Goal: Information Seeking & Learning: Find specific fact

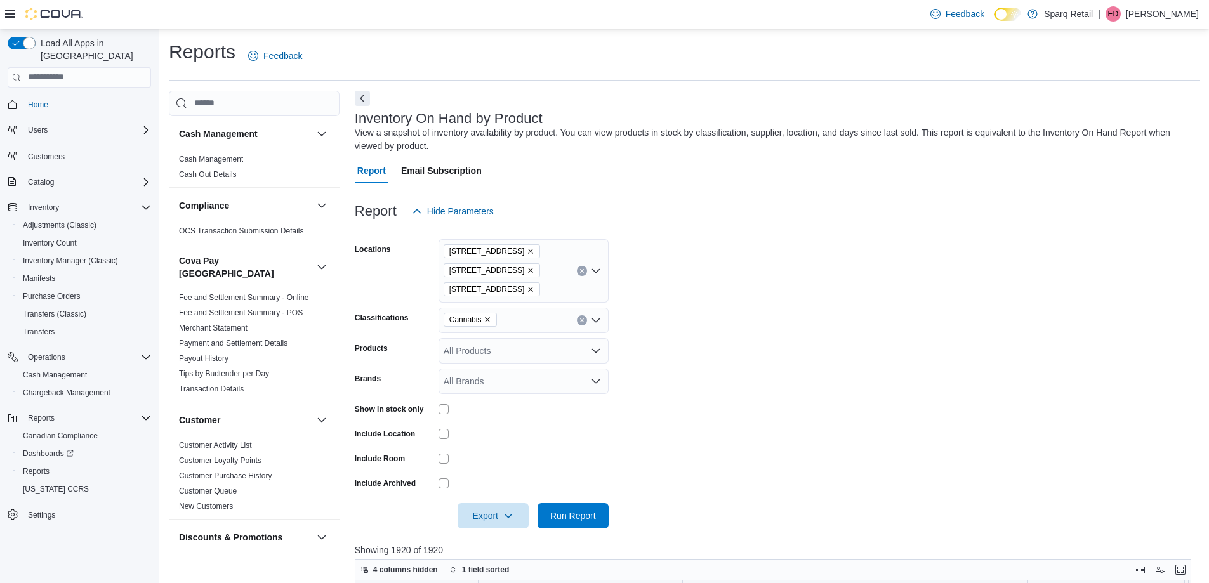
scroll to position [453, 0]
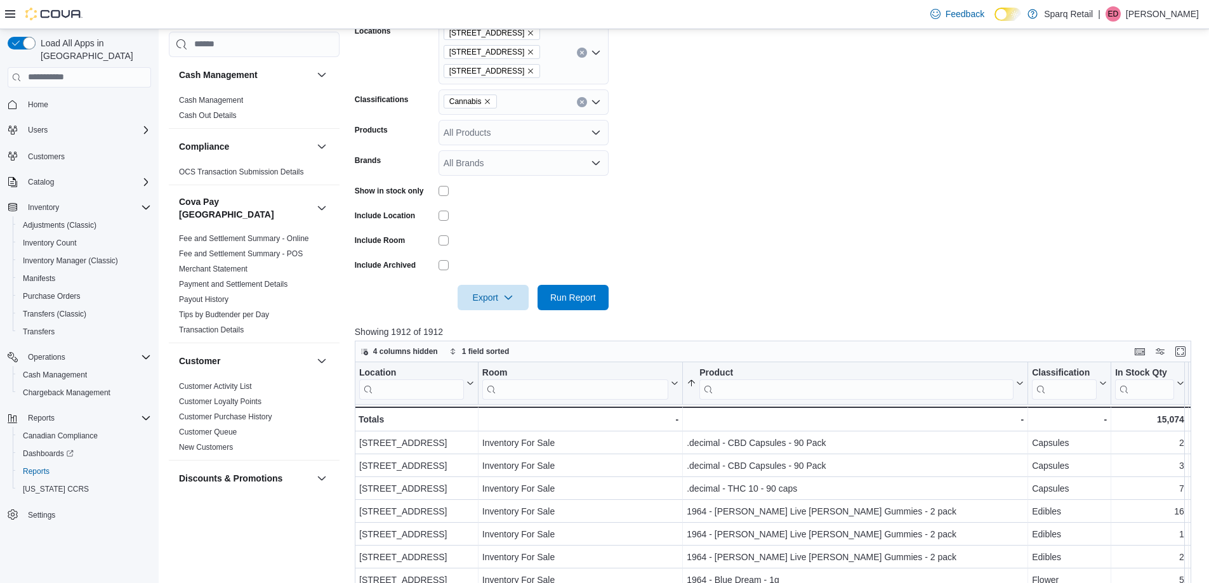
scroll to position [381, 0]
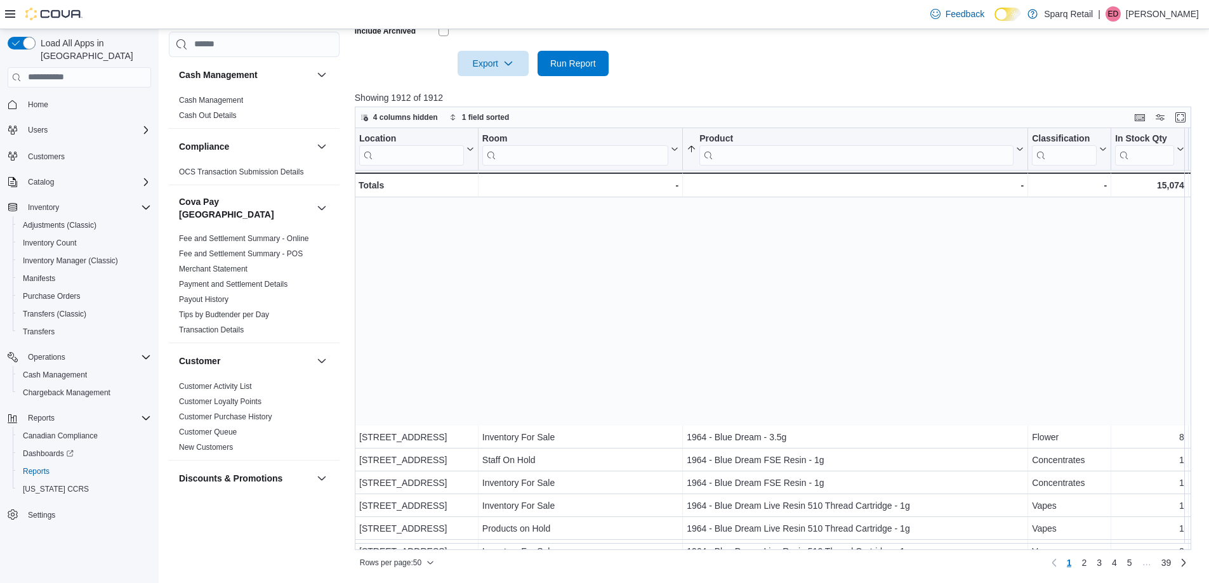
scroll to position [254, 0]
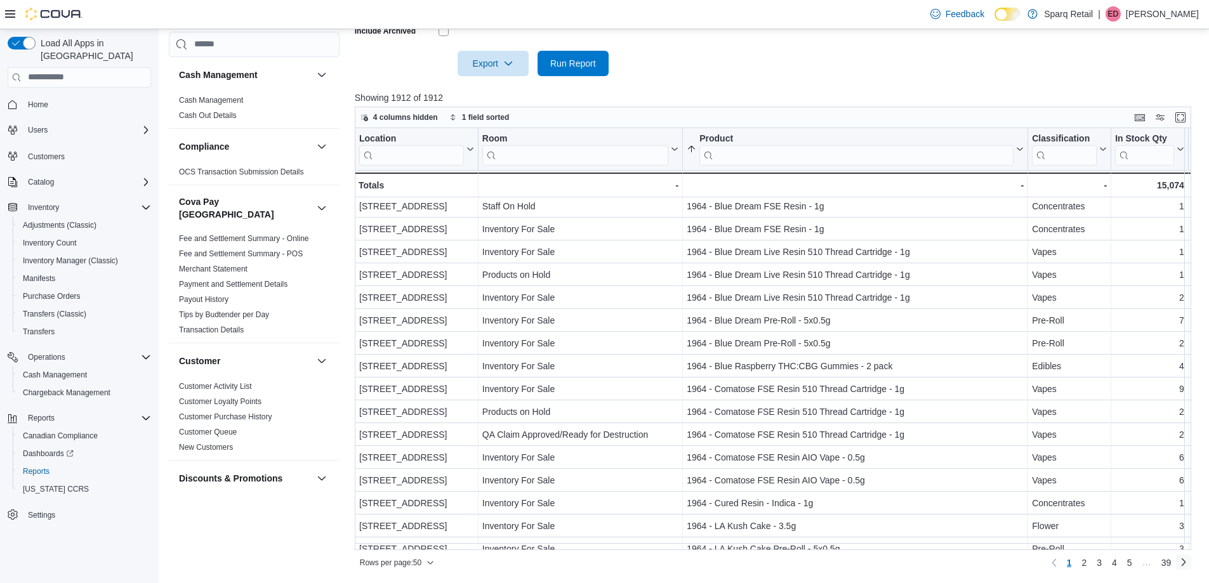
click at [1190, 561] on link "Next page" at bounding box center [1183, 562] width 15 height 15
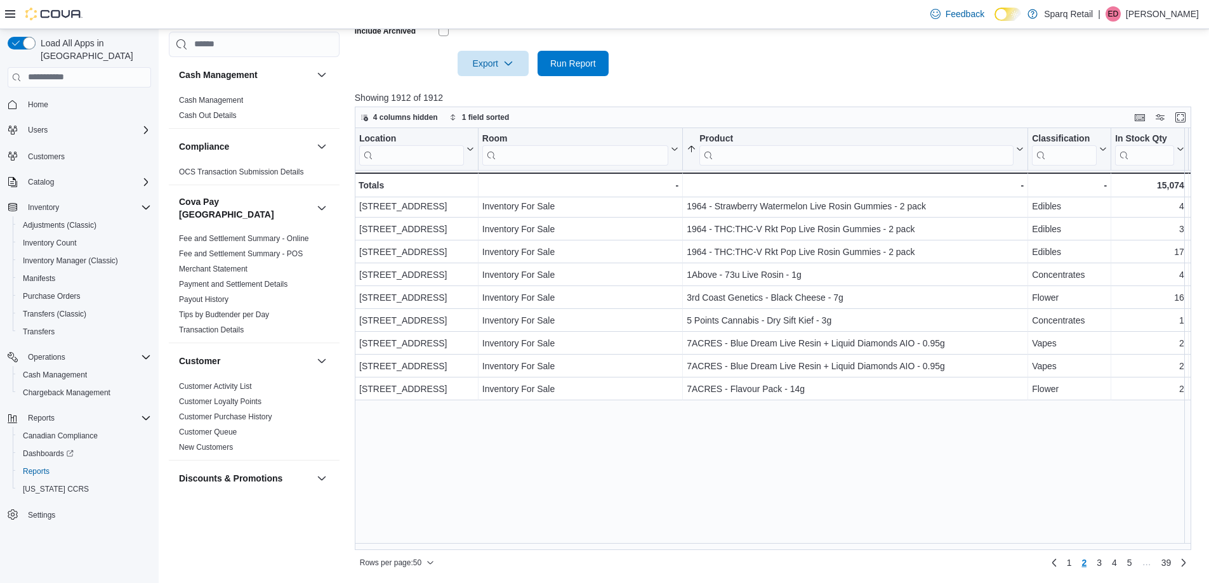
scroll to position [0, 0]
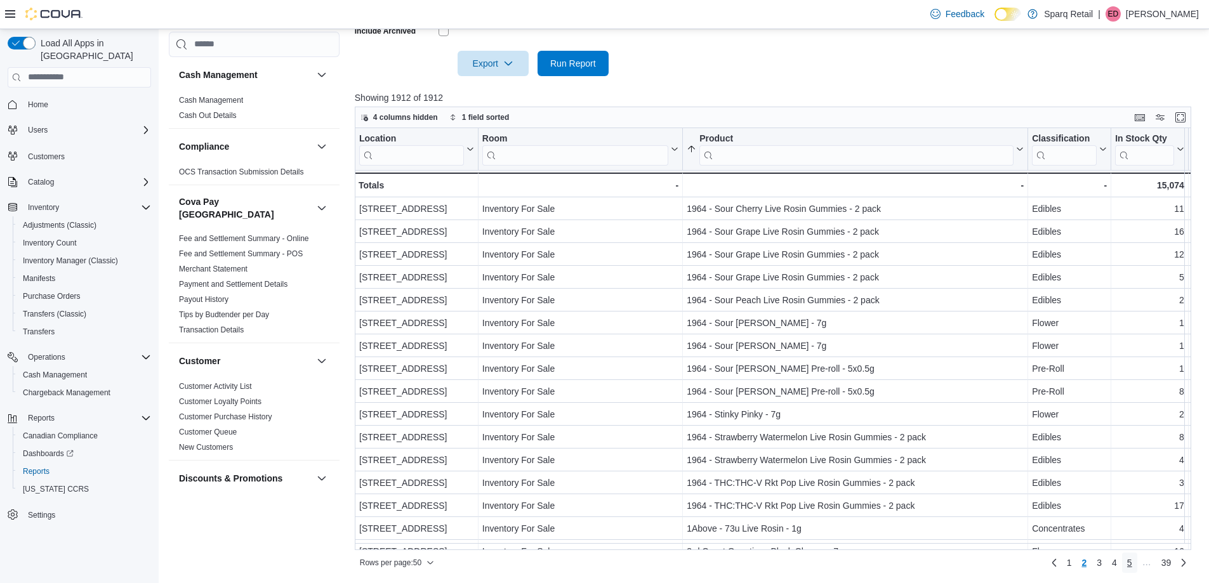
click at [1138, 567] on link "5" at bounding box center [1129, 563] width 15 height 20
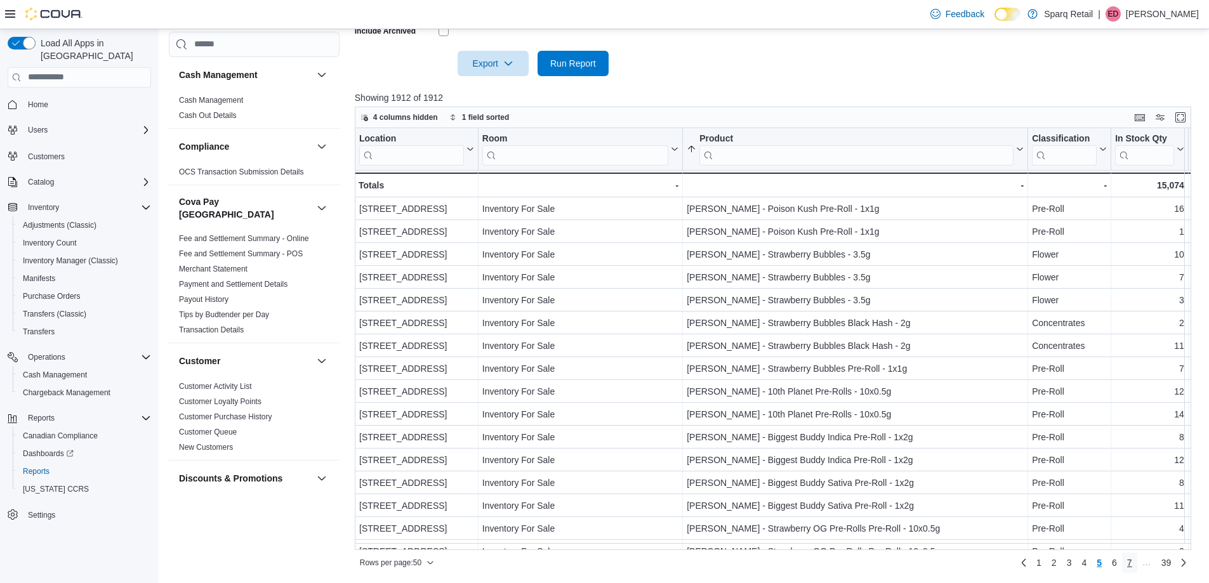
click at [1133, 566] on span "7" at bounding box center [1129, 563] width 5 height 13
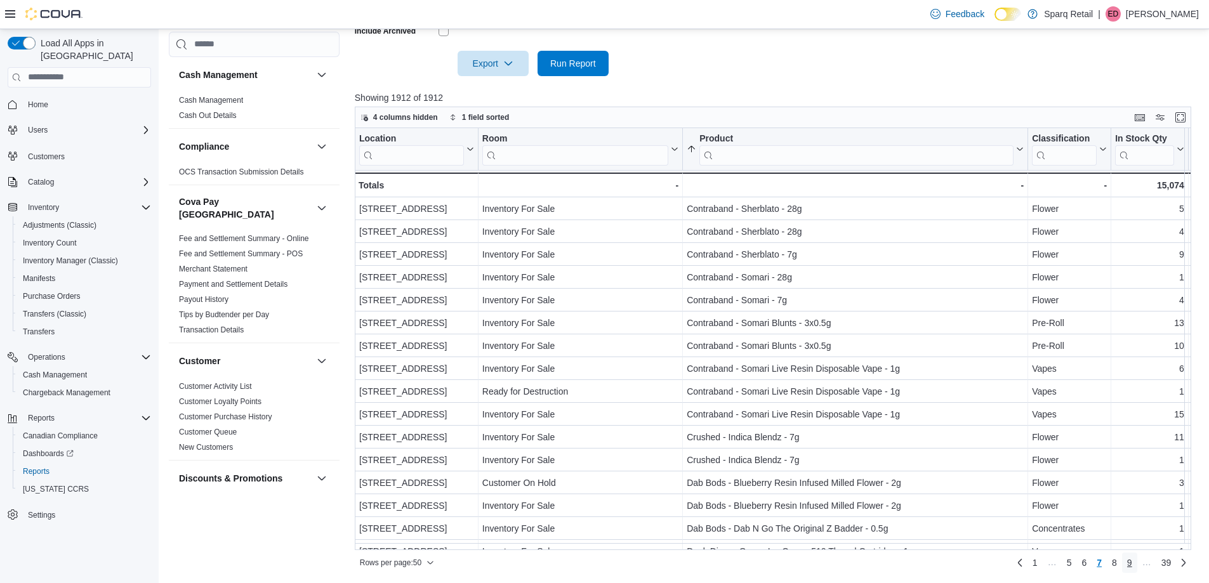
click at [1133, 566] on span "9" at bounding box center [1129, 563] width 5 height 13
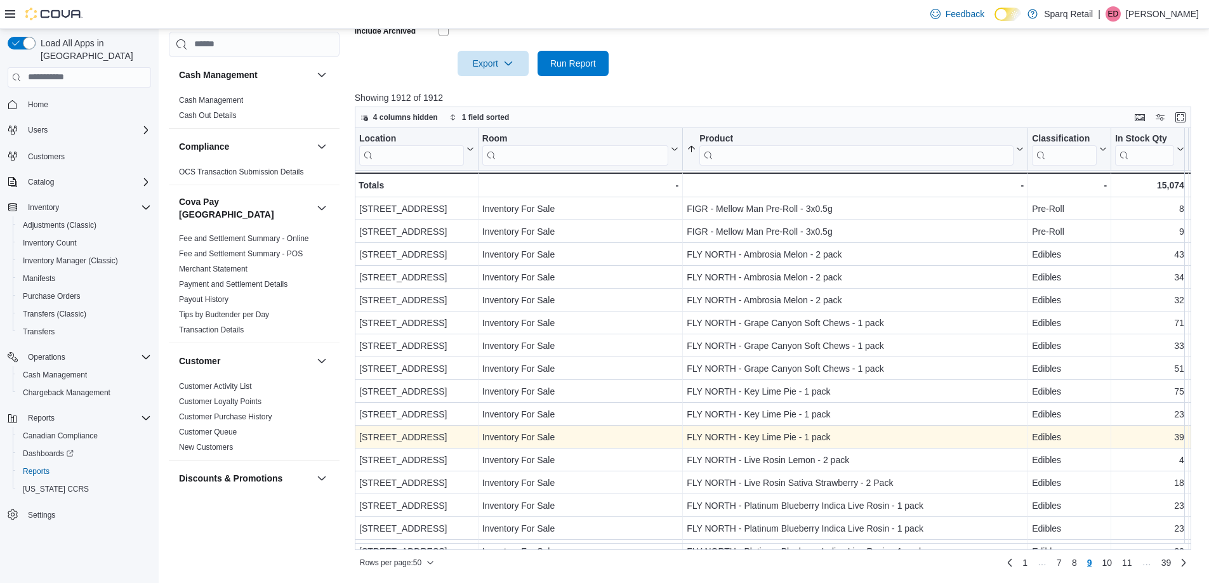
scroll to position [635, 0]
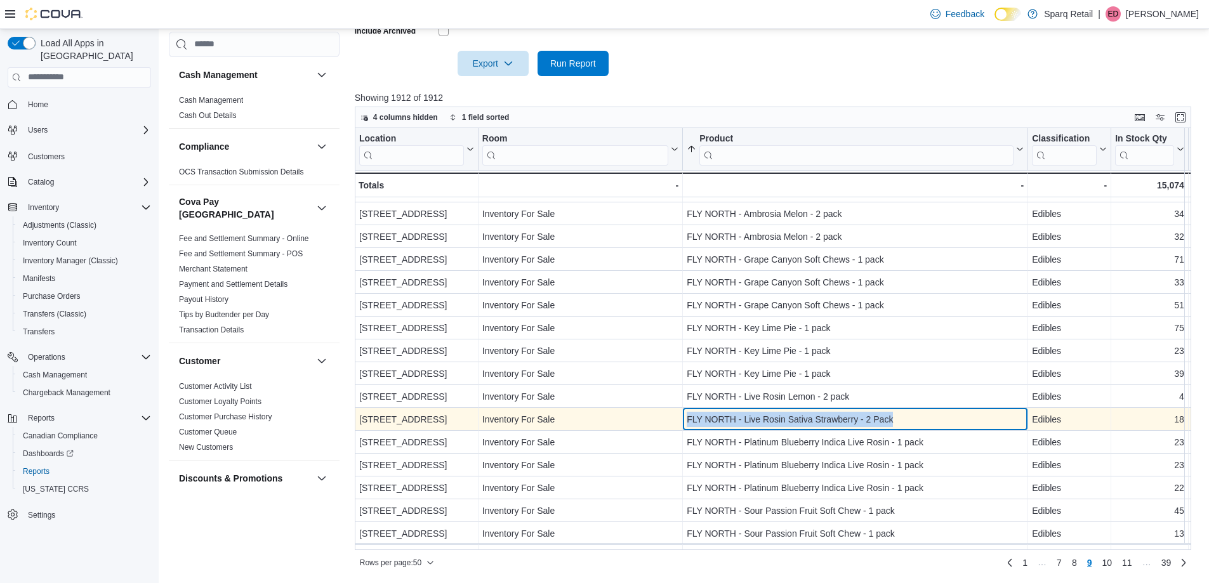
drag, startPoint x: 898, startPoint y: 413, endPoint x: 665, endPoint y: 423, distance: 233.8
click at [665, 423] on div "[STREET_ADDRESS] - Location, column 1, row 438 Inventory For Sale - Room, colum…" at bounding box center [1149, 419] width 1589 height 23
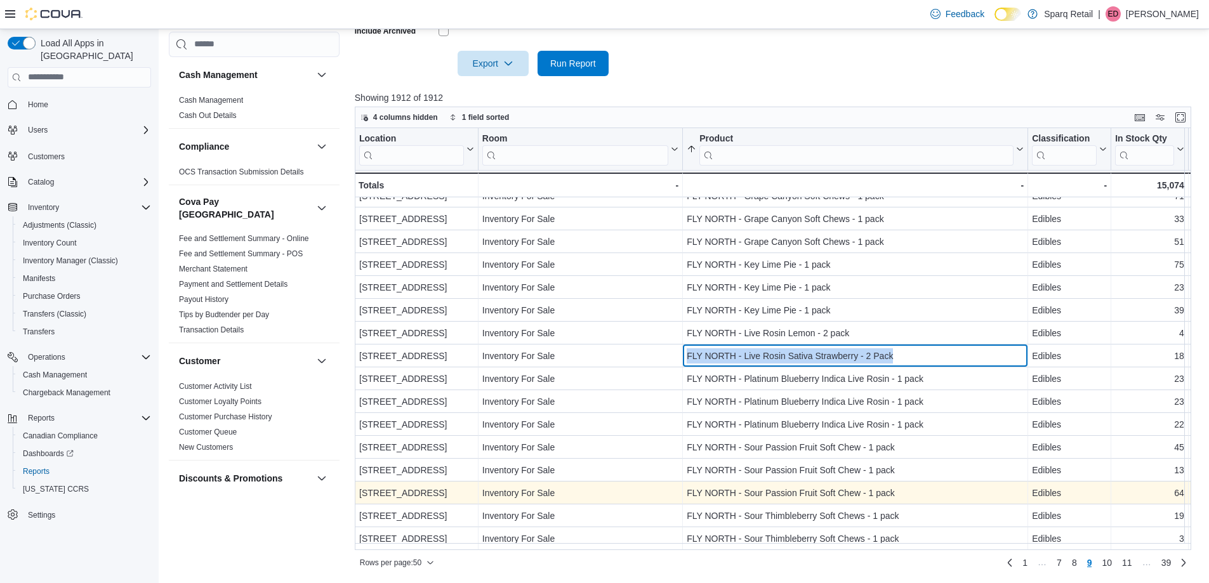
scroll to position [762, 0]
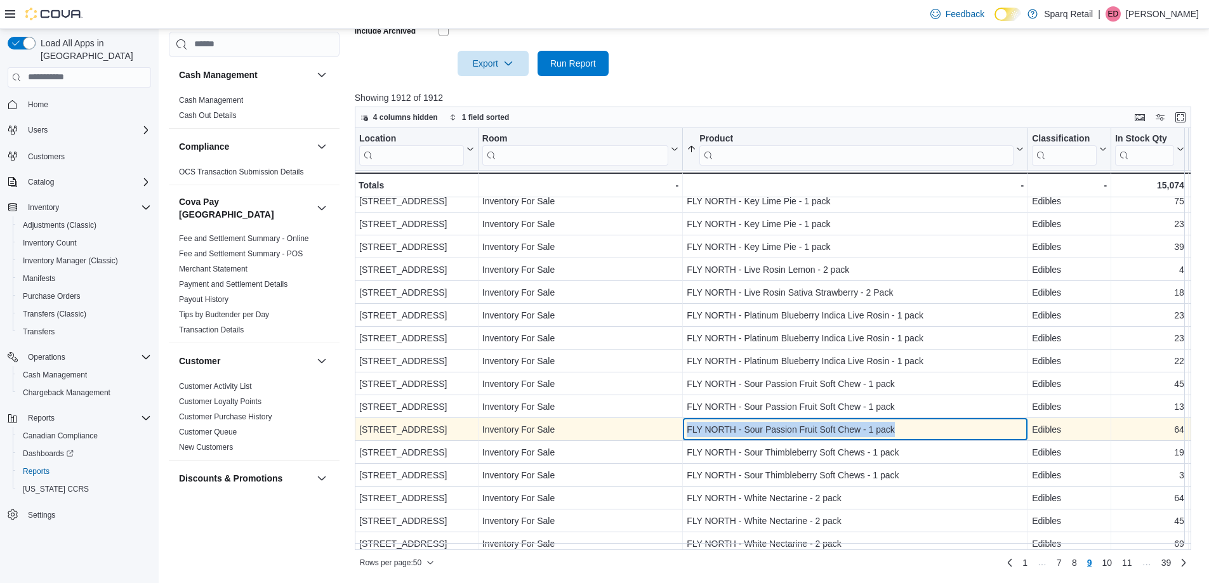
drag, startPoint x: 925, startPoint y: 431, endPoint x: 679, endPoint y: 425, distance: 246.4
click at [679, 425] on div "4-861 Lansdowne [GEOGRAPHIC_DATA] - Location, column 1, row 444 Inventory For S…" at bounding box center [1149, 429] width 1589 height 23
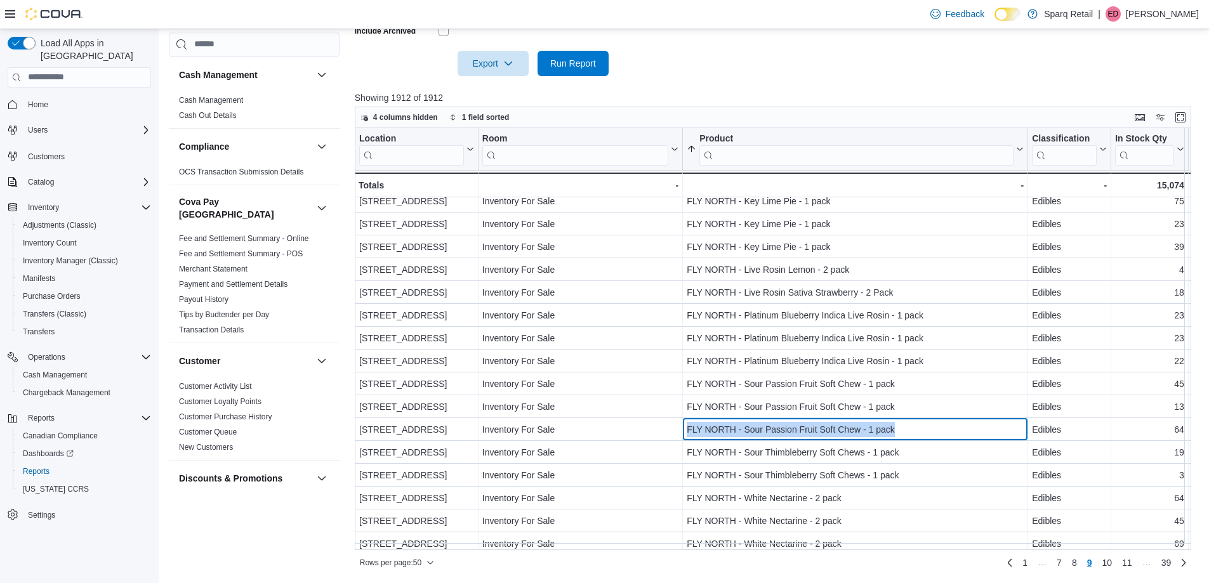
copy div "- Room, column 2, row 444 FLY NORTH - Sour Passion Fruit Soft Chew - 1 pack"
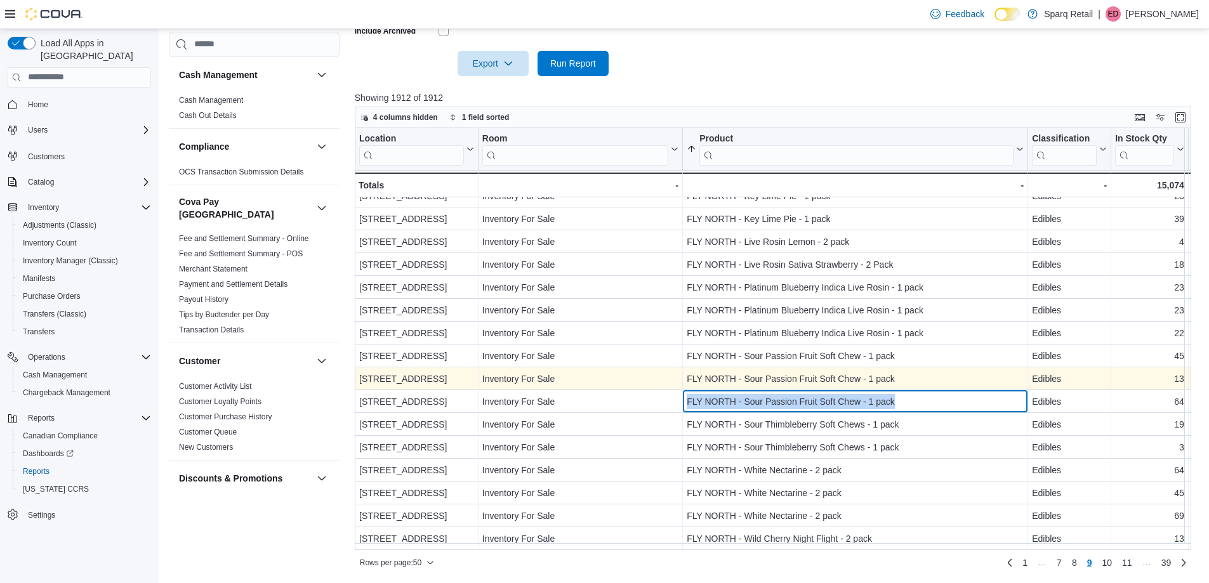
scroll to position [796, 0]
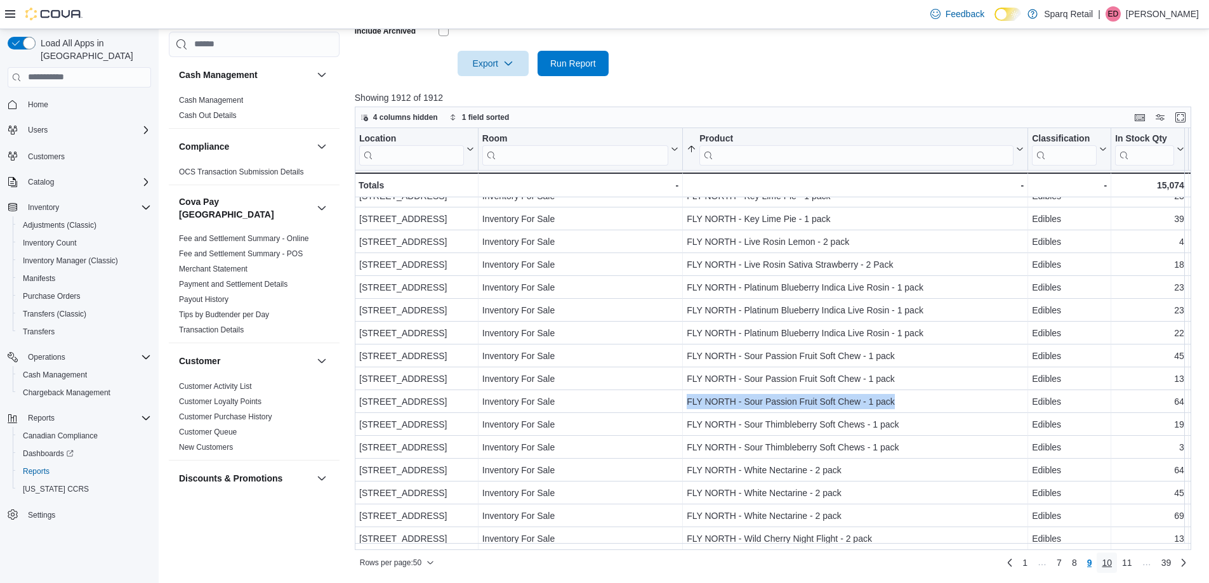
click at [1112, 564] on span "10" at bounding box center [1107, 563] width 10 height 13
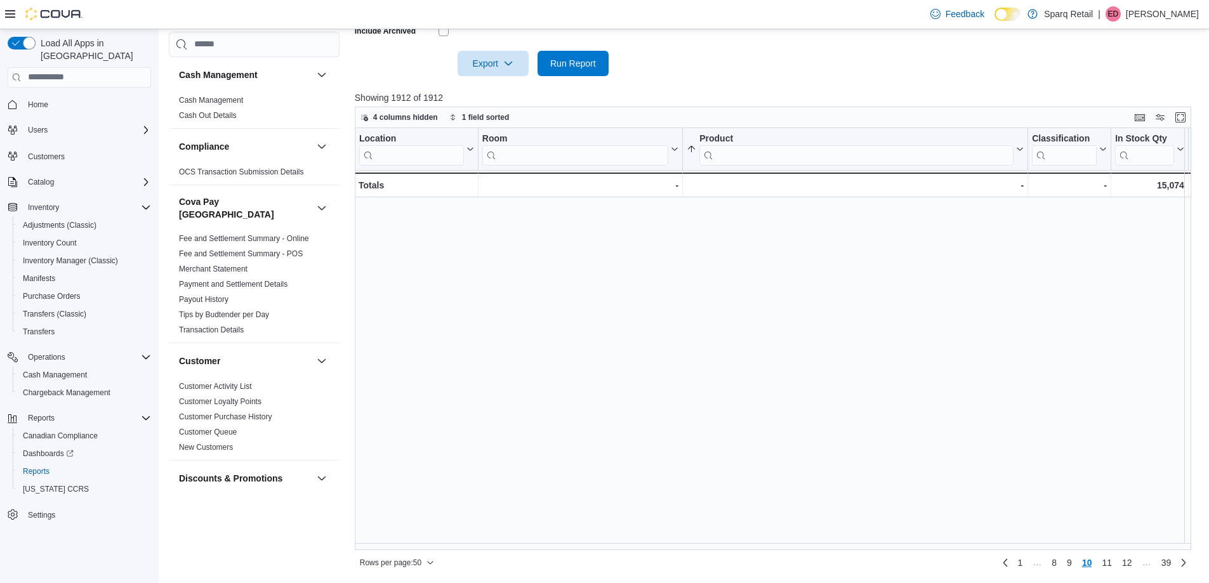
scroll to position [0, 0]
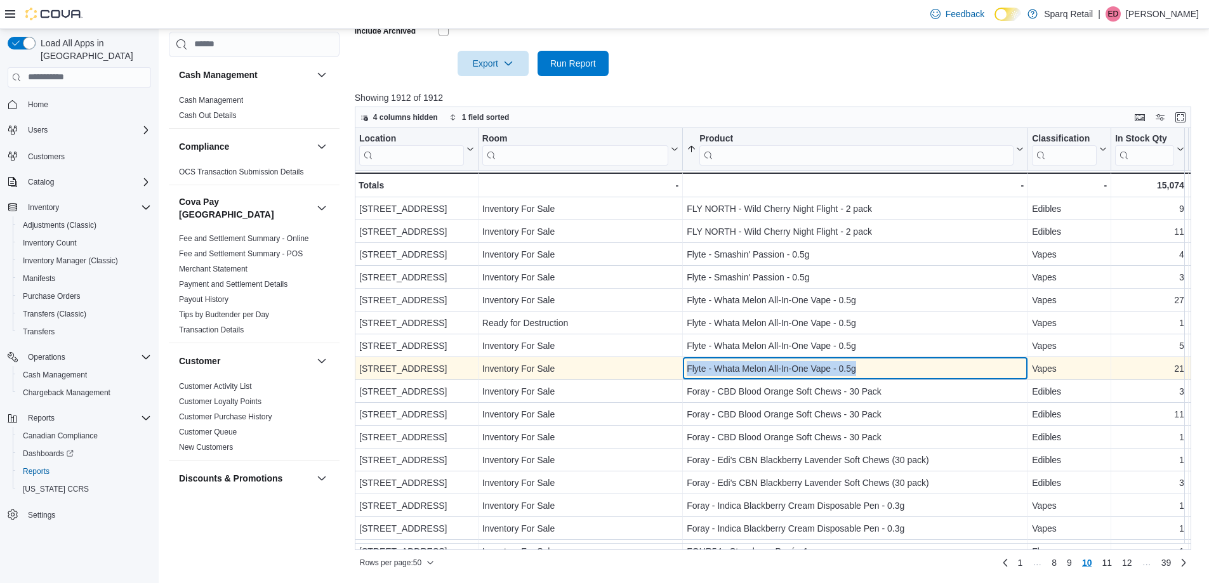
drag, startPoint x: 929, startPoint y: 366, endPoint x: 681, endPoint y: 369, distance: 248.2
click at [681, 369] on div "4-861 Lansdowne [GEOGRAPHIC_DATA] - Location, column 1, row 458 Inventory For S…" at bounding box center [1149, 368] width 1589 height 23
copy div "- Room, column 2, row 458 Flyte - Whata Melon All-In-One Vape - 0.5g"
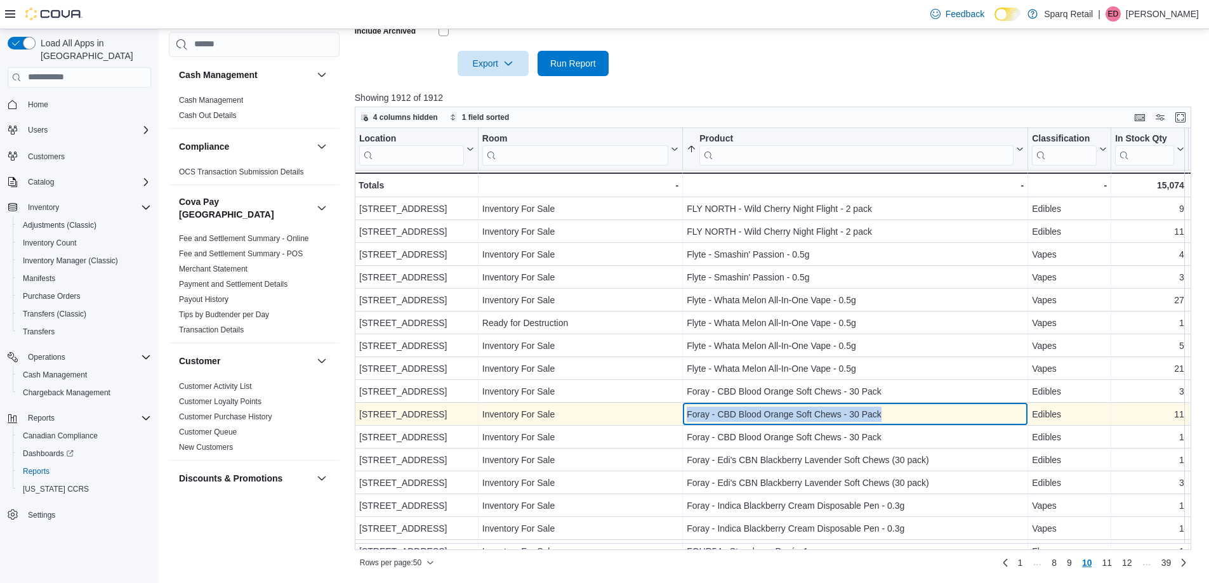
drag, startPoint x: 907, startPoint y: 416, endPoint x: 686, endPoint y: 411, distance: 221.6
click at [686, 411] on div "Foray - CBD Blood Orange Soft Chews - 30 Pack - Product, column 3, row 460" at bounding box center [855, 414] width 345 height 23
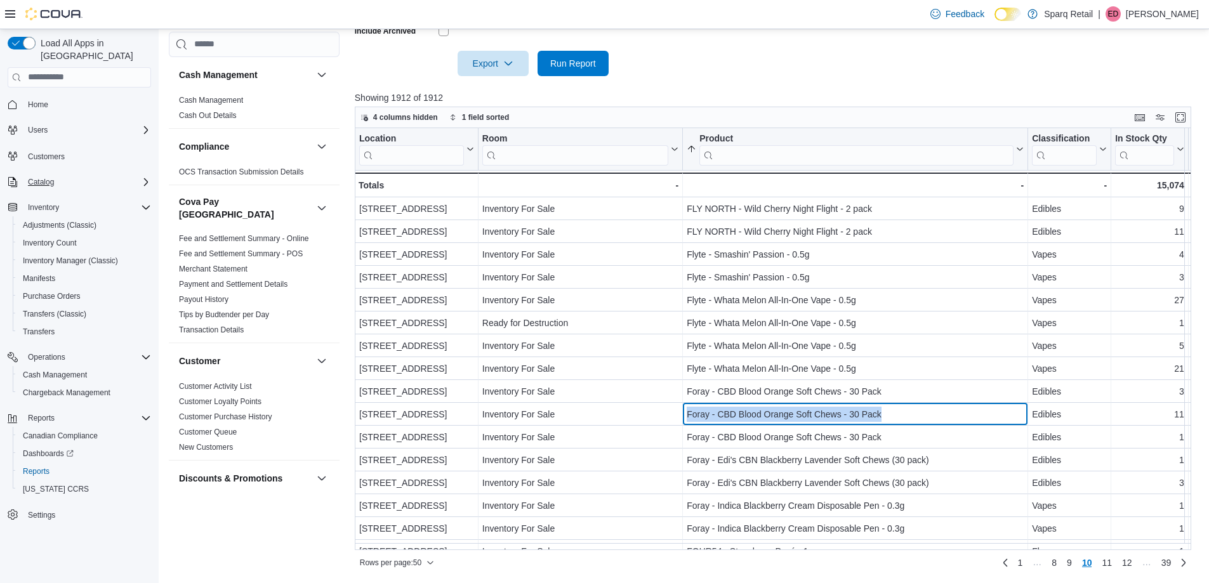
copy div "Foray - CBD Blood Orange Soft Chews - 30 Pack"
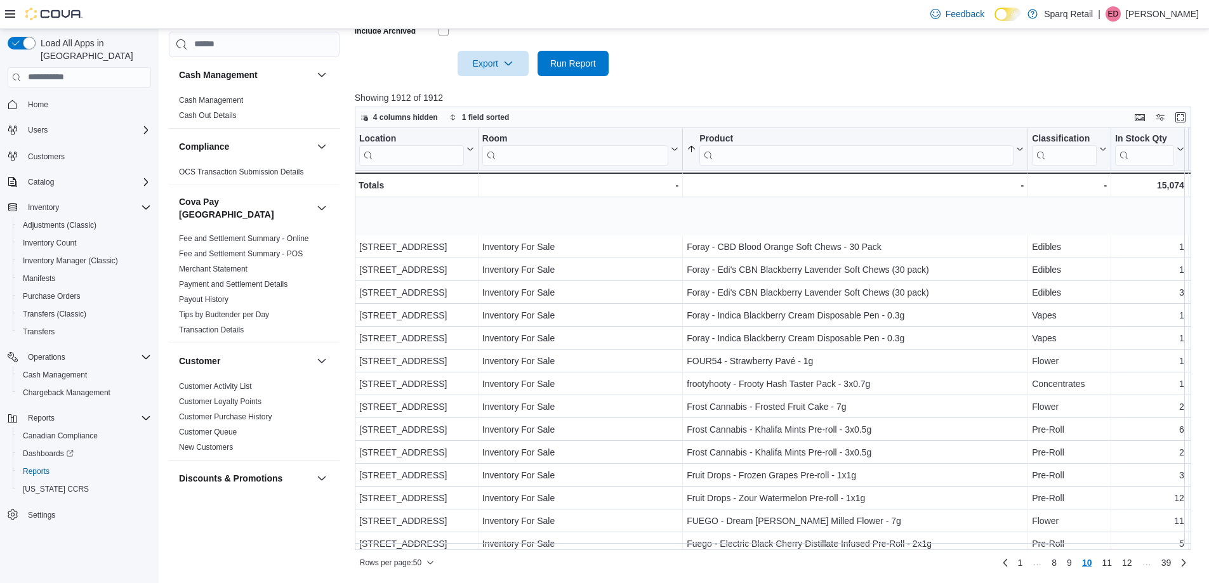
scroll to position [254, 0]
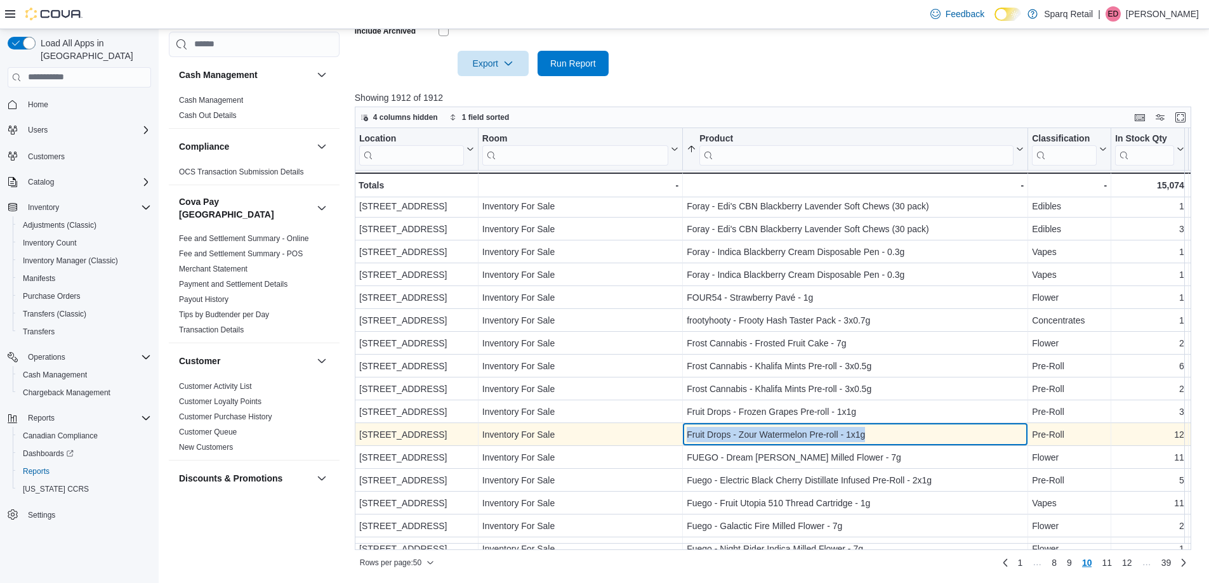
drag, startPoint x: 788, startPoint y: 434, endPoint x: 673, endPoint y: 436, distance: 115.6
click at [674, 436] on div "[STREET_ADDRESS] - Location, column 1, row 472 Inventory For Sale - Room, colum…" at bounding box center [1149, 434] width 1589 height 23
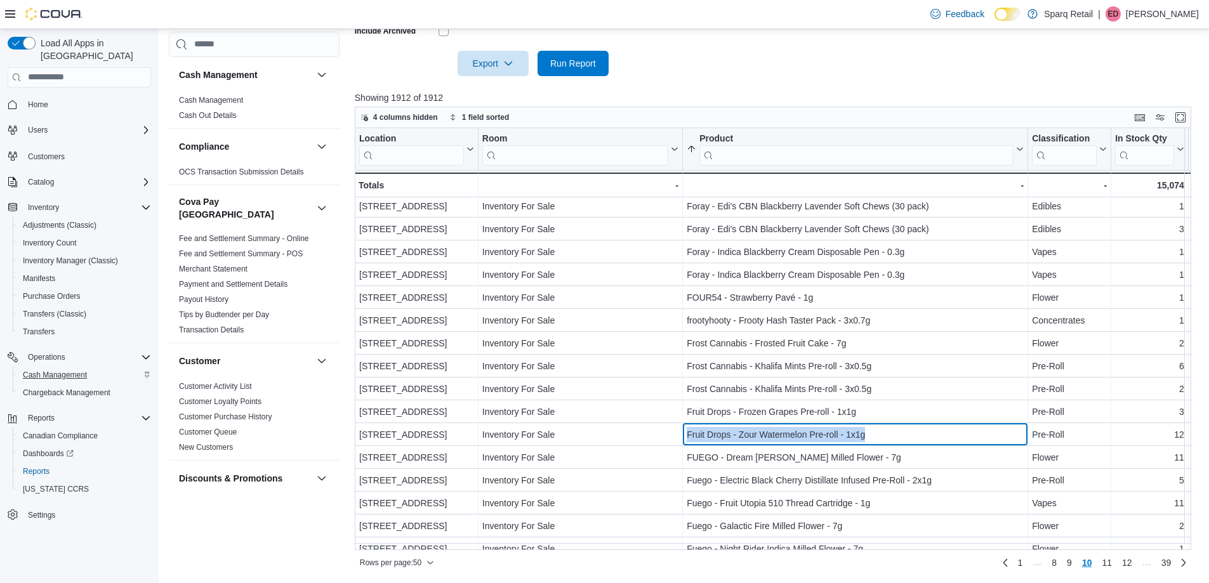
copy div "- Room, column 2, row 472 Fruit Drops - Zour Watermelon Pre-roll - 1x1g"
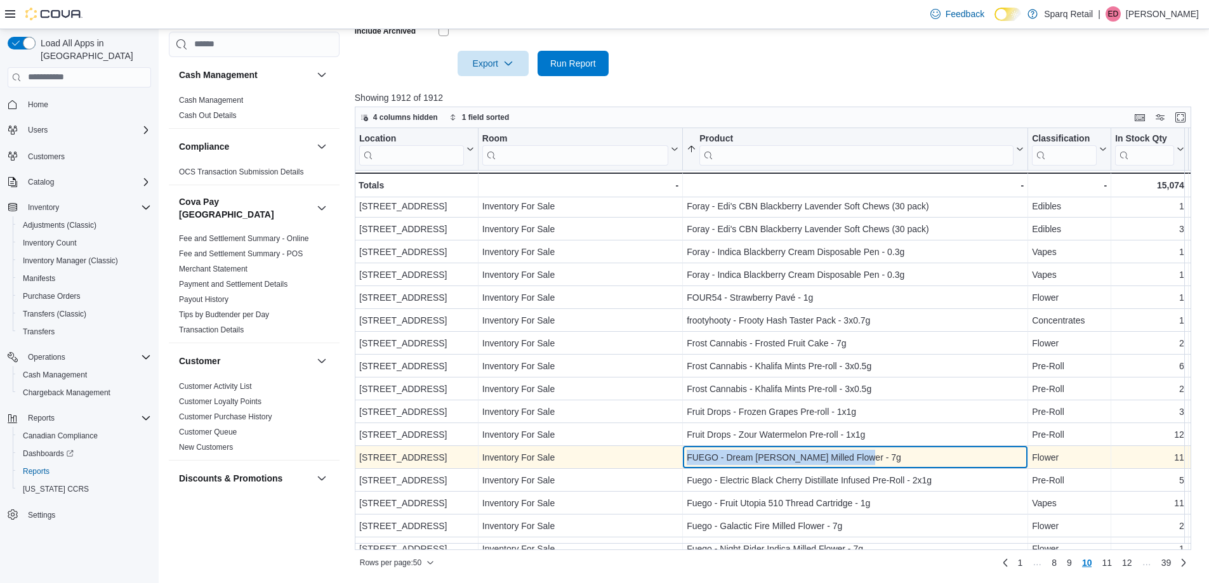
drag, startPoint x: 884, startPoint y: 462, endPoint x: 682, endPoint y: 460, distance: 201.2
click at [682, 460] on div "4-861 Lansdowne [GEOGRAPHIC_DATA] - Location, column 1, row 473 Inventory For S…" at bounding box center [1149, 457] width 1589 height 23
copy div "- Room, column 2, row 473 FUEGO - Dream [PERSON_NAME] Milled Flower - 7g"
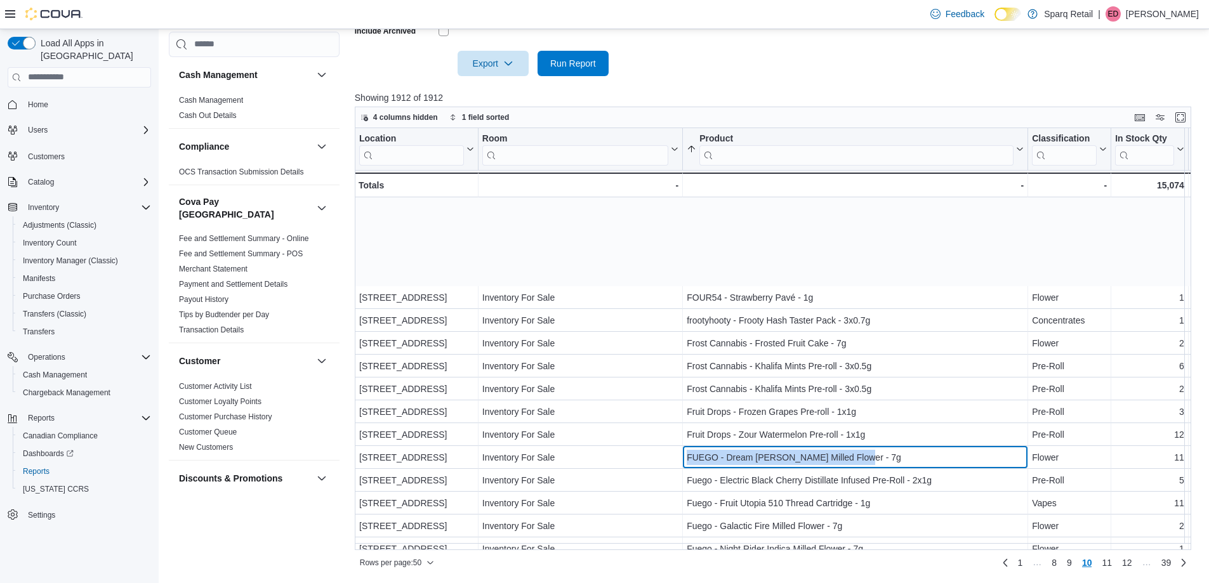
scroll to position [381, 0]
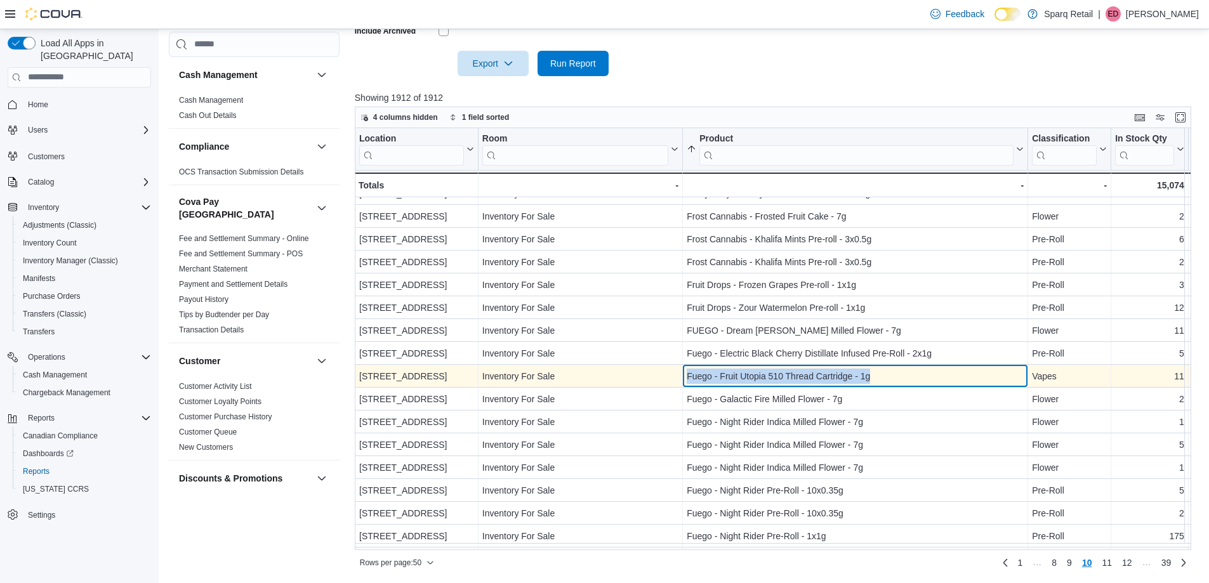
drag, startPoint x: 959, startPoint y: 374, endPoint x: 685, endPoint y: 378, distance: 274.3
click at [685, 378] on div "Fuego - Fruit Utopia 510 Thread Cartridge - 1g - Product, column 3, row 475" at bounding box center [855, 376] width 345 height 23
copy div "Fuego - Fruit Utopia 510 Thread Cartridge - 1g"
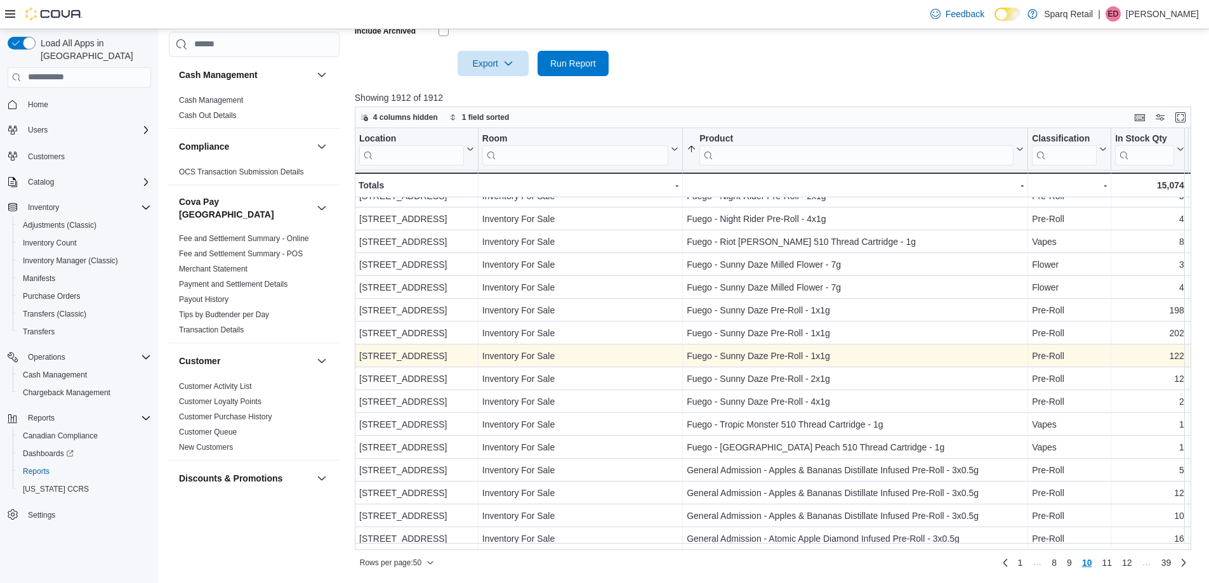
scroll to position [796, 0]
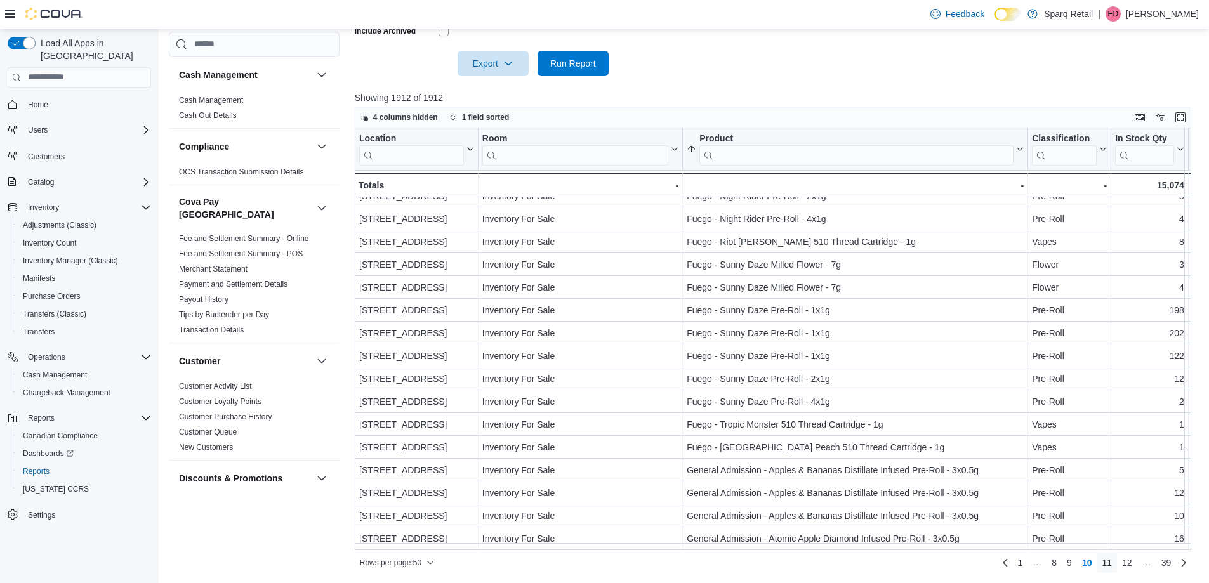
drag, startPoint x: 1118, startPoint y: 568, endPoint x: 1116, endPoint y: 575, distance: 7.2
click at [1112, 568] on span "11" at bounding box center [1107, 563] width 10 height 13
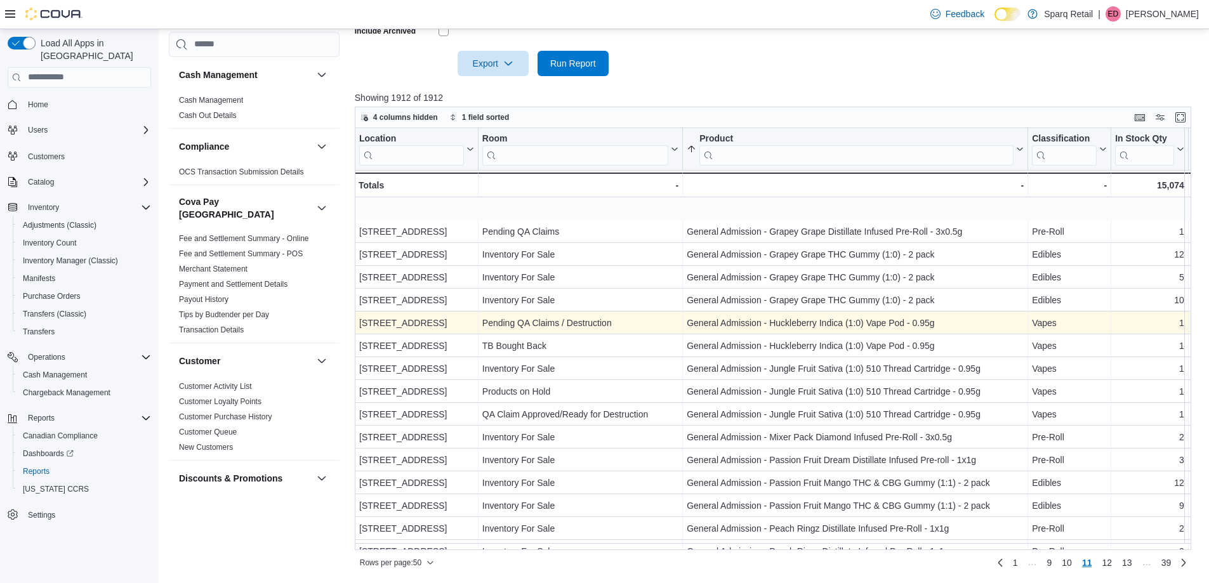
scroll to position [635, 0]
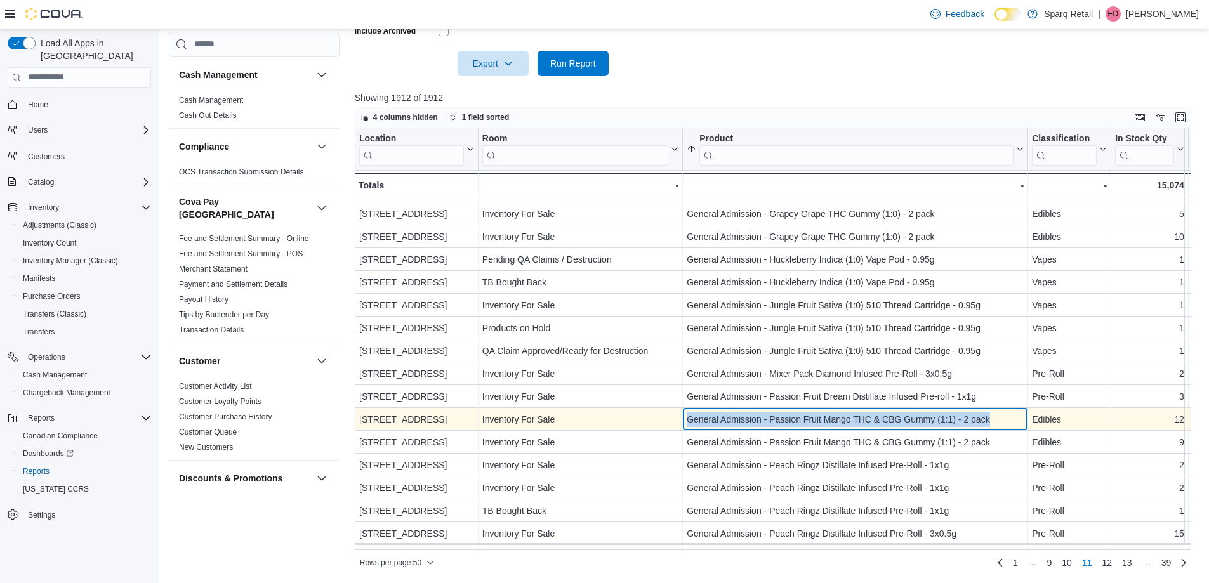
drag, startPoint x: 1008, startPoint y: 420, endPoint x: 684, endPoint y: 421, distance: 324.4
click at [684, 421] on div "General Admission - Passion Fruit Mango THC & CBG Gummy (1:1) - 2 pack - Produc…" at bounding box center [855, 419] width 345 height 23
copy div "General Admission - Passion Fruit Mango THC & CBG Gummy (1:1) - 2 pack"
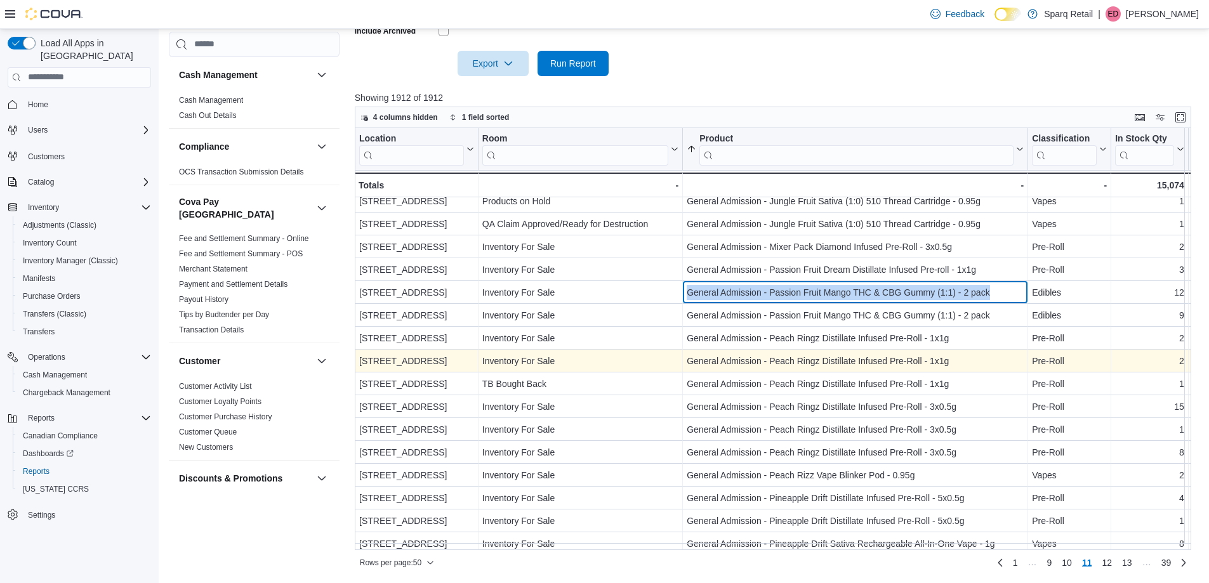
scroll to position [796, 0]
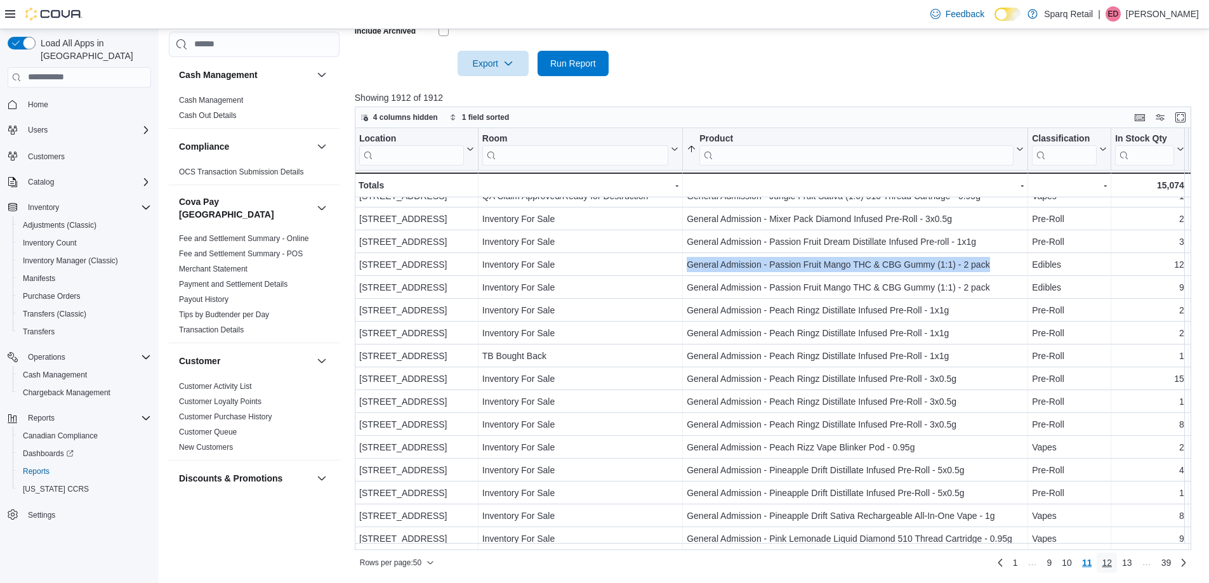
click at [1112, 564] on span "12" at bounding box center [1107, 563] width 10 height 13
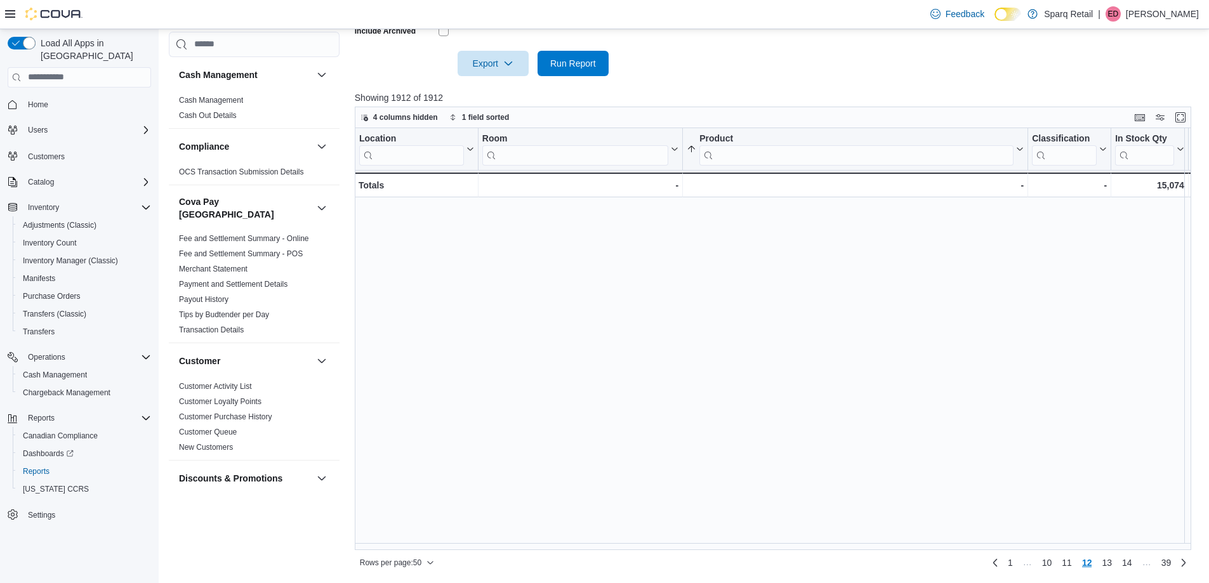
scroll to position [0, 0]
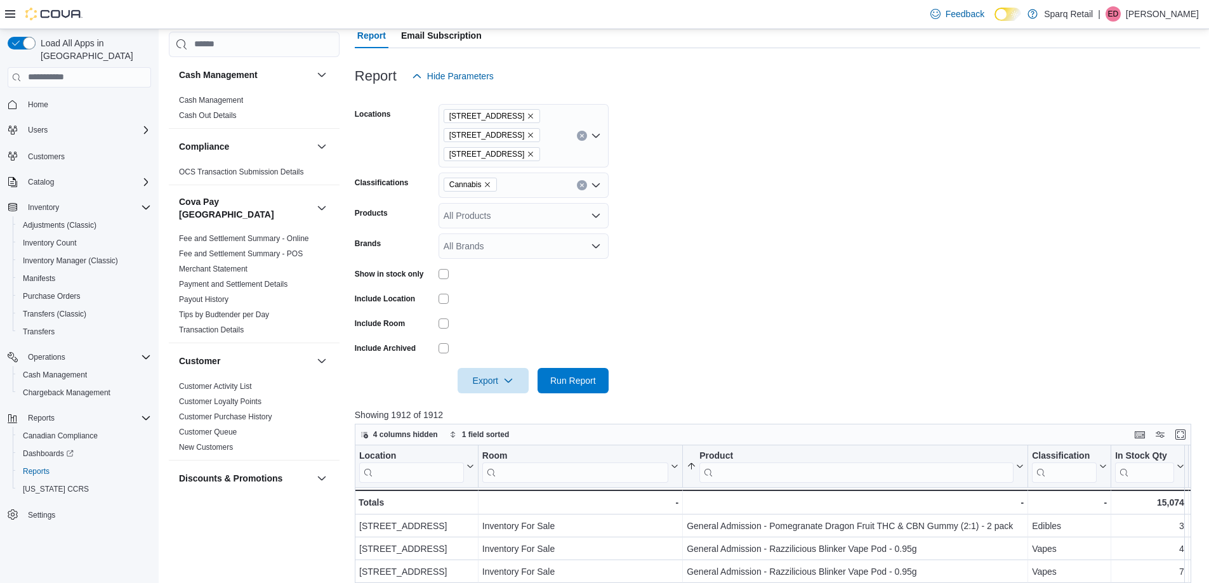
click at [977, 266] on form "Locations 24-809 Chemong Rd. [STREET_ADDRESS] Classifications Cannabis Products…" at bounding box center [778, 241] width 846 height 305
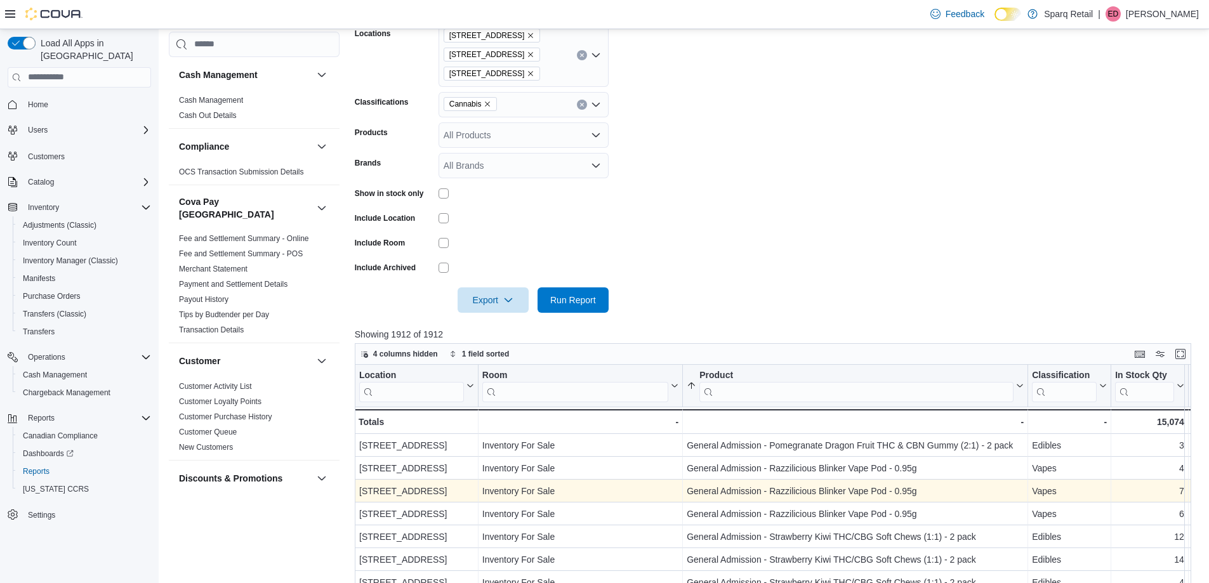
scroll to position [453, 0]
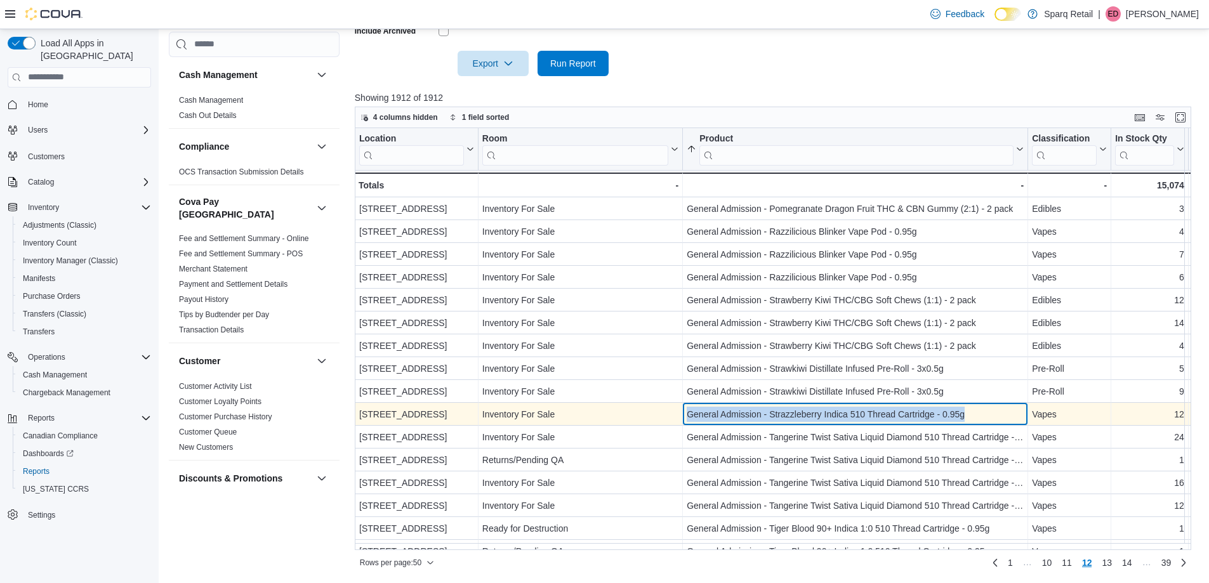
drag, startPoint x: 999, startPoint y: 413, endPoint x: 681, endPoint y: 418, distance: 318.7
click at [681, 418] on div "[STREET_ADDRESS] - Location, column 1, row 560 Inventory For Sale - Room, colum…" at bounding box center [1149, 414] width 1589 height 23
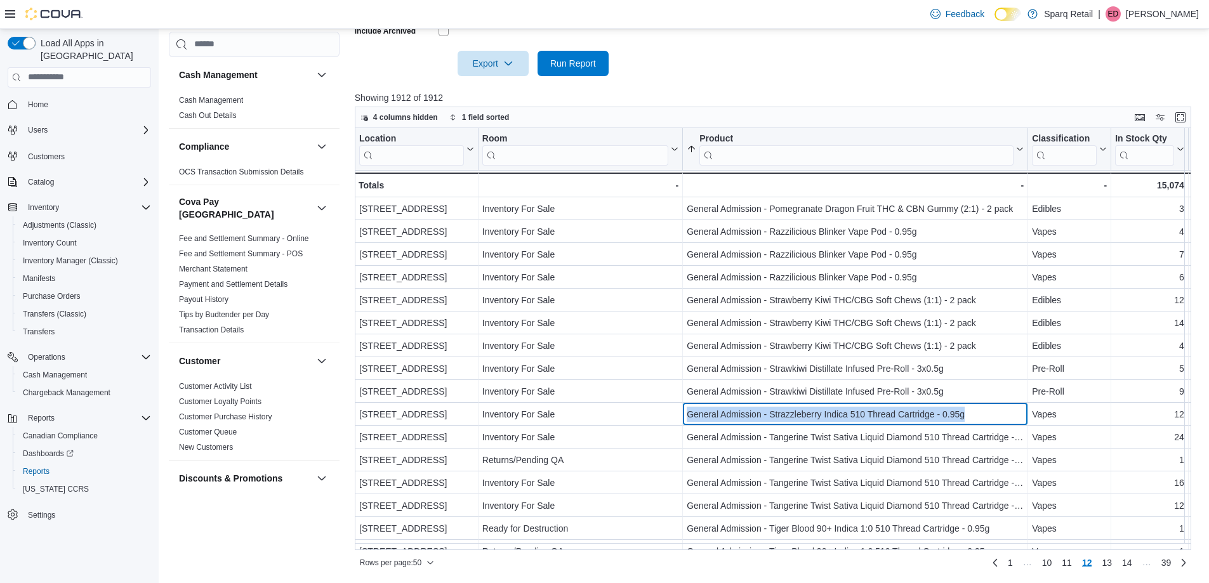
copy div "- Room, column 2, row 560 General Admission - Strazzleberry Indica 510 Thread C…"
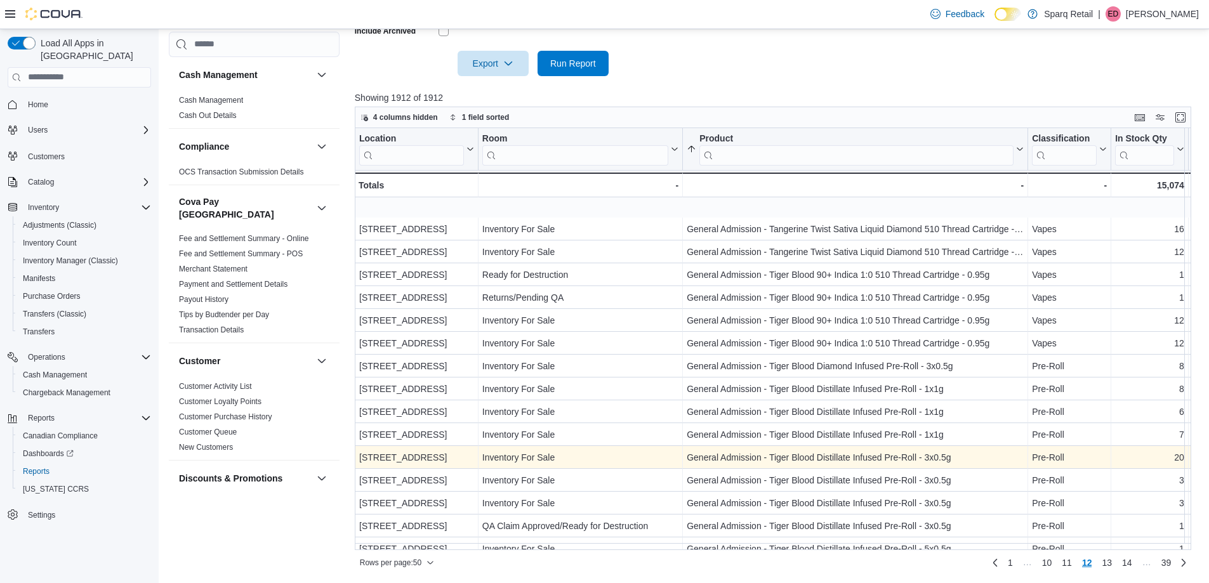
scroll to position [317, 0]
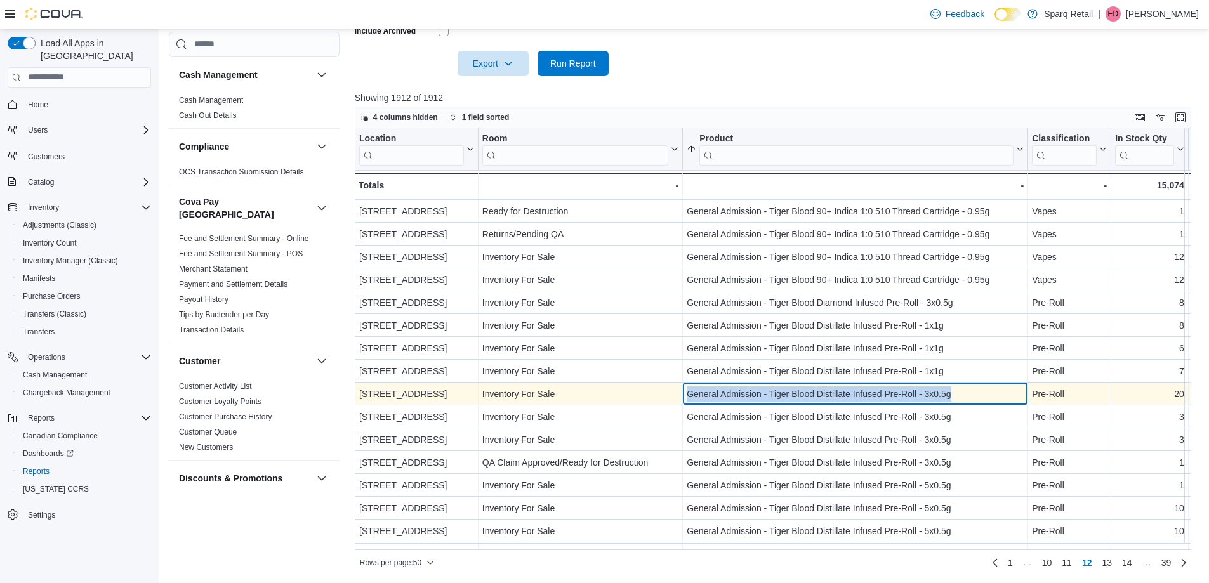
drag, startPoint x: 988, startPoint y: 395, endPoint x: 682, endPoint y: 394, distance: 305.4
click at [682, 394] on div "[STREET_ADDRESS] - Location, column 1, row 573 Inventory For Sale - Room, colum…" at bounding box center [1149, 394] width 1589 height 23
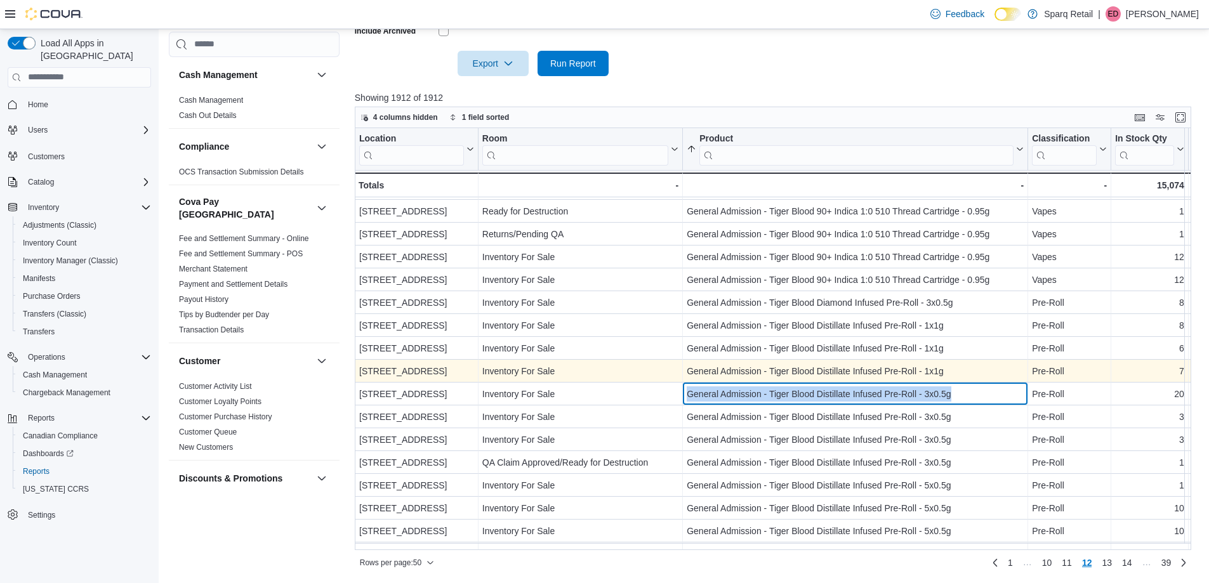
copy div "- Room, column 2, row 573 General Admission - Tiger Blood Distillate Infused Pr…"
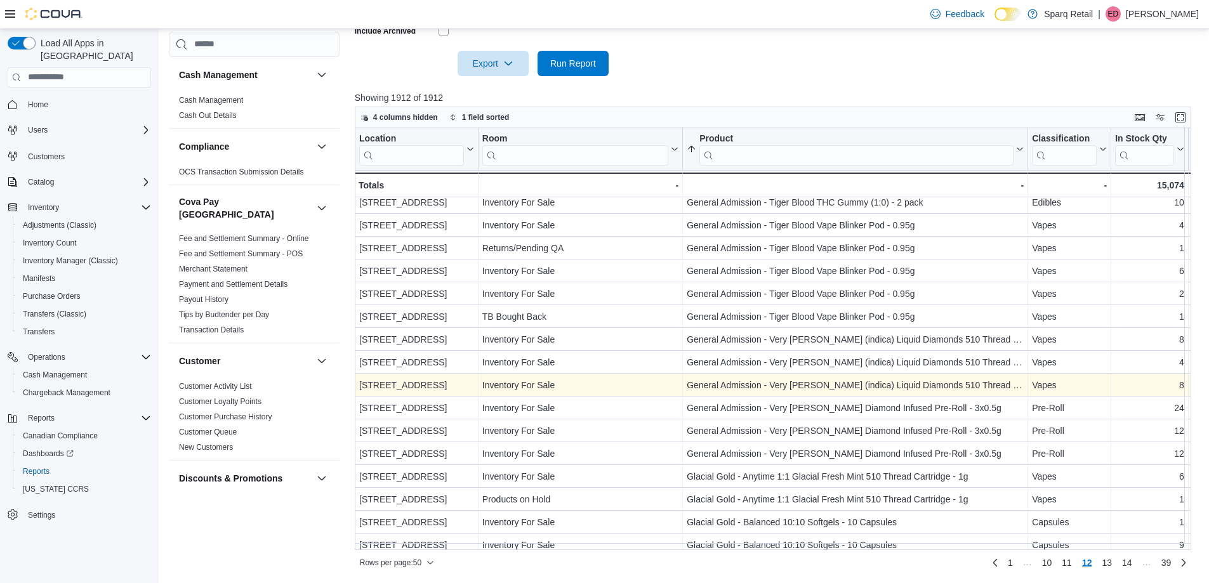
scroll to position [762, 0]
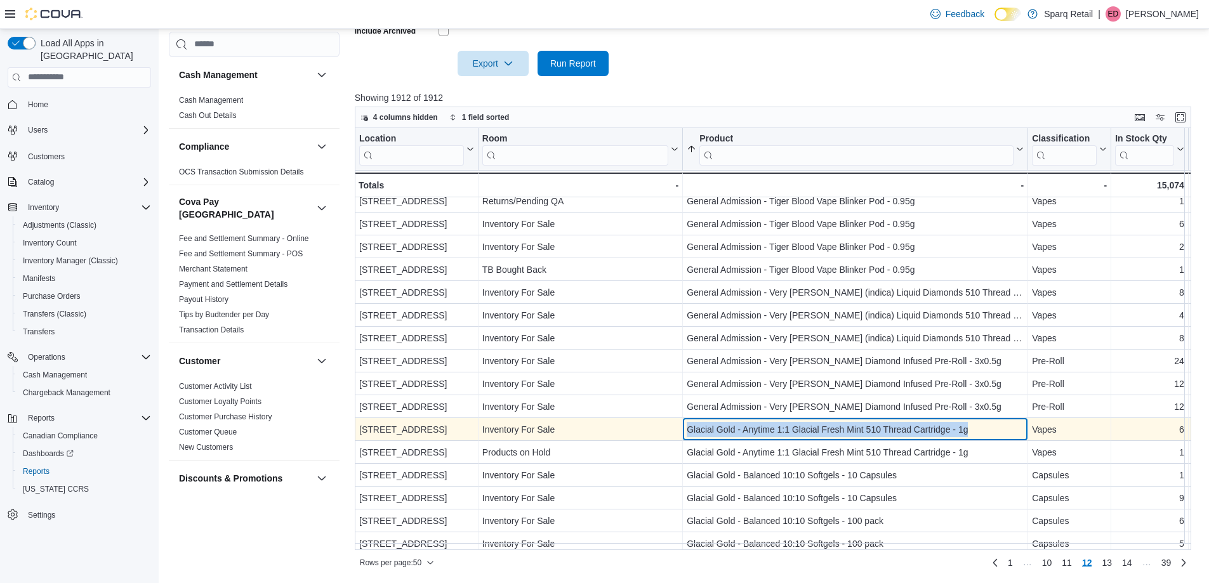
drag, startPoint x: 983, startPoint y: 430, endPoint x: 652, endPoint y: 420, distance: 330.9
click at [652, 420] on div "[STREET_ADDRESS] - Location, column 1, row 594 Inventory For Sale - Room, colum…" at bounding box center [1149, 429] width 1589 height 23
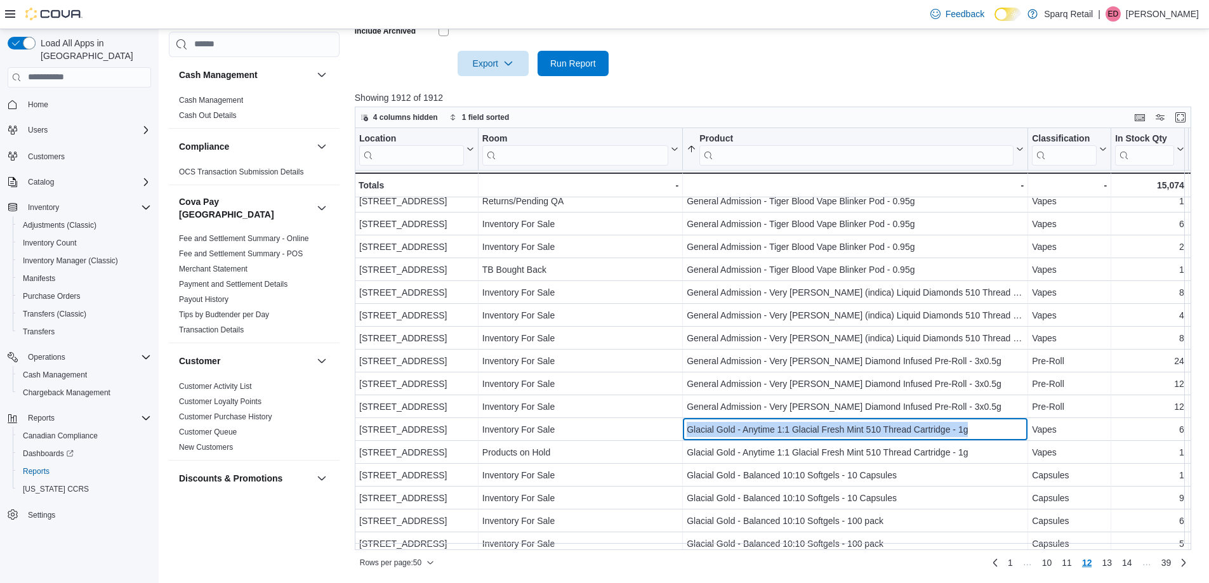
copy div "- Room, column 2, row 594 Glacial Gold - Anytime 1:1 Glacial Fresh Mint 510 Thr…"
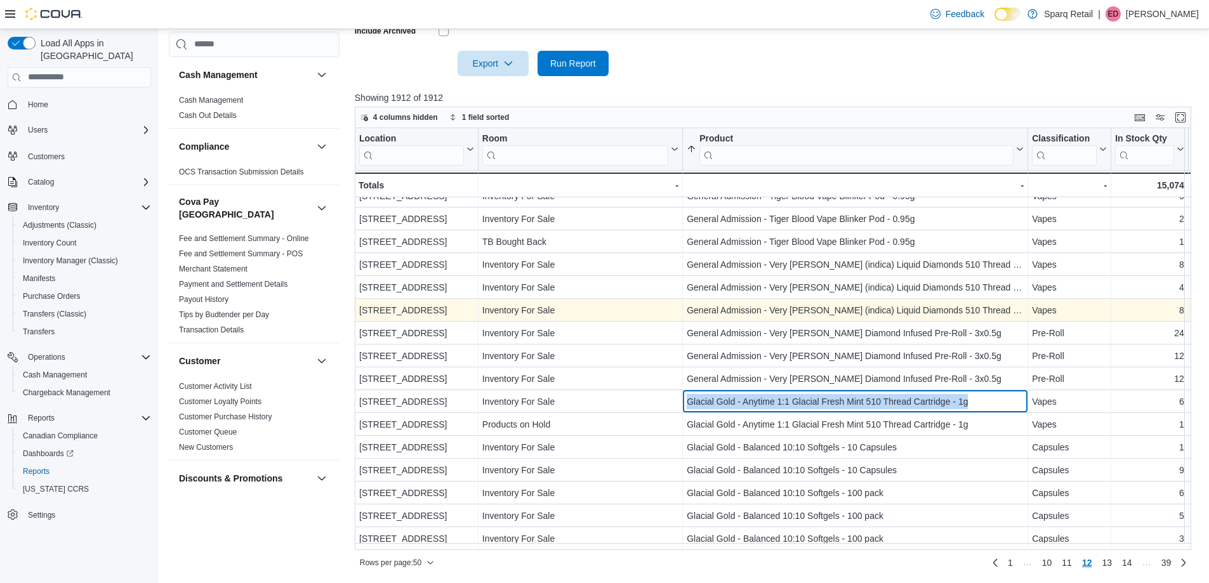
scroll to position [796, 0]
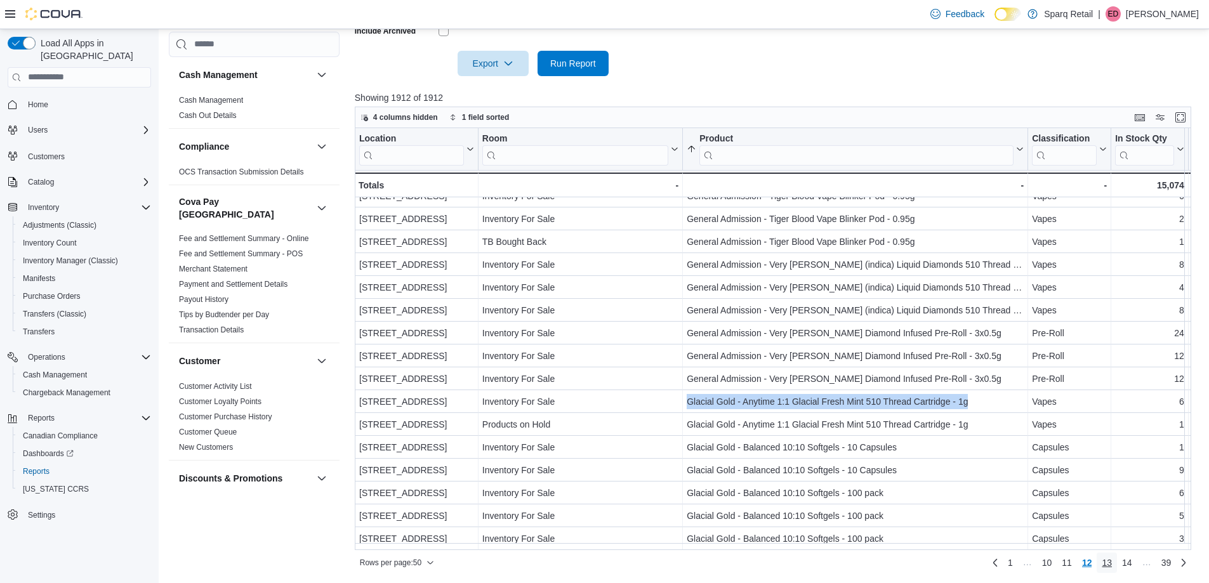
click at [1112, 564] on span "13" at bounding box center [1107, 563] width 10 height 13
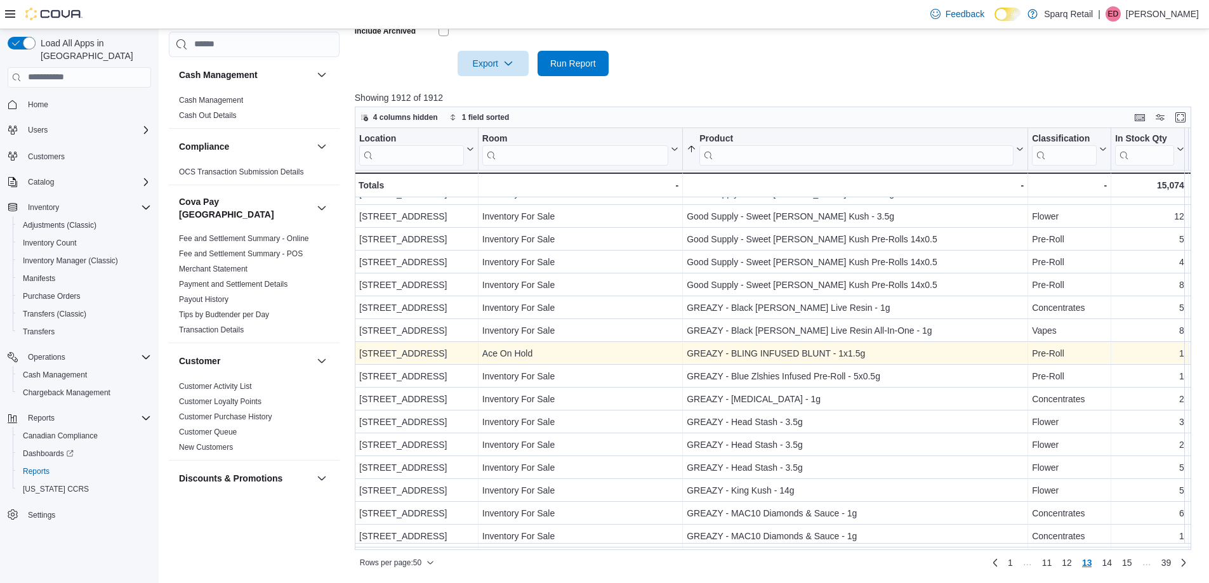
scroll to position [444, 0]
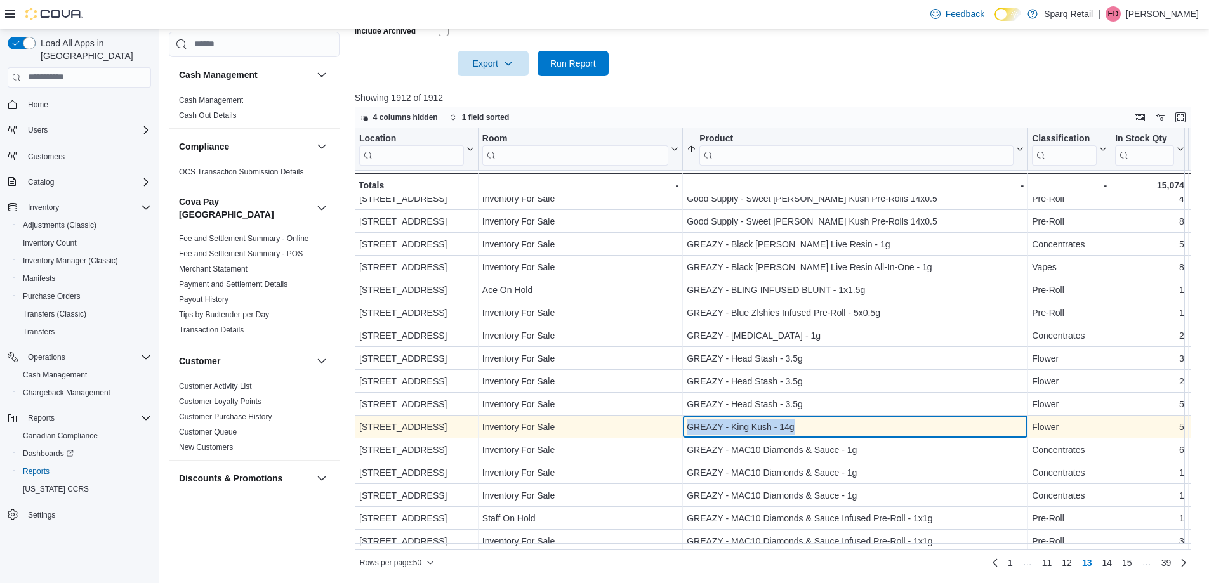
drag, startPoint x: 747, startPoint y: 426, endPoint x: 674, endPoint y: 428, distance: 73.0
click at [676, 428] on div "[STREET_ADDRESS] - Location, column 1, row 630 Inventory For Sale - Room, colum…" at bounding box center [1149, 427] width 1589 height 23
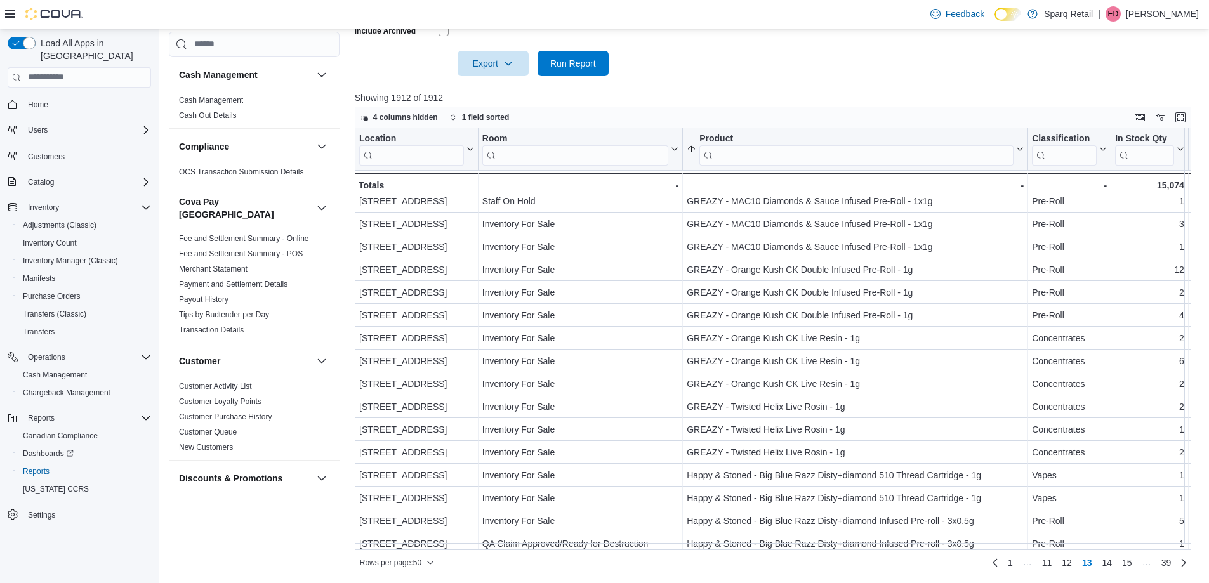
scroll to position [796, 0]
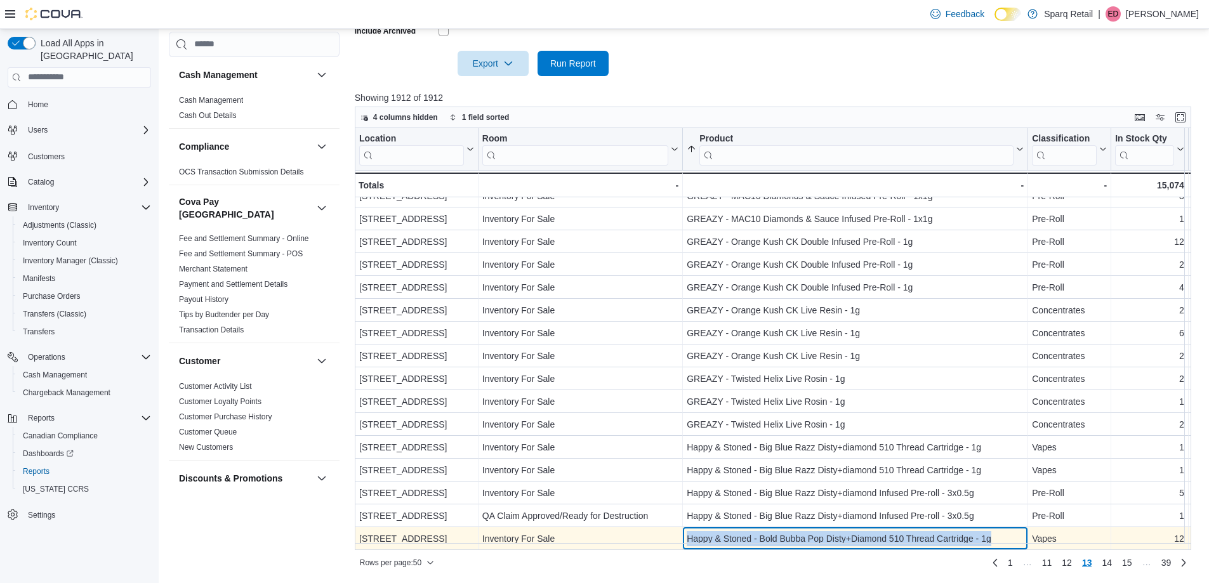
drag, startPoint x: 1001, startPoint y: 531, endPoint x: 686, endPoint y: 531, distance: 315.5
click at [686, 531] on div "Happy & Stoned - Bold Bubba Pop Disty+Diamond 510 Thread Cartridge - 1g - Produ…" at bounding box center [855, 539] width 345 height 23
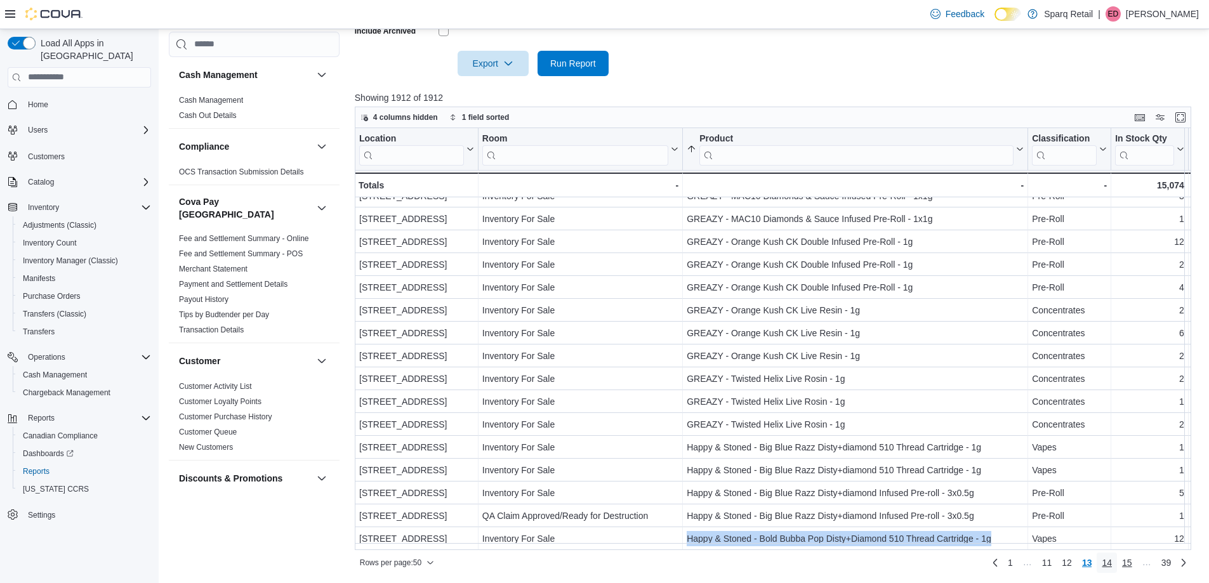
click at [1112, 564] on span "14" at bounding box center [1107, 563] width 10 height 13
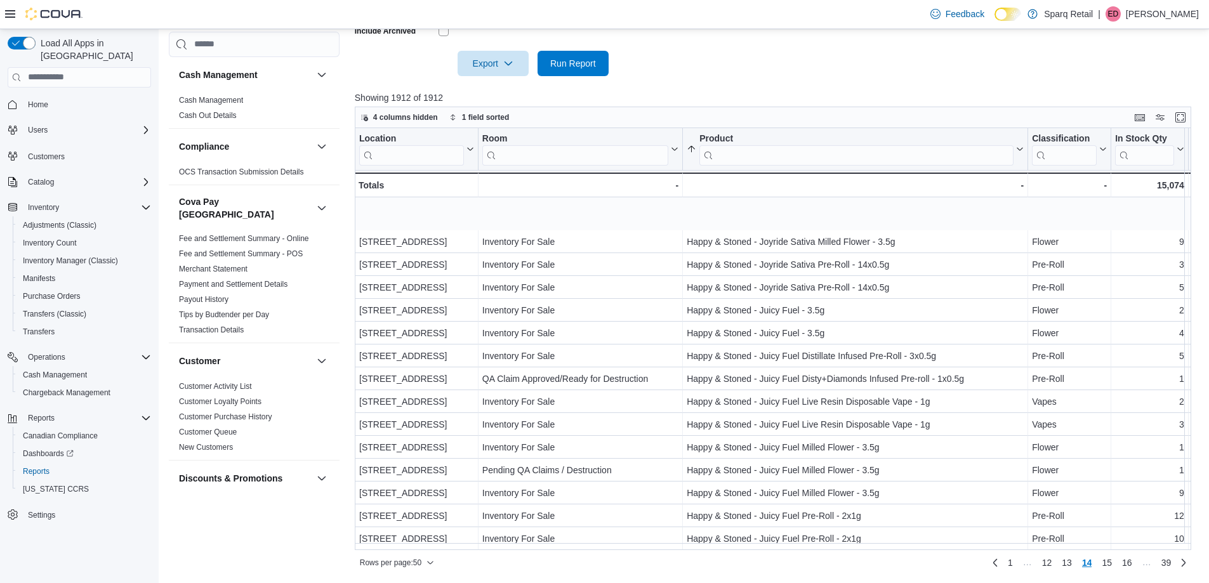
scroll to position [254, 0]
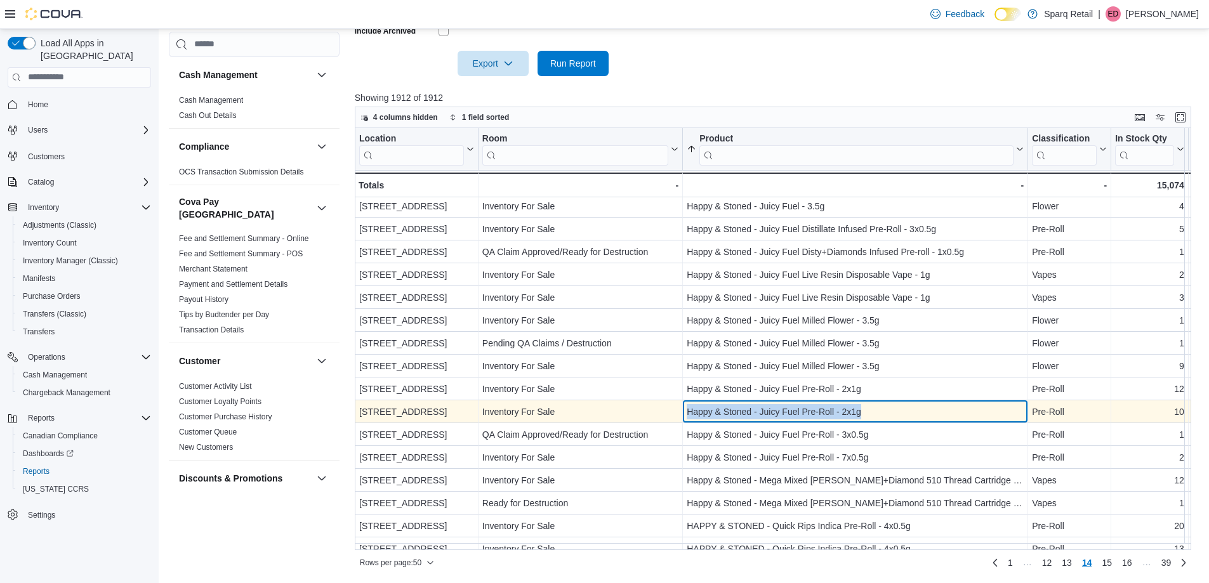
drag, startPoint x: 869, startPoint y: 411, endPoint x: 675, endPoint y: 408, distance: 193.6
click at [675, 408] on div "340 [GEOGRAPHIC_DATA] - Location, column 1, row 671 Inventory For Sale - Room, …" at bounding box center [1149, 412] width 1589 height 23
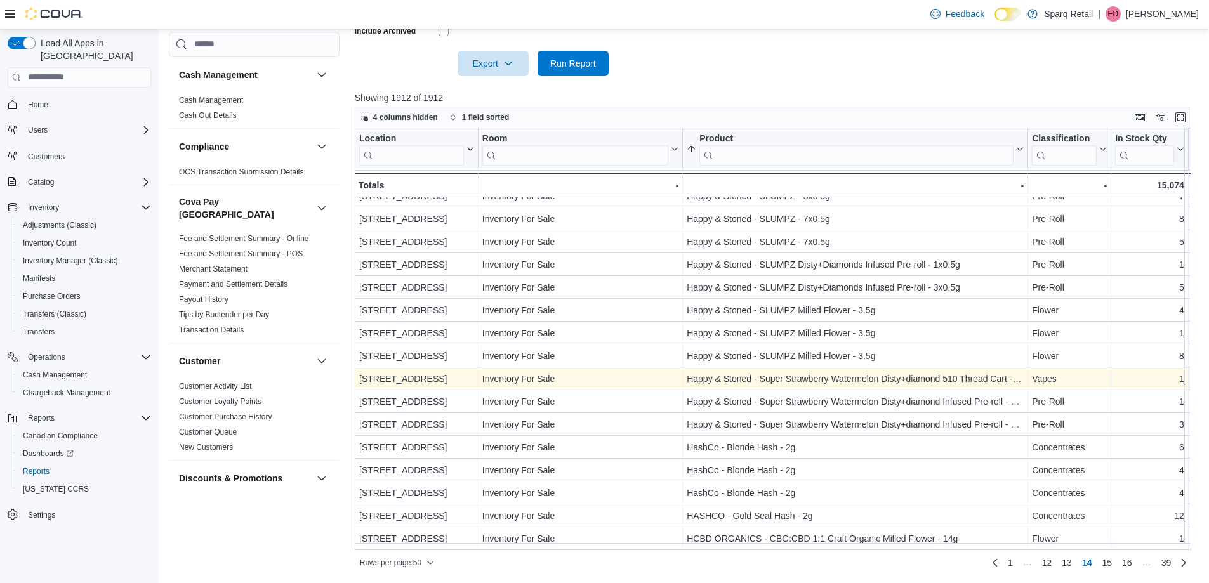
scroll to position [796, 0]
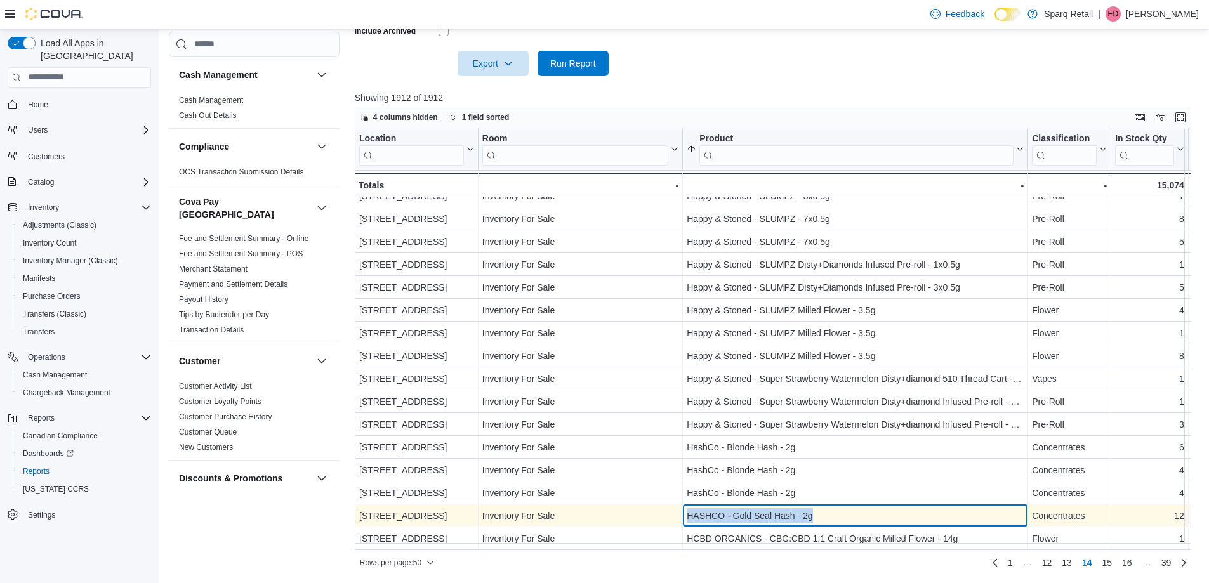
drag, startPoint x: 828, startPoint y: 510, endPoint x: 682, endPoint y: 520, distance: 146.3
click at [682, 520] on div "4-861 Lansdowne [GEOGRAPHIC_DATA] - Location, column 1, row 699 Inventory For S…" at bounding box center [1149, 516] width 1589 height 23
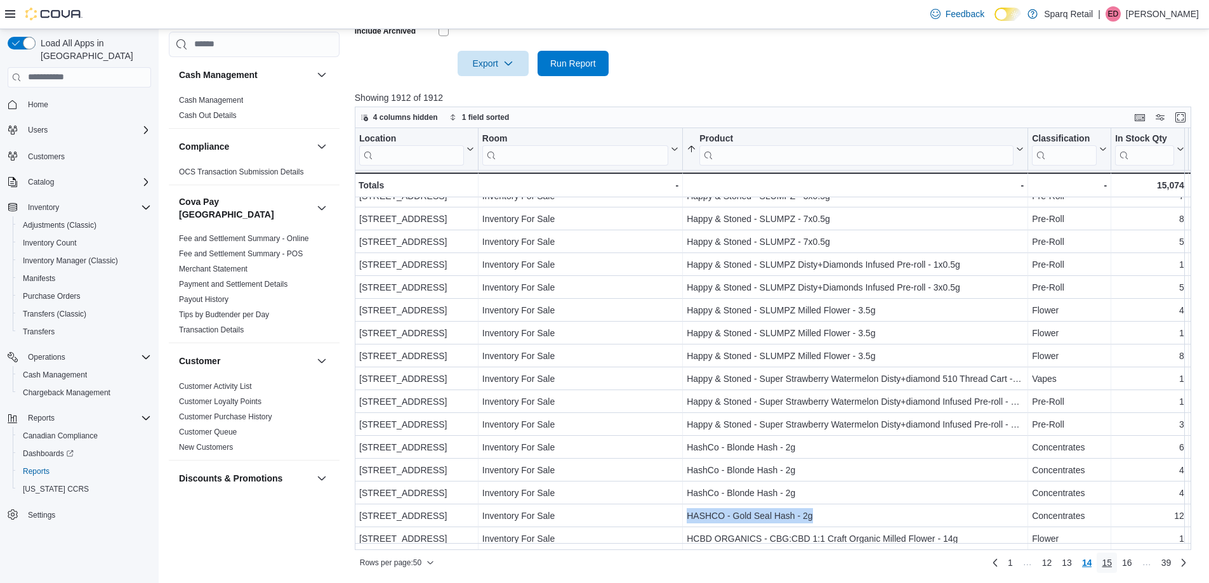
click at [1112, 555] on span "15" at bounding box center [1107, 563] width 10 height 20
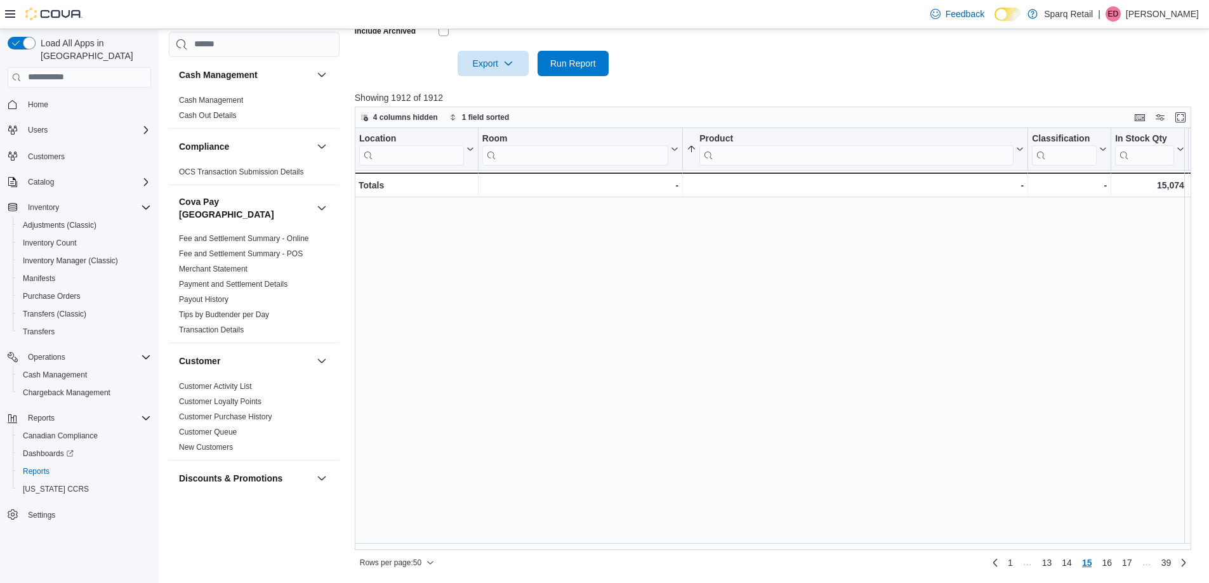
scroll to position [0, 0]
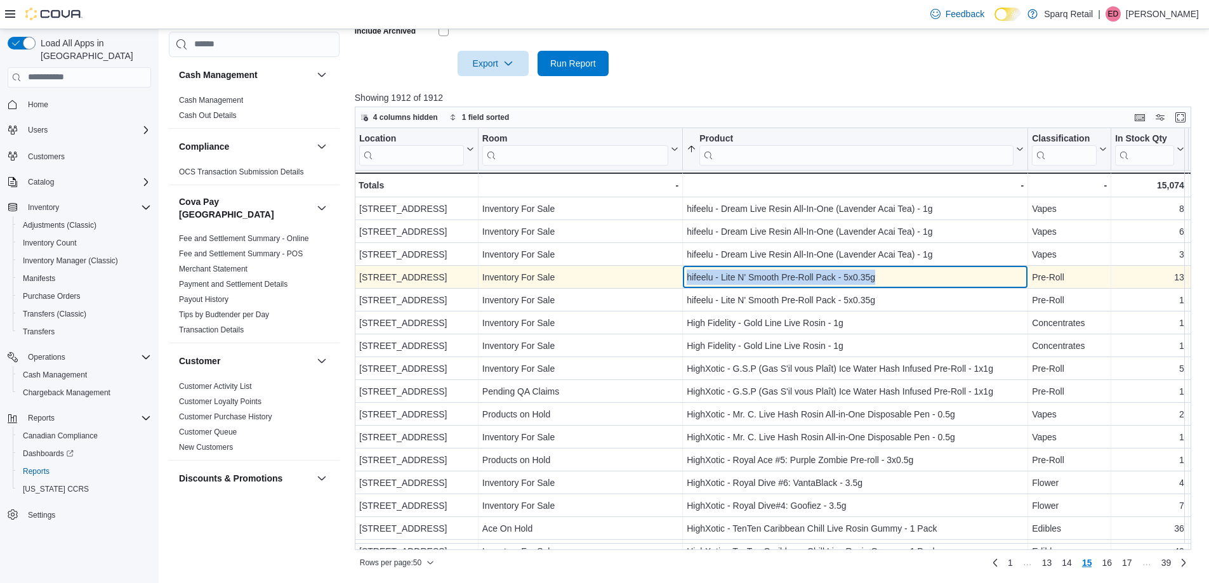
drag, startPoint x: 903, startPoint y: 277, endPoint x: 679, endPoint y: 279, distance: 224.1
click at [679, 279] on div "[STREET_ADDRESS] - Location, column 1, row 704 Inventory For Sale - Room, colum…" at bounding box center [1149, 277] width 1589 height 23
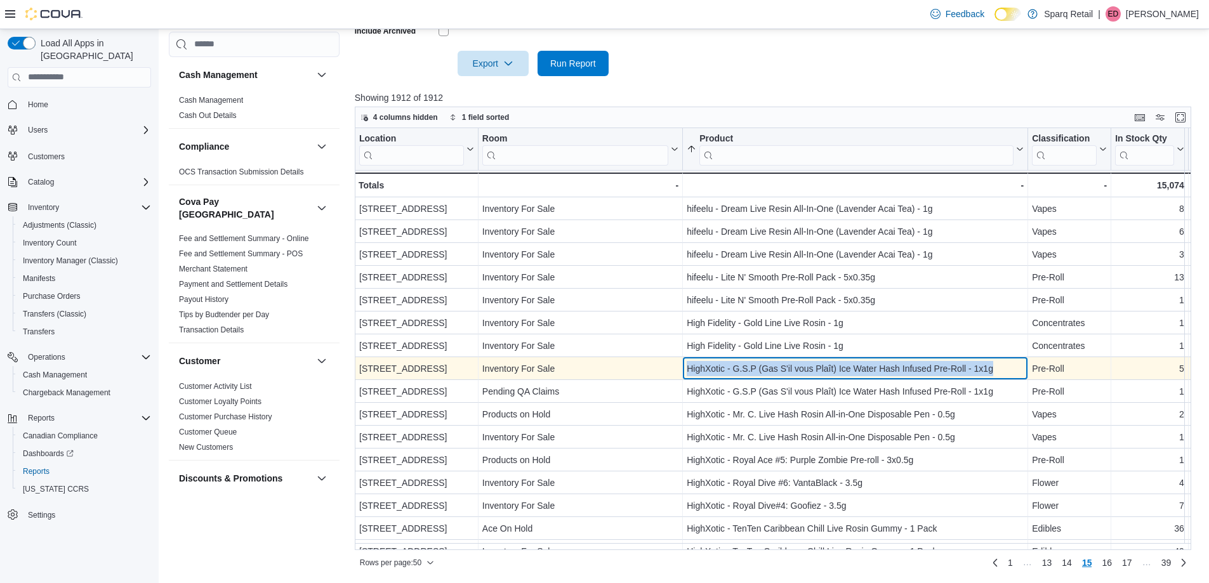
drag, startPoint x: 1004, startPoint y: 368, endPoint x: 685, endPoint y: 373, distance: 318.7
click at [685, 373] on div "HighXotic - G.S.P (Gas S'il vous Plaît) Ice Water Hash Infused Pre-Roll - 1x1g …" at bounding box center [855, 368] width 345 height 23
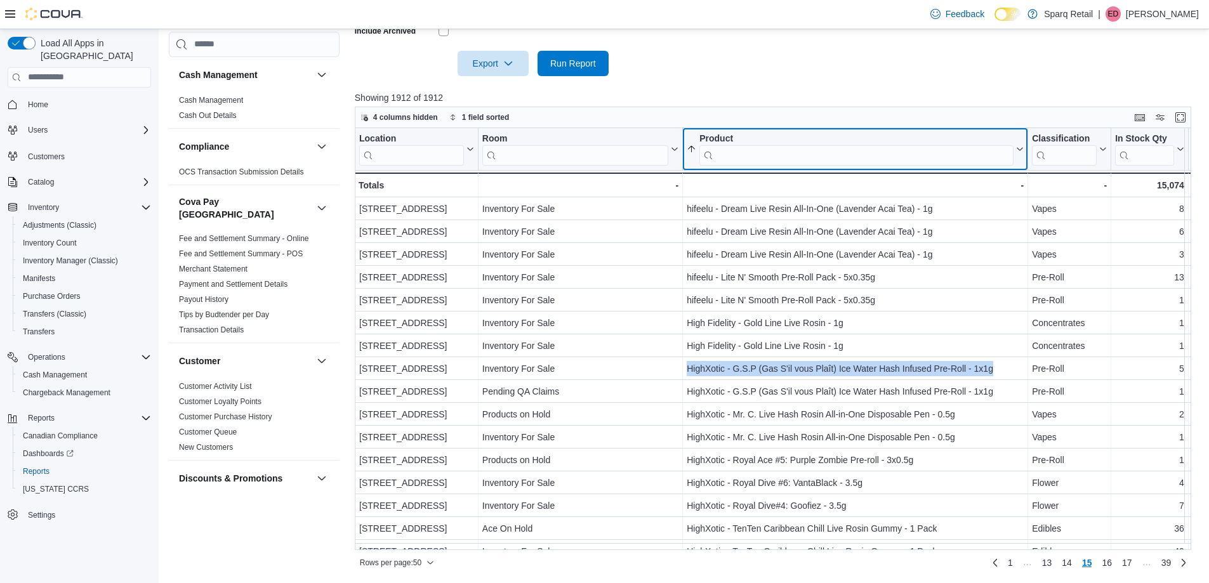
click at [771, 153] on input "search" at bounding box center [857, 155] width 314 height 20
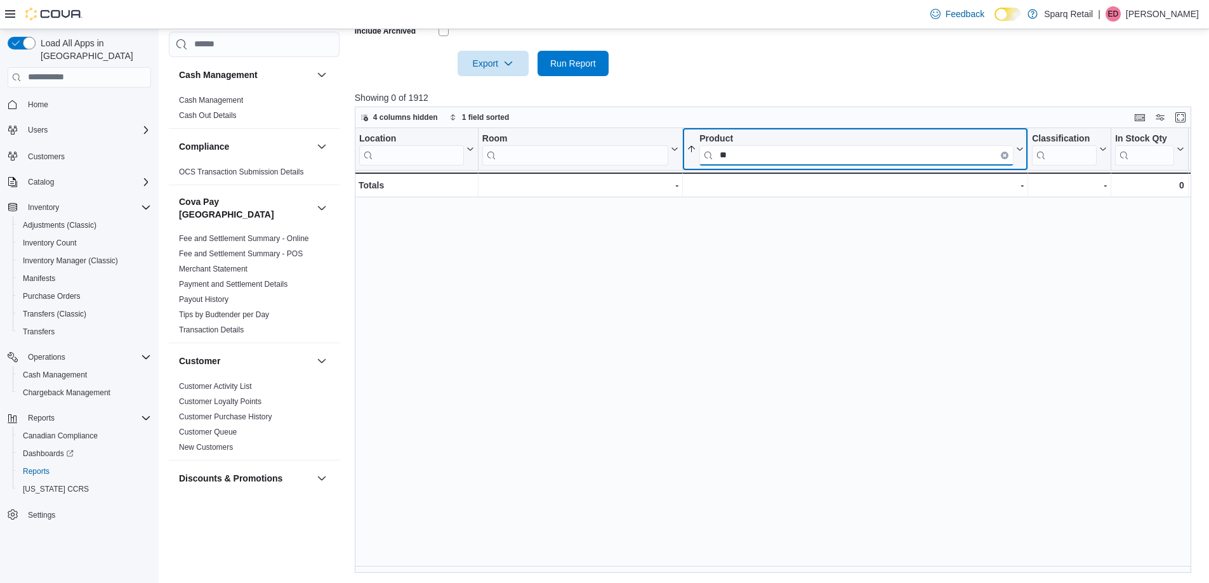
type input "*"
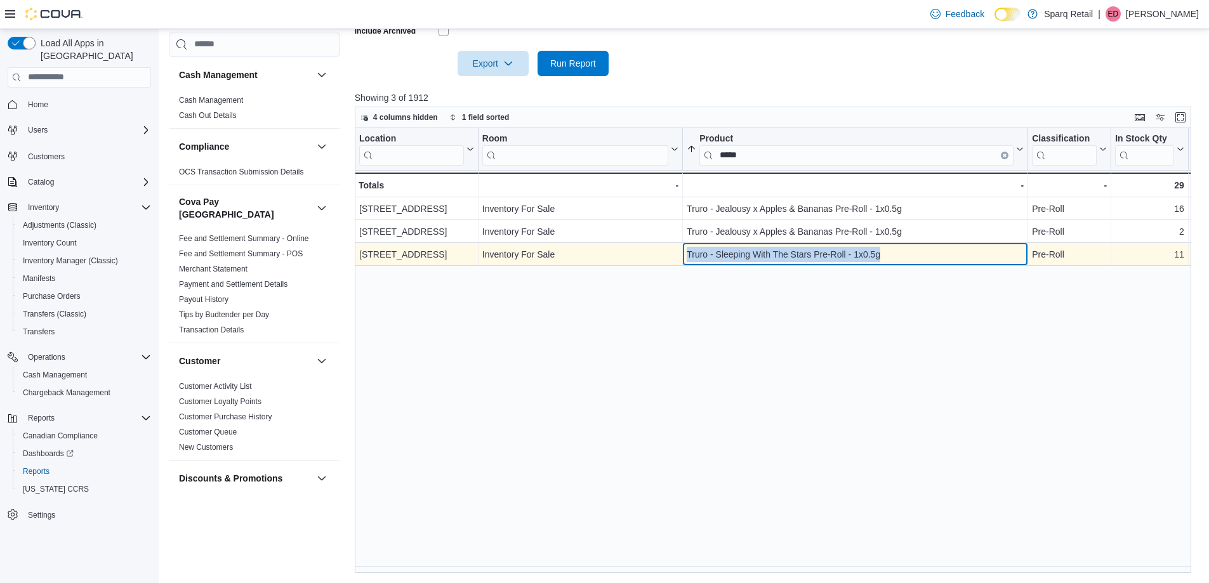
drag, startPoint x: 899, startPoint y: 258, endPoint x: 680, endPoint y: 257, distance: 219.0
click at [680, 257] on div "340 [GEOGRAPHIC_DATA] - Location, column 1, row 3 Inventory For Sale - Room, co…" at bounding box center [1149, 254] width 1589 height 23
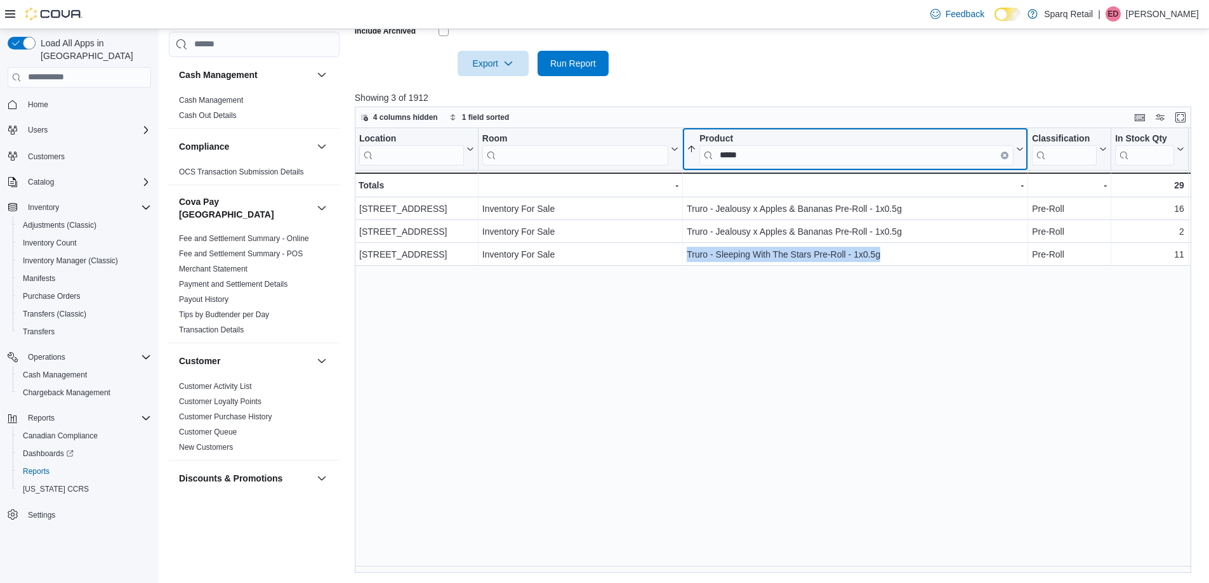
click at [780, 152] on input "*****" at bounding box center [857, 155] width 314 height 20
click at [779, 152] on input "*****" at bounding box center [857, 155] width 314 height 20
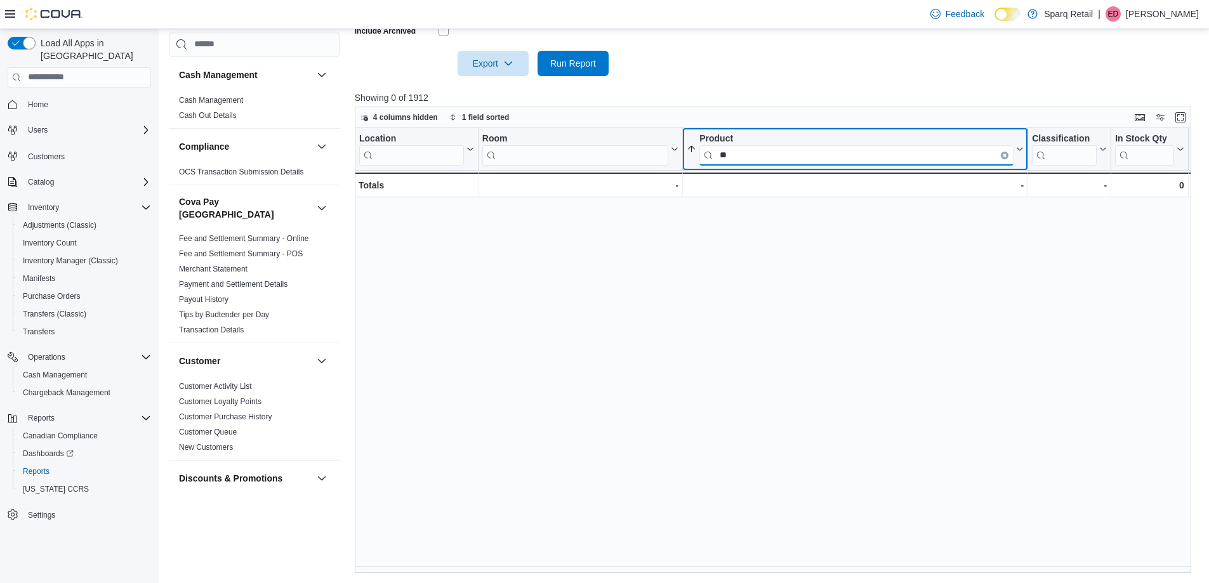
type input "*"
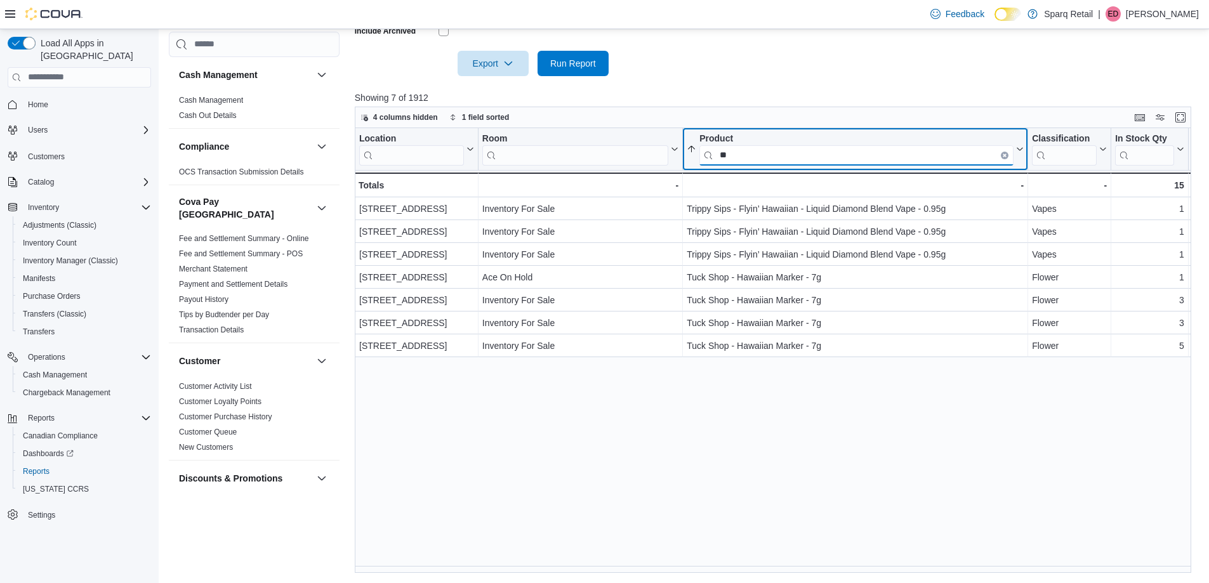
type input "*"
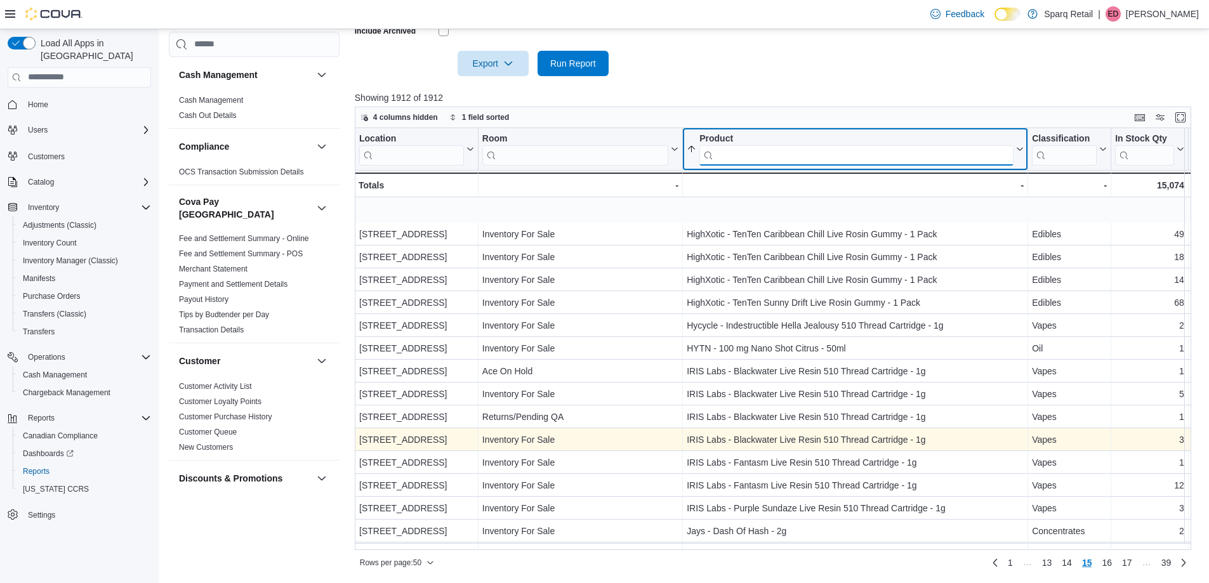
scroll to position [381, 0]
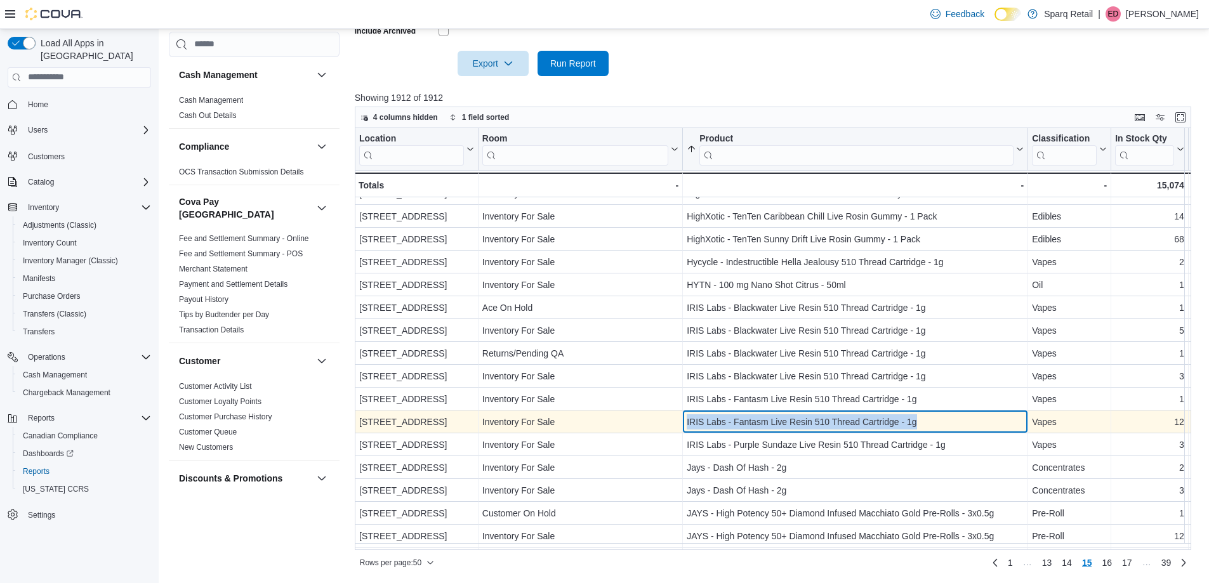
drag, startPoint x: 949, startPoint y: 421, endPoint x: 670, endPoint y: 423, distance: 279.3
click at [670, 423] on div "4-[GEOGRAPHIC_DATA] - Location, column 1, row 727 Inventory For Sale - Room, co…" at bounding box center [1149, 422] width 1589 height 23
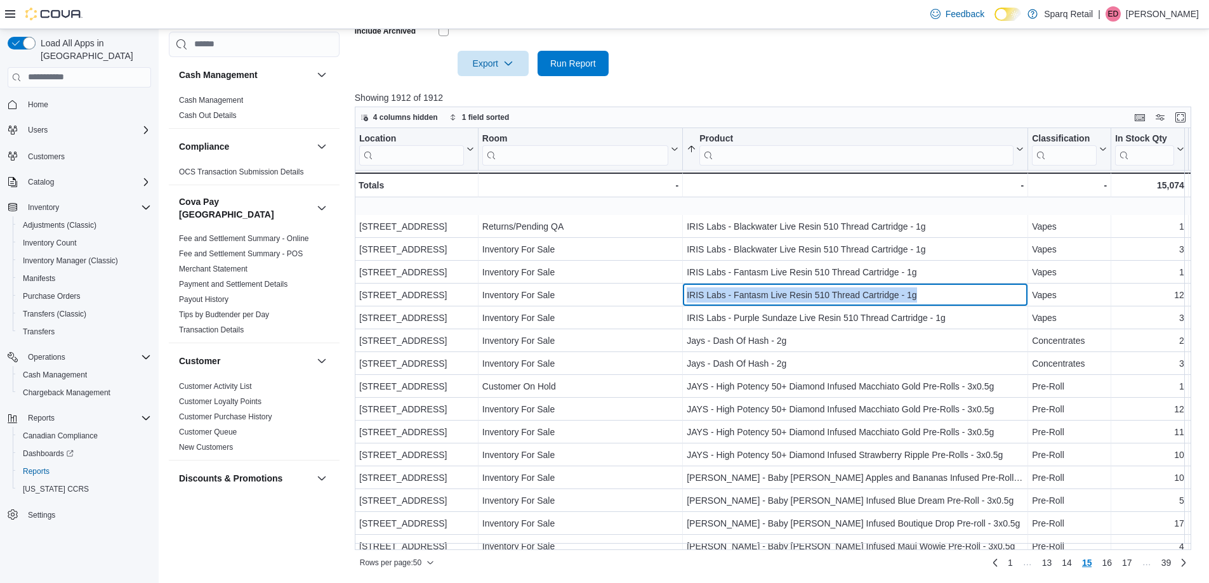
scroll to position [571, 0]
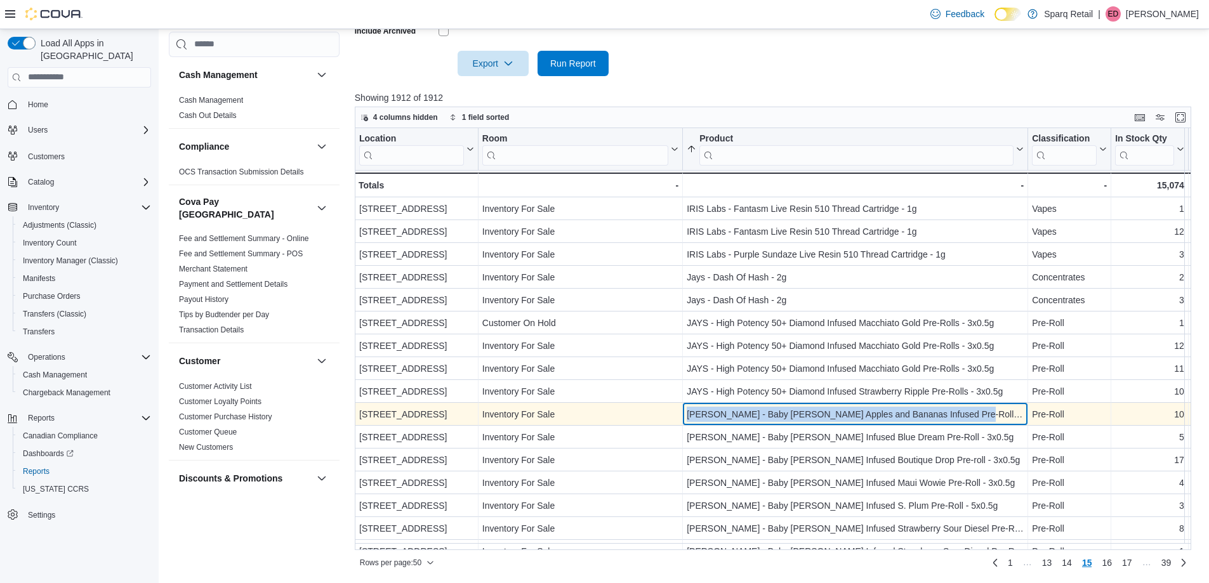
drag, startPoint x: 987, startPoint y: 417, endPoint x: 681, endPoint y: 415, distance: 306.0
click at [681, 415] on div "[STREET_ADDRESS] - Location, column 1, row 735 Inventory For Sale - Room, colum…" at bounding box center [1149, 414] width 1589 height 23
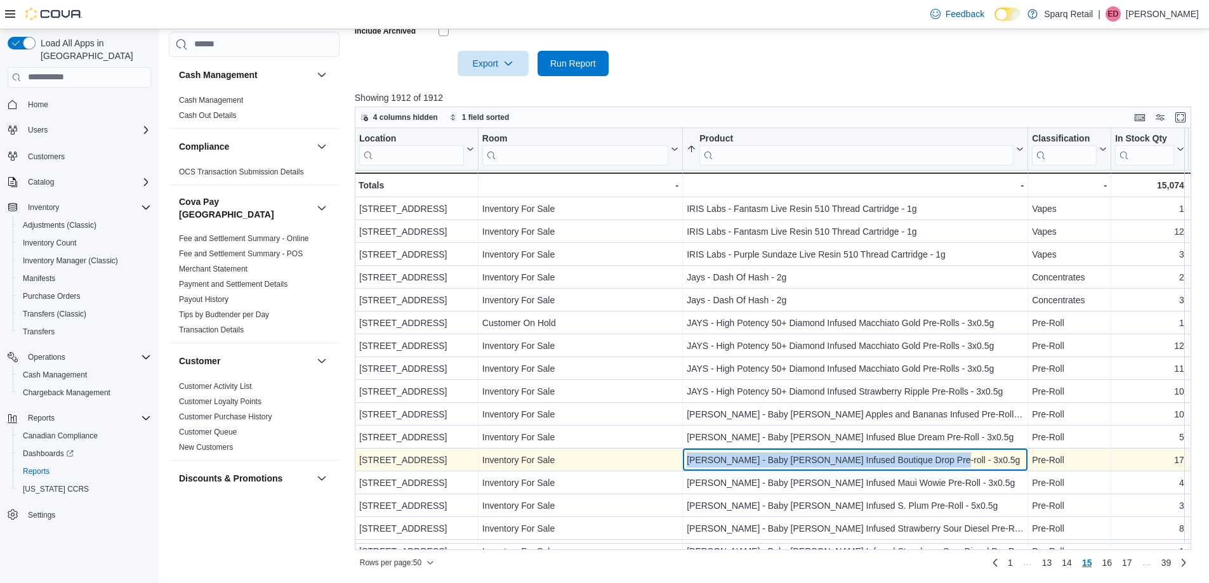
drag, startPoint x: 944, startPoint y: 461, endPoint x: 683, endPoint y: 457, distance: 260.9
click at [683, 457] on div "[PERSON_NAME] - Baby [PERSON_NAME] Infused Boutique Drop Pre-roll - 3x0.5g - Pr…" at bounding box center [855, 460] width 345 height 23
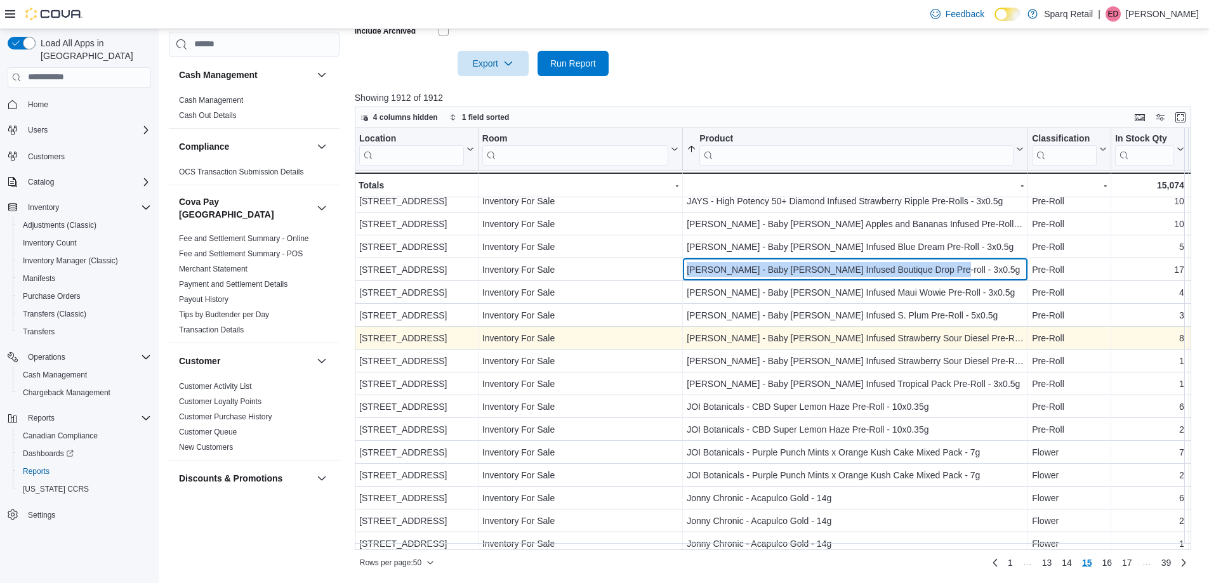
scroll to position [796, 0]
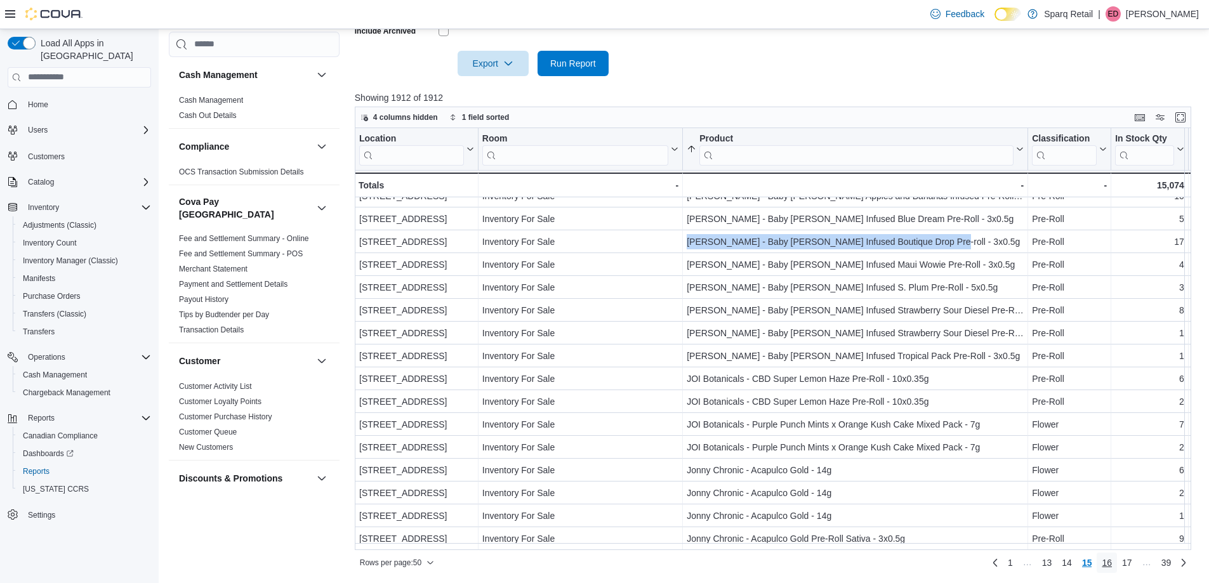
click at [1112, 562] on span "16" at bounding box center [1107, 563] width 10 height 13
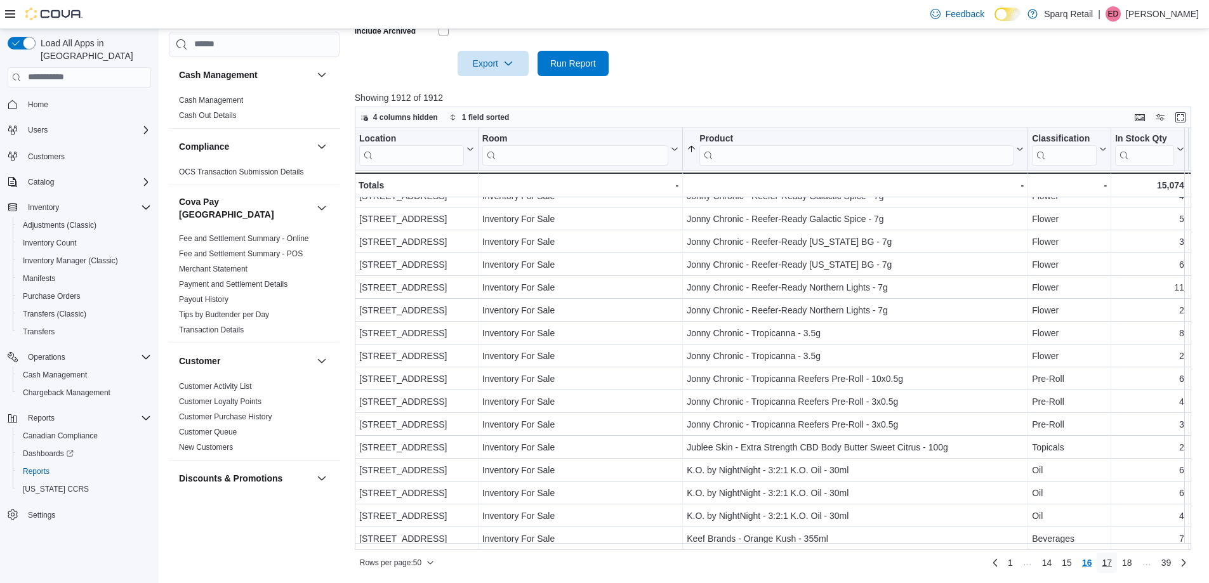
click at [1112, 561] on span "17" at bounding box center [1107, 563] width 10 height 13
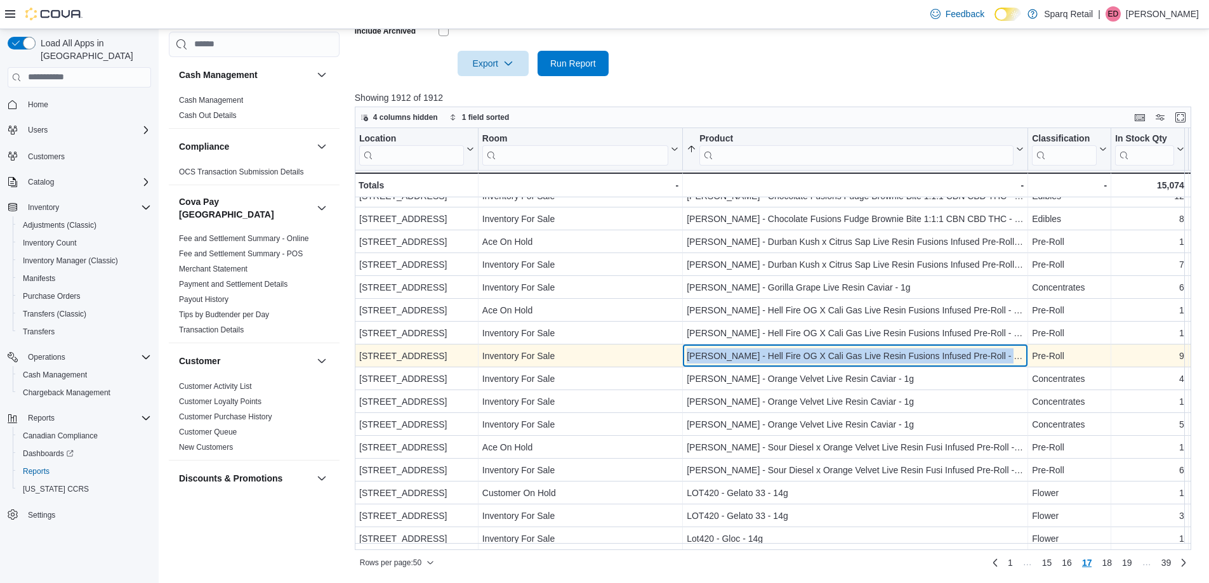
drag, startPoint x: 1018, startPoint y: 352, endPoint x: 675, endPoint y: 343, distance: 342.9
click at [677, 345] on div "[STREET_ADDRESS] - Location, column 1, row 842 Inventory For Sale - Room, colum…" at bounding box center [1149, 356] width 1589 height 23
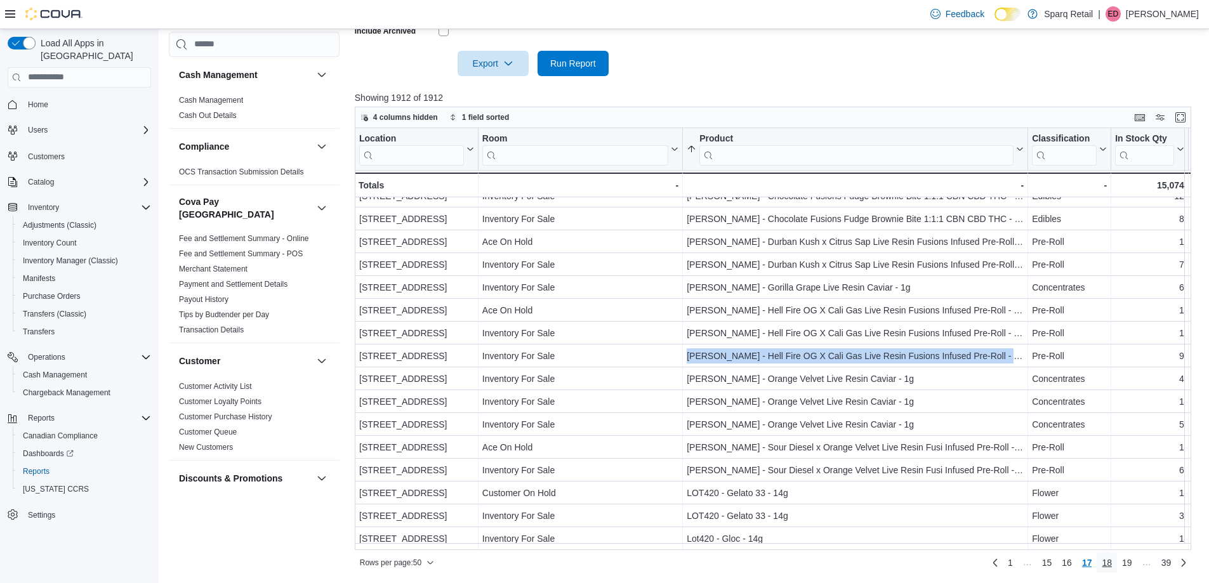
click at [1112, 562] on span "18" at bounding box center [1107, 563] width 10 height 13
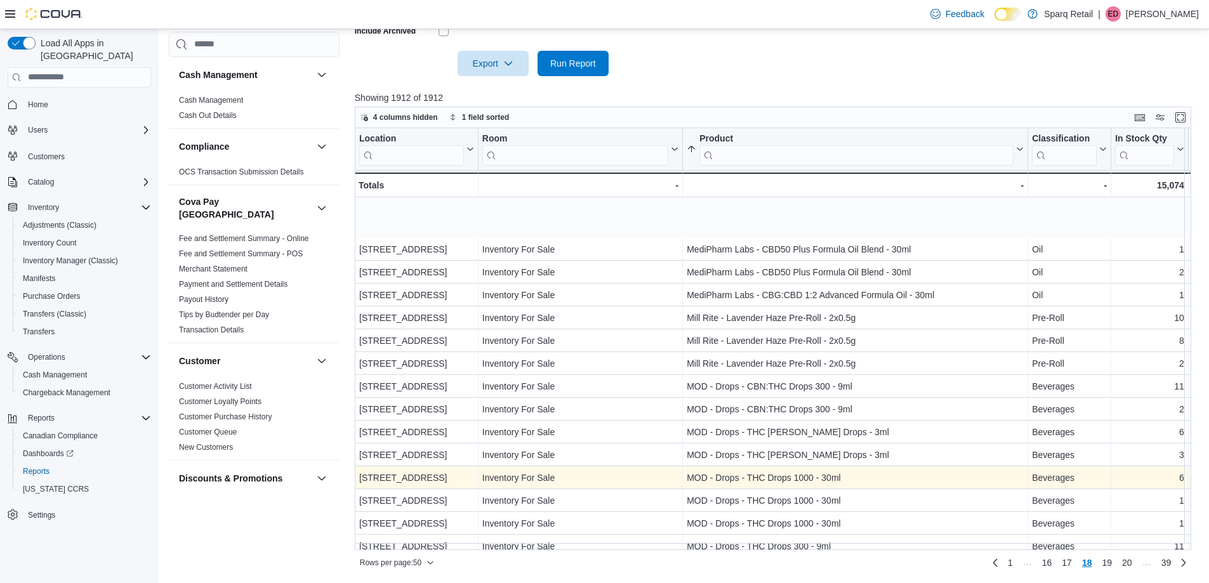
scroll to position [571, 0]
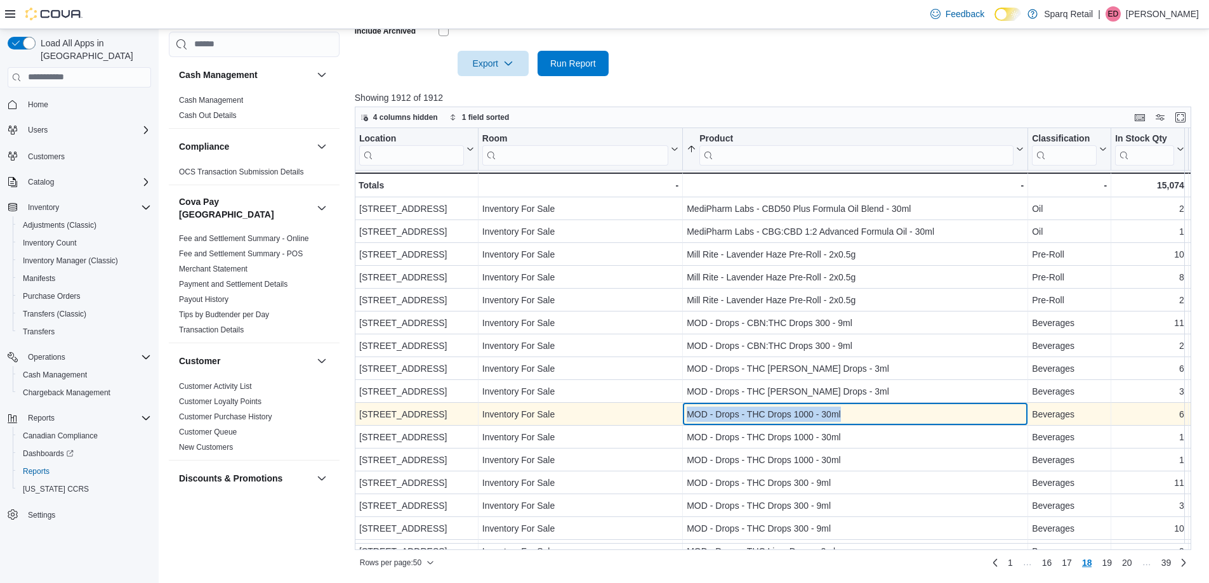
drag, startPoint x: 860, startPoint y: 414, endPoint x: 679, endPoint y: 416, distance: 181.6
click at [679, 416] on div "[STREET_ADDRESS] - Location, column 1, row 885 Inventory For Sale - Room, colum…" at bounding box center [1149, 414] width 1589 height 23
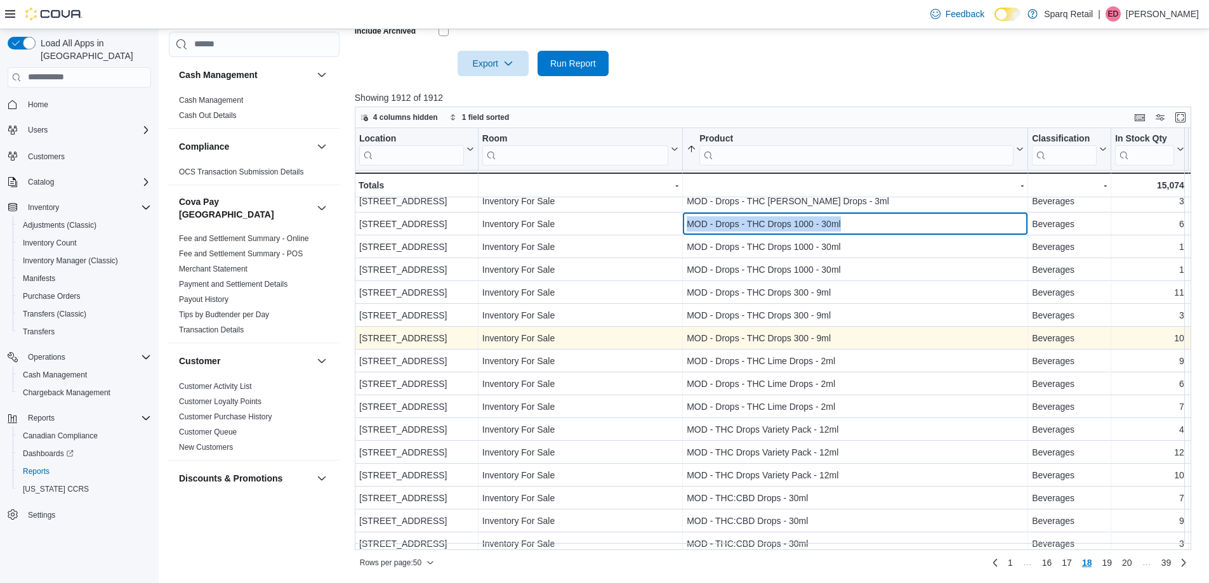
scroll to position [796, 0]
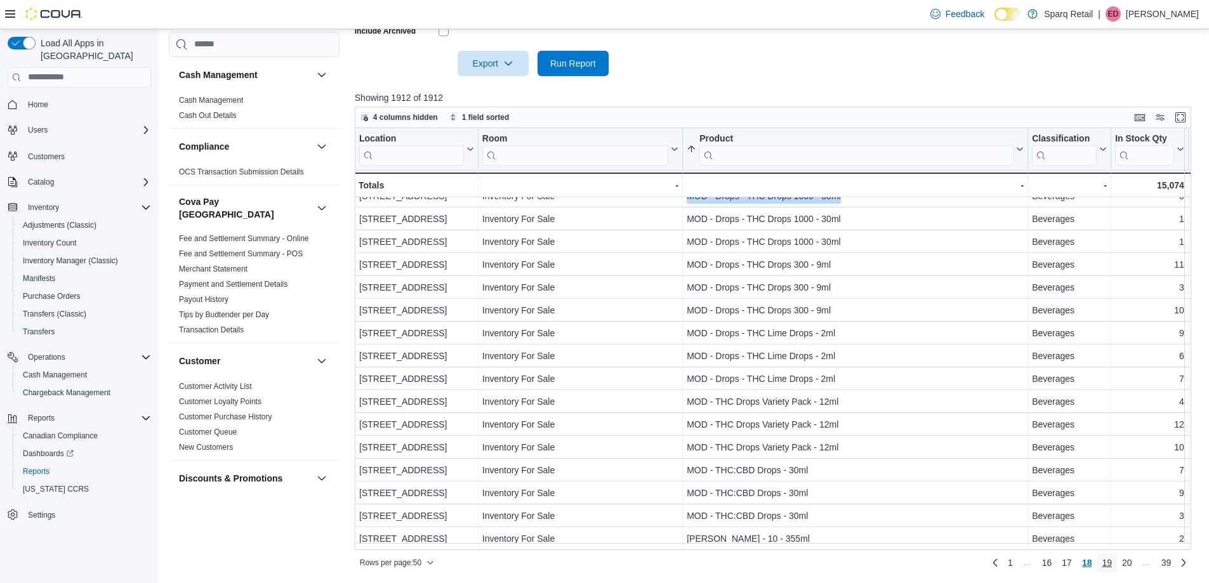
click at [1112, 561] on span "19" at bounding box center [1107, 563] width 10 height 13
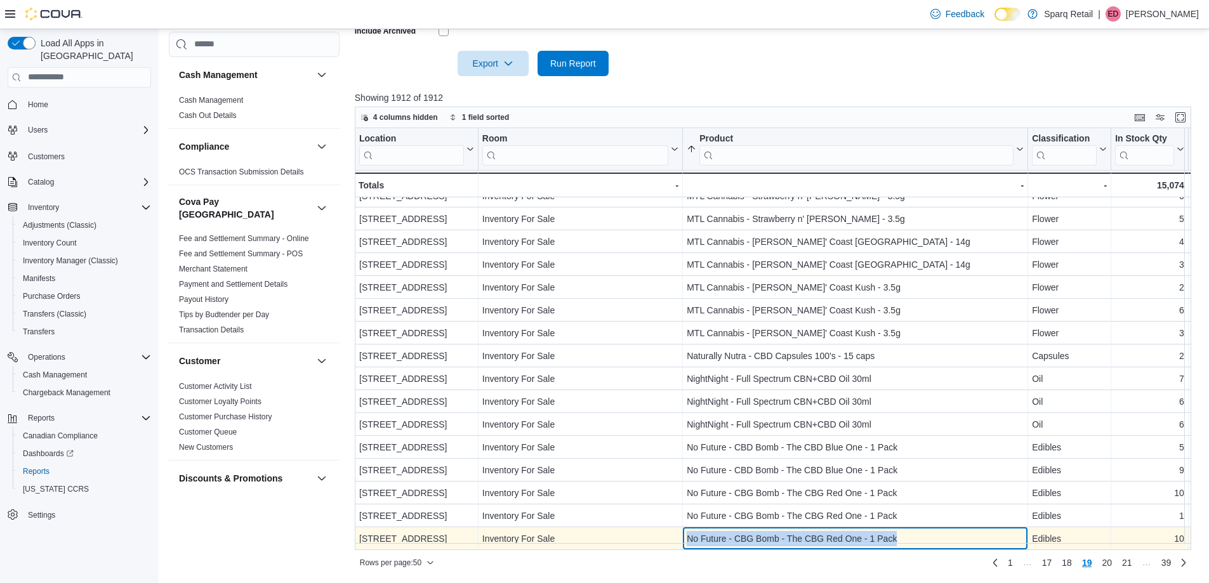
drag, startPoint x: 918, startPoint y: 535, endPoint x: 686, endPoint y: 531, distance: 232.4
click at [686, 531] on div "No Future - CBG Bomb - The CBG Red One - 1 Pack - Product, column 3, row 950" at bounding box center [855, 539] width 345 height 23
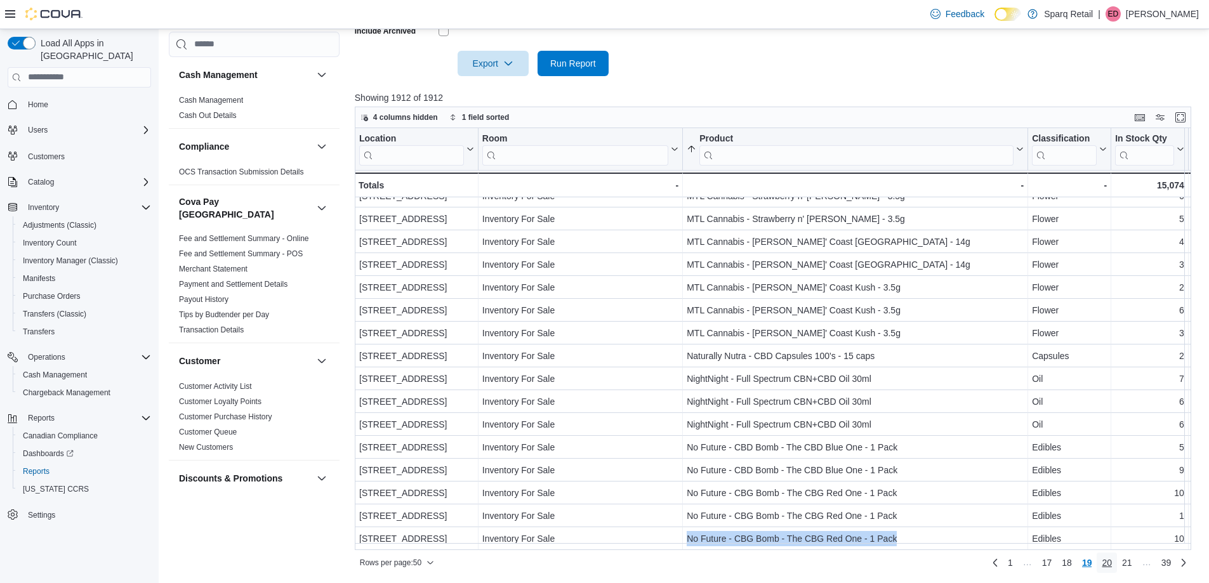
click at [1112, 562] on span "20" at bounding box center [1107, 563] width 10 height 13
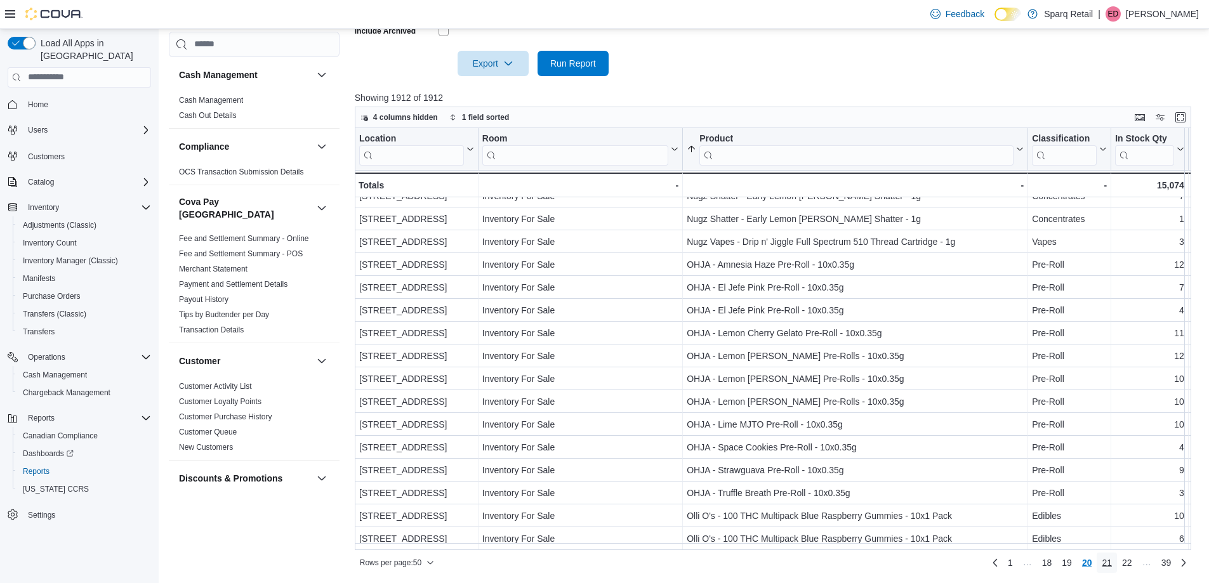
click at [1111, 564] on span "21" at bounding box center [1107, 563] width 10 height 13
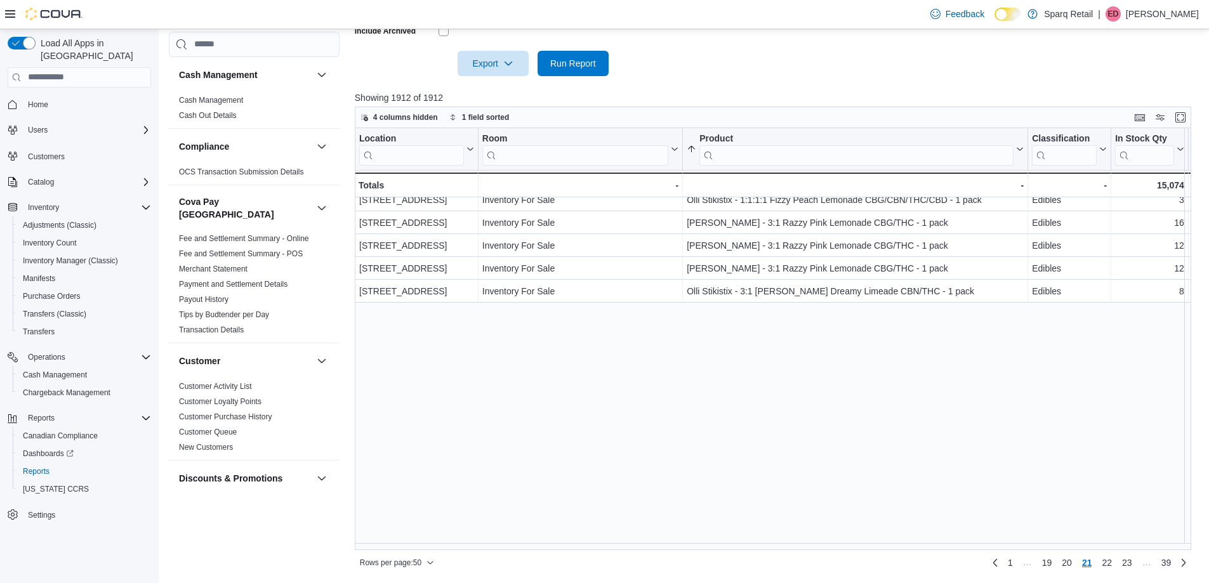
scroll to position [0, 0]
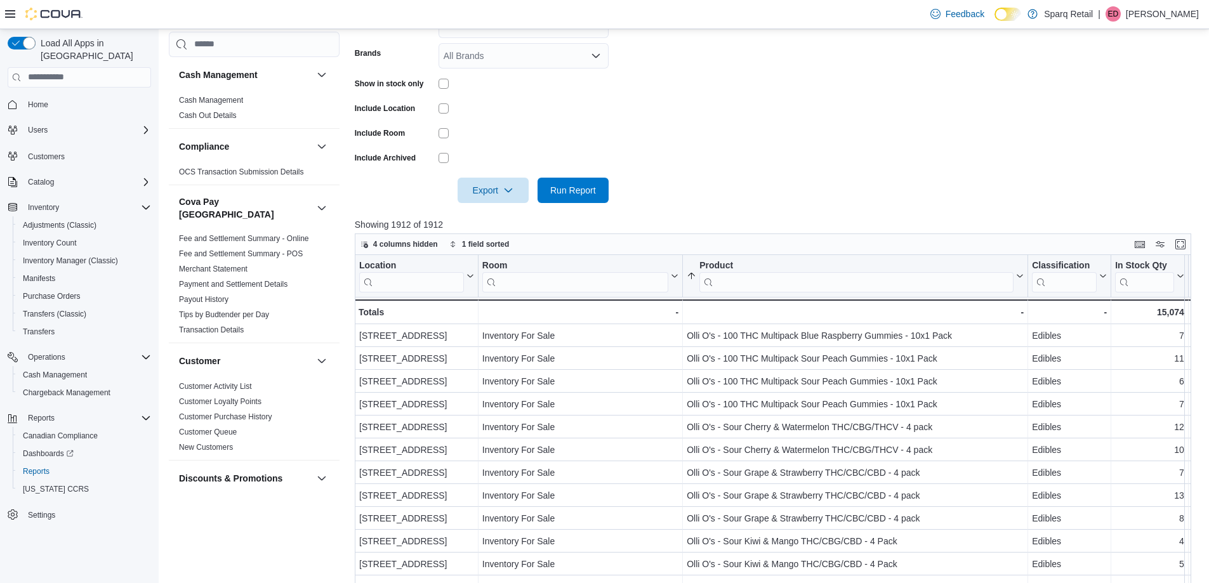
click at [979, 210] on div at bounding box center [778, 210] width 846 height 15
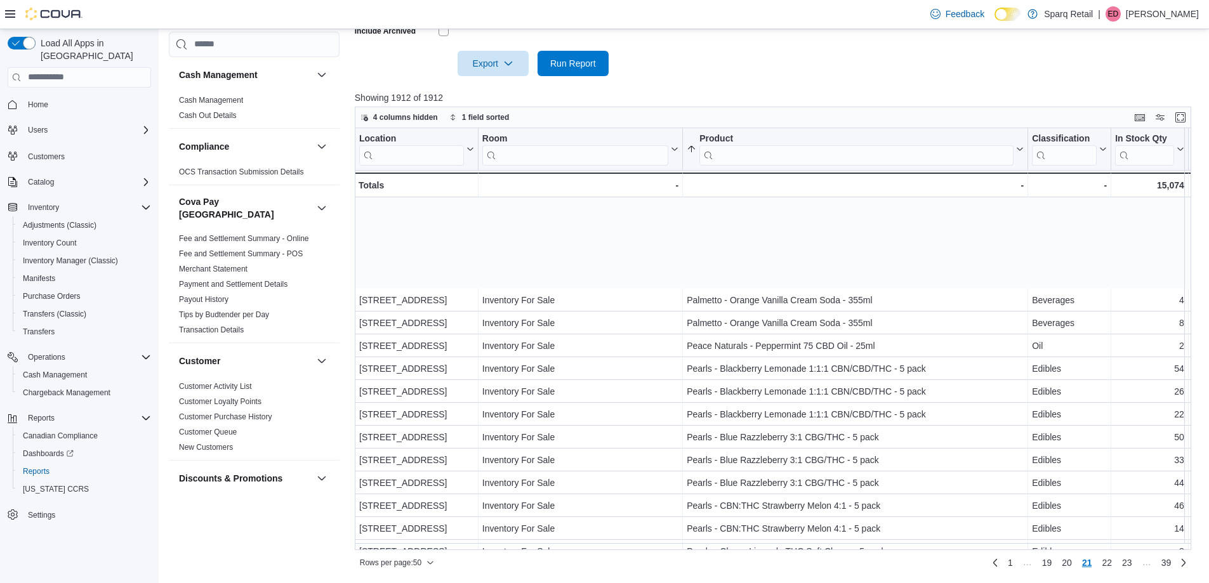
scroll to position [698, 0]
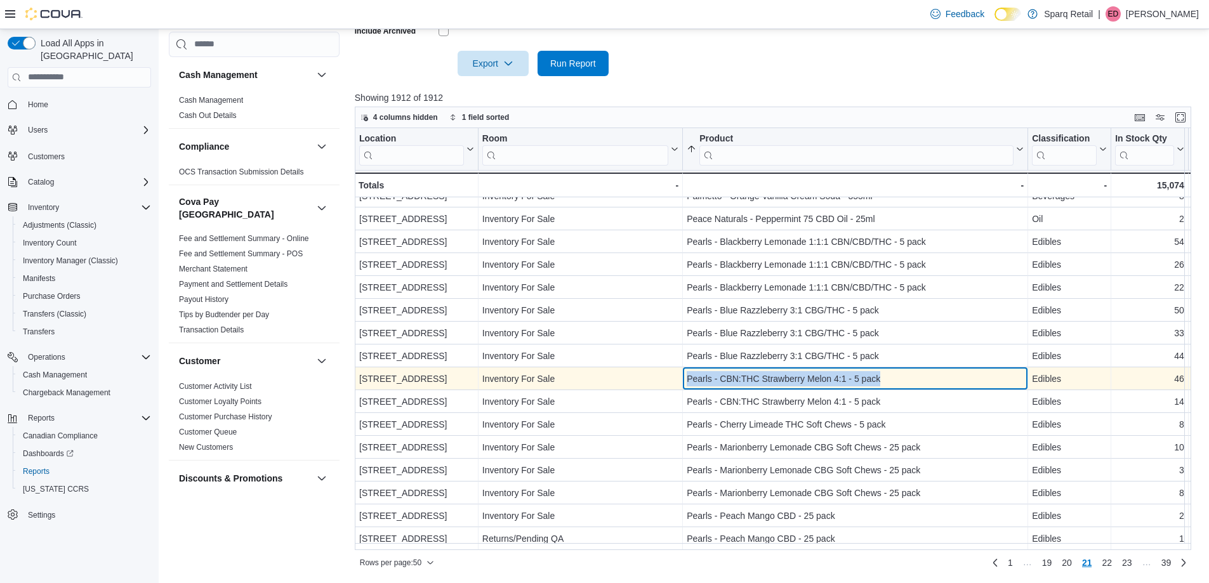
drag, startPoint x: 900, startPoint y: 380, endPoint x: 677, endPoint y: 379, distance: 222.8
click at [678, 380] on div "[STREET_ADDRESS] - Location, column 1, row 1039 Inventory For Sale - Room, colu…" at bounding box center [1149, 379] width 1589 height 23
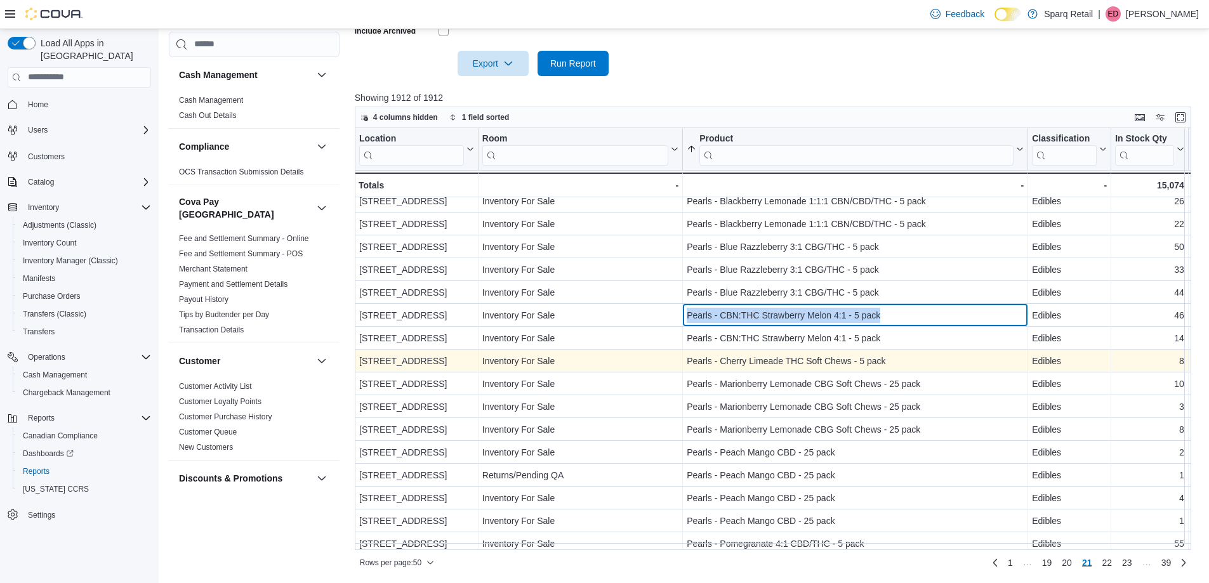
scroll to position [796, 0]
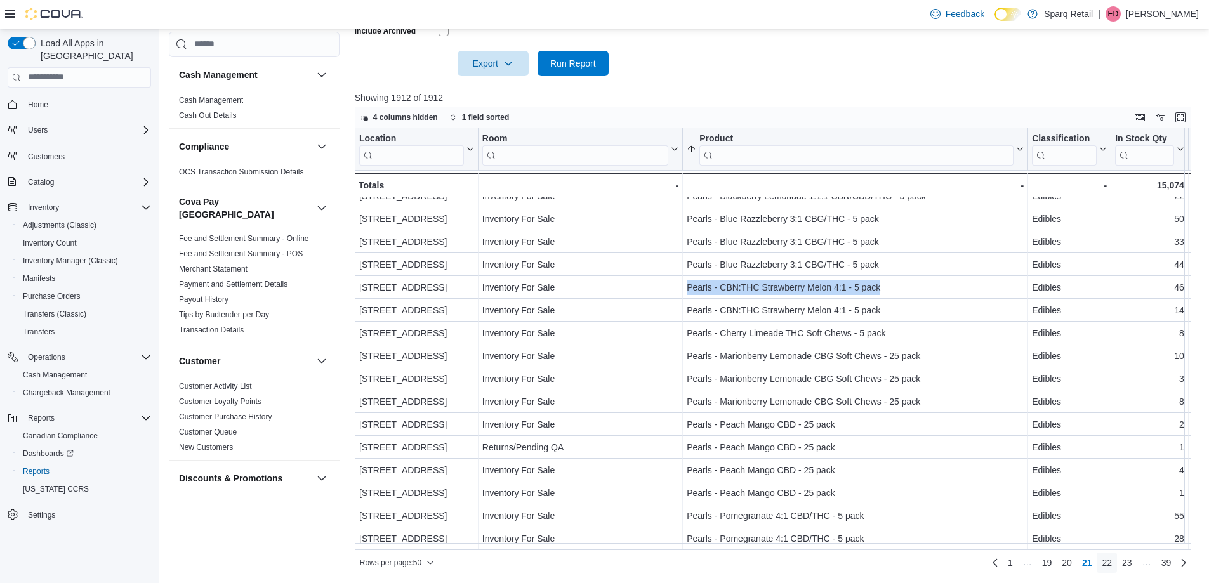
click at [1112, 559] on span "22" at bounding box center [1107, 563] width 10 height 13
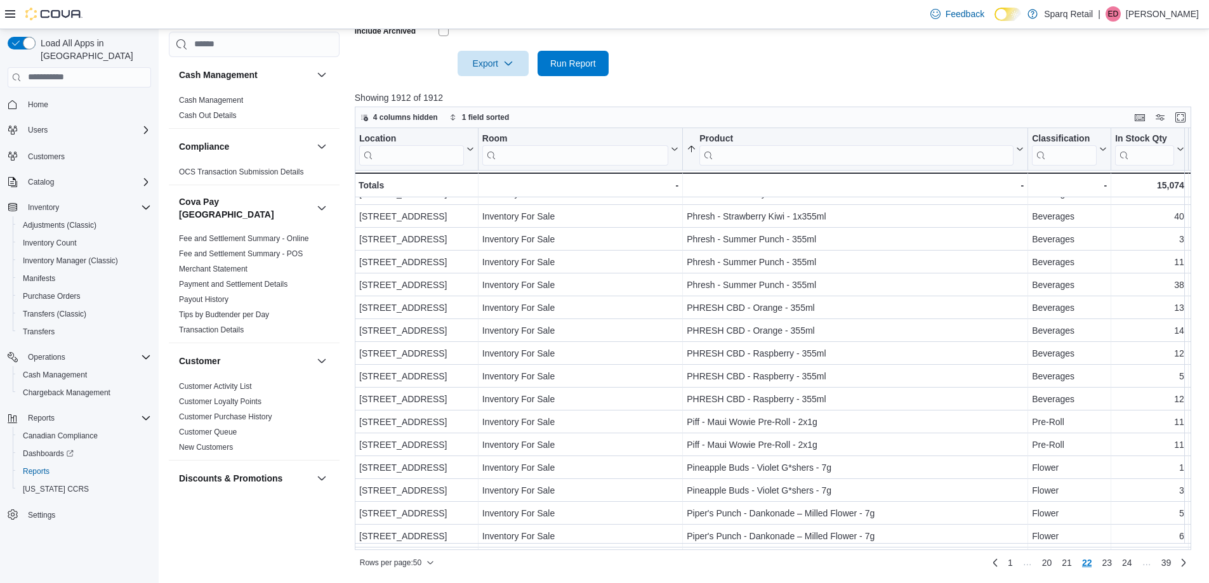
scroll to position [444, 0]
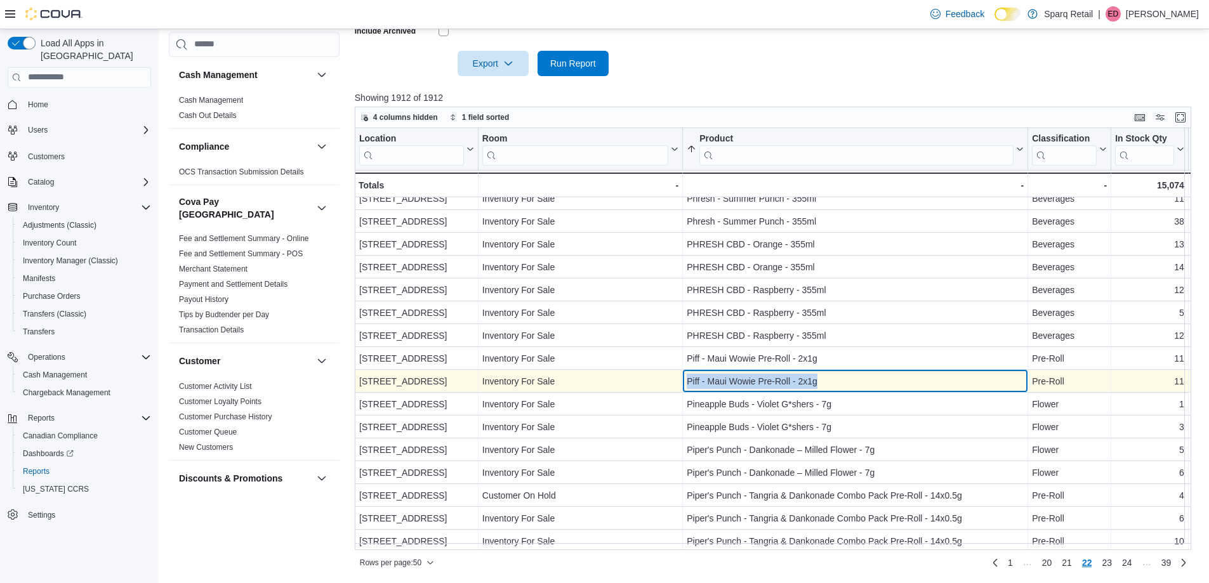
drag, startPoint x: 839, startPoint y: 384, endPoint x: 670, endPoint y: 382, distance: 168.2
click at [670, 382] on div "4-861 Lansdowne [GEOGRAPHIC_DATA] - Location, column 1, row 1078 Inventory For …" at bounding box center [1149, 381] width 1589 height 23
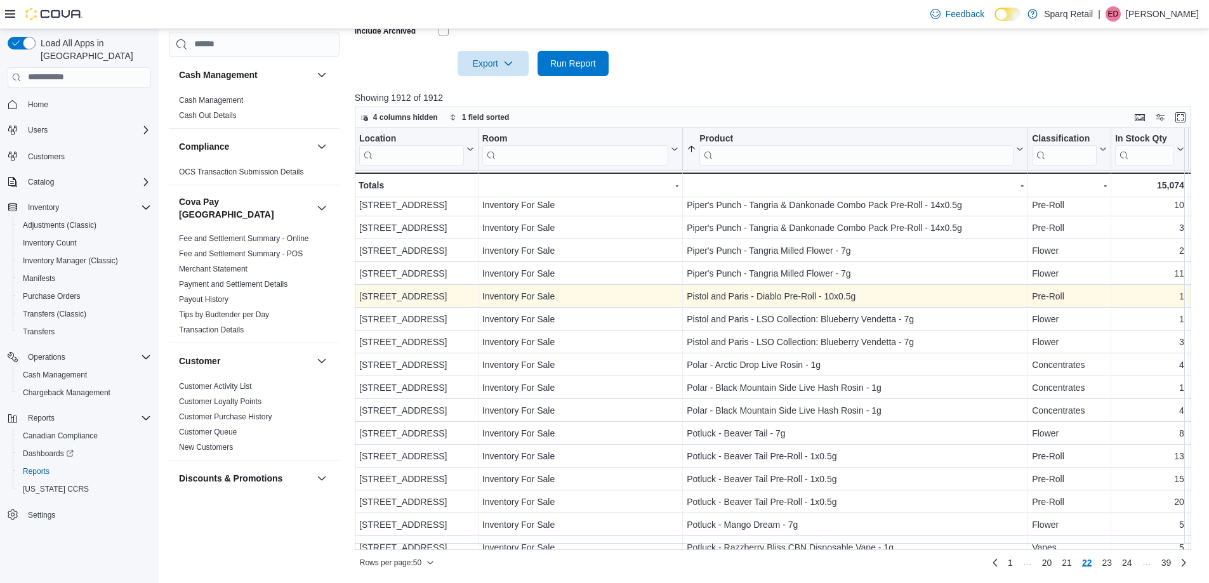
scroll to position [796, 0]
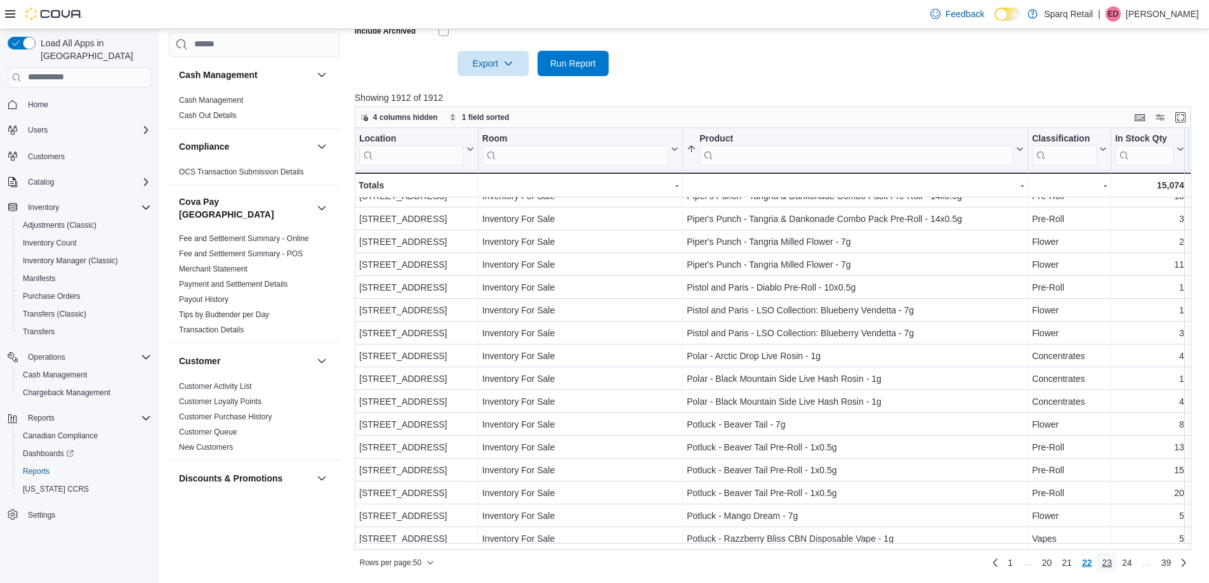
click at [1112, 562] on span "23" at bounding box center [1107, 563] width 10 height 13
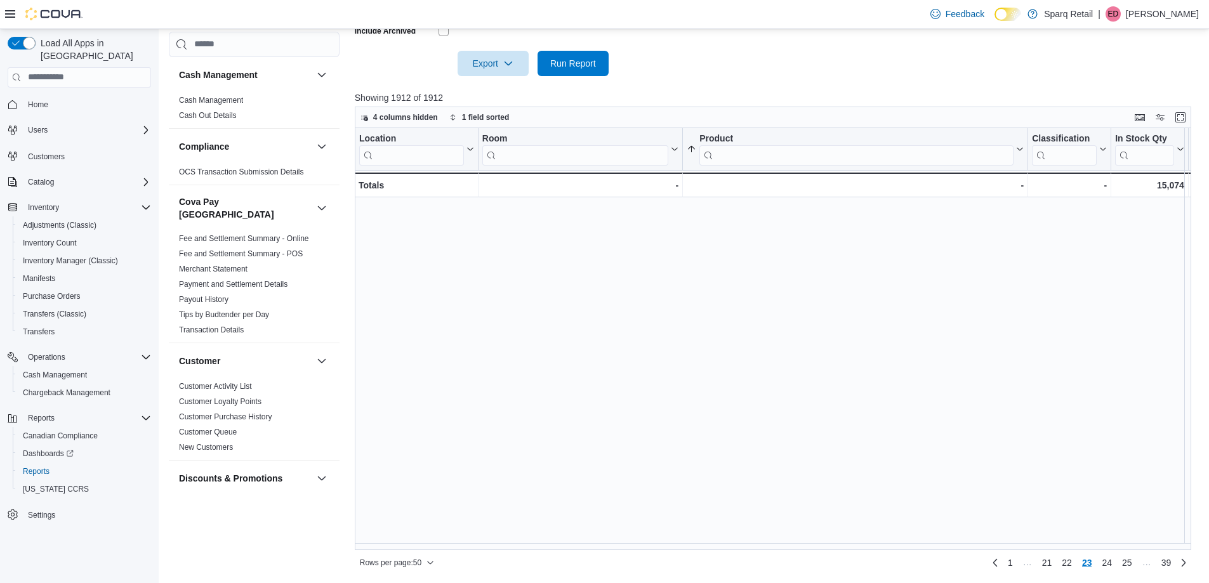
scroll to position [0, 0]
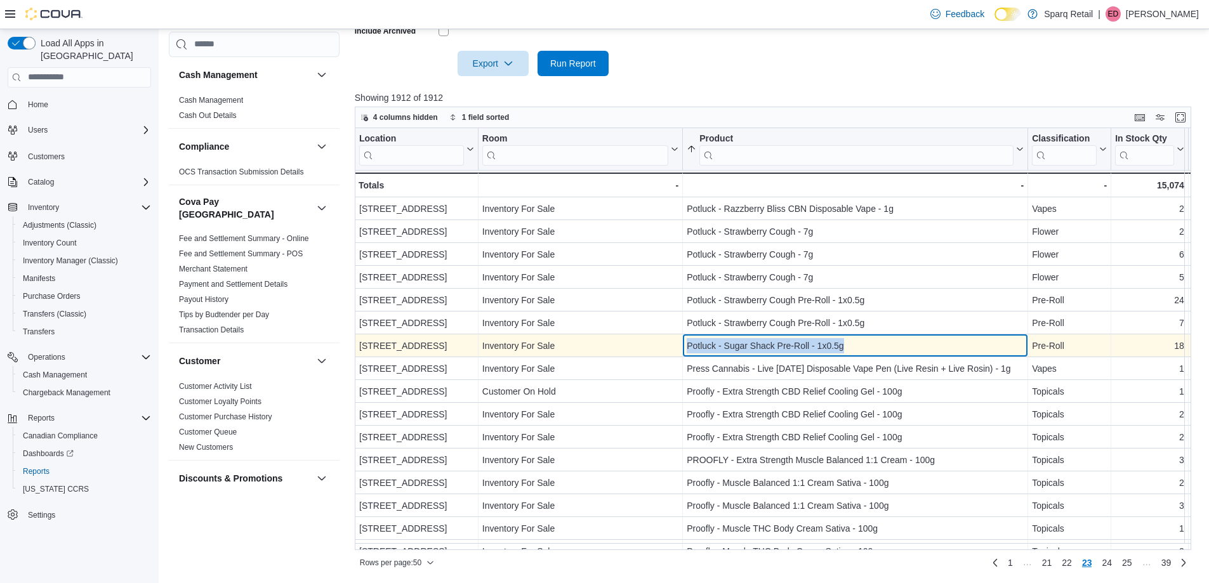
drag, startPoint x: 878, startPoint y: 344, endPoint x: 681, endPoint y: 352, distance: 197.0
click at [681, 352] on div "4-861 Lansdowne [GEOGRAPHIC_DATA] - Location, column 1, row 1107 Inventory For …" at bounding box center [1149, 346] width 1589 height 23
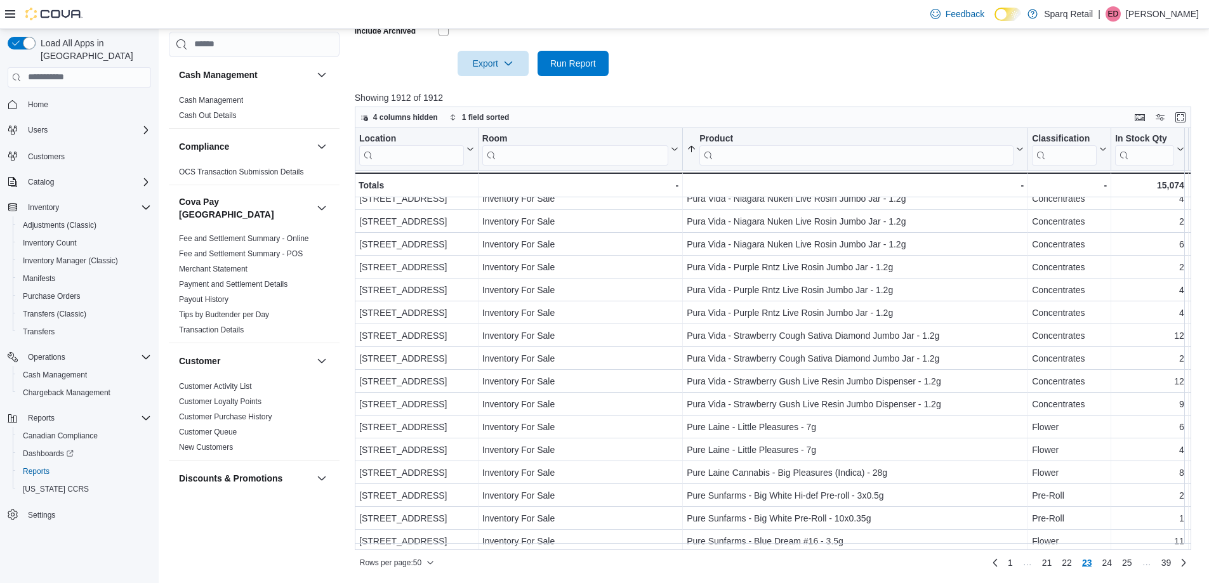
scroll to position [508, 0]
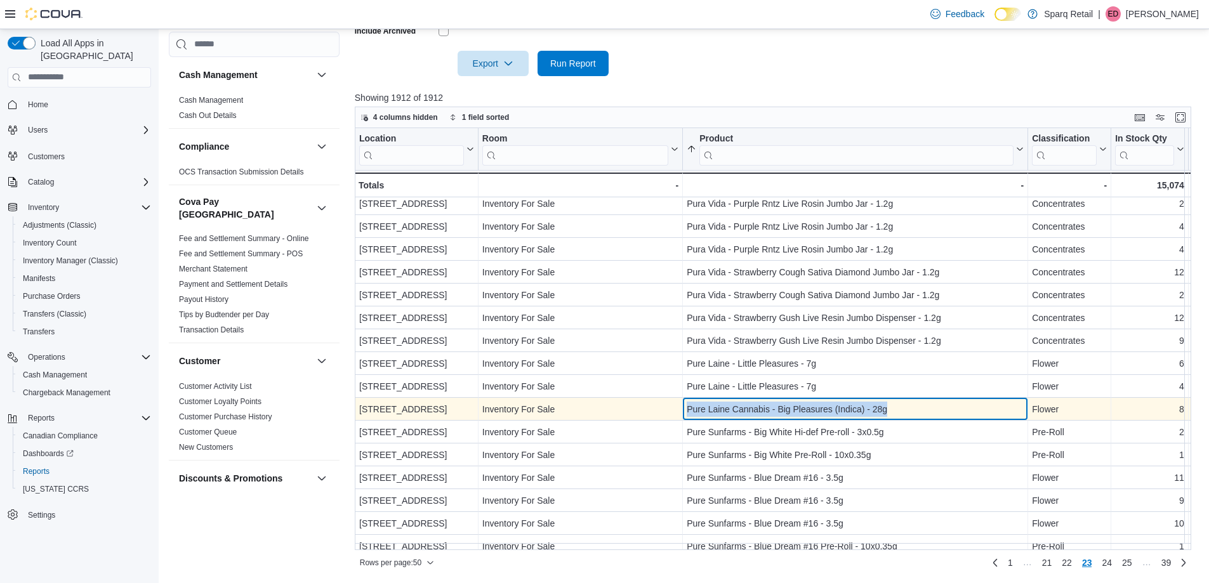
drag, startPoint x: 908, startPoint y: 408, endPoint x: 676, endPoint y: 409, distance: 231.7
click at [676, 409] on div "[STREET_ADDRESS] - Location, column 1, row 1132 Inventory For Sale - Room, colu…" at bounding box center [1149, 409] width 1589 height 23
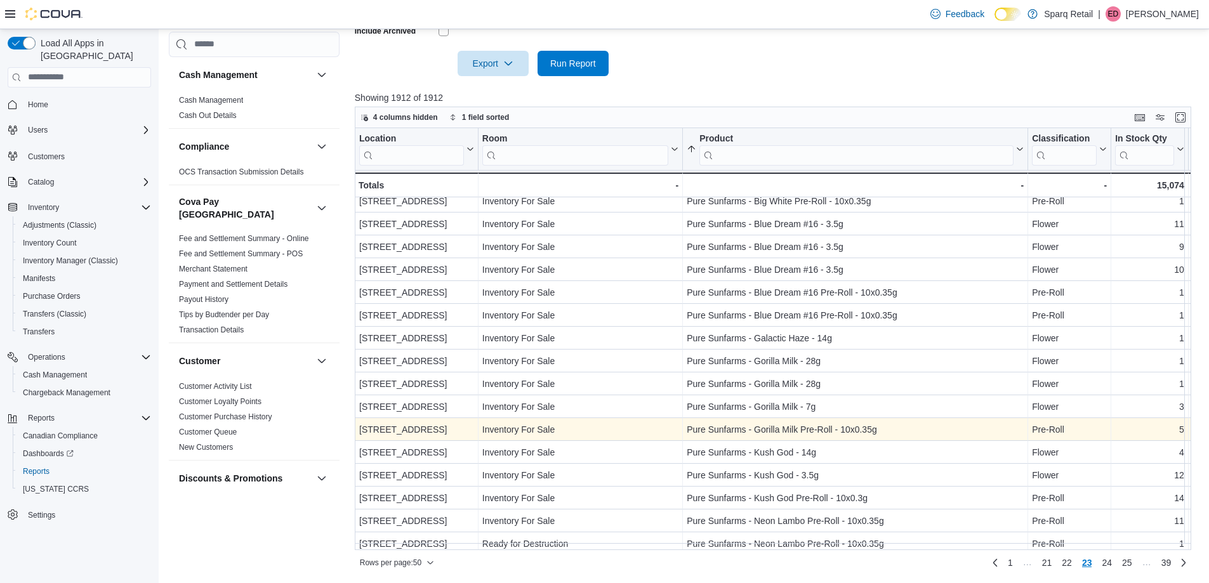
scroll to position [796, 0]
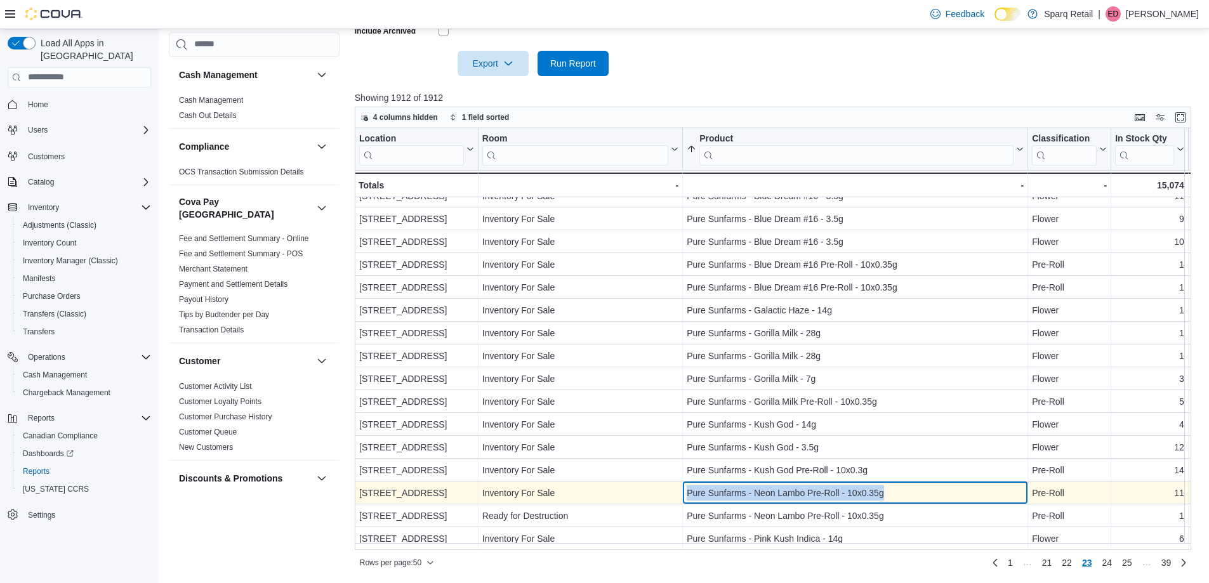
drag, startPoint x: 907, startPoint y: 486, endPoint x: 678, endPoint y: 483, distance: 229.2
click at [678, 483] on div "[STREET_ADDRESS] - Location, column 1, row 1148 Inventory For Sale - Room, colu…" at bounding box center [1149, 493] width 1589 height 23
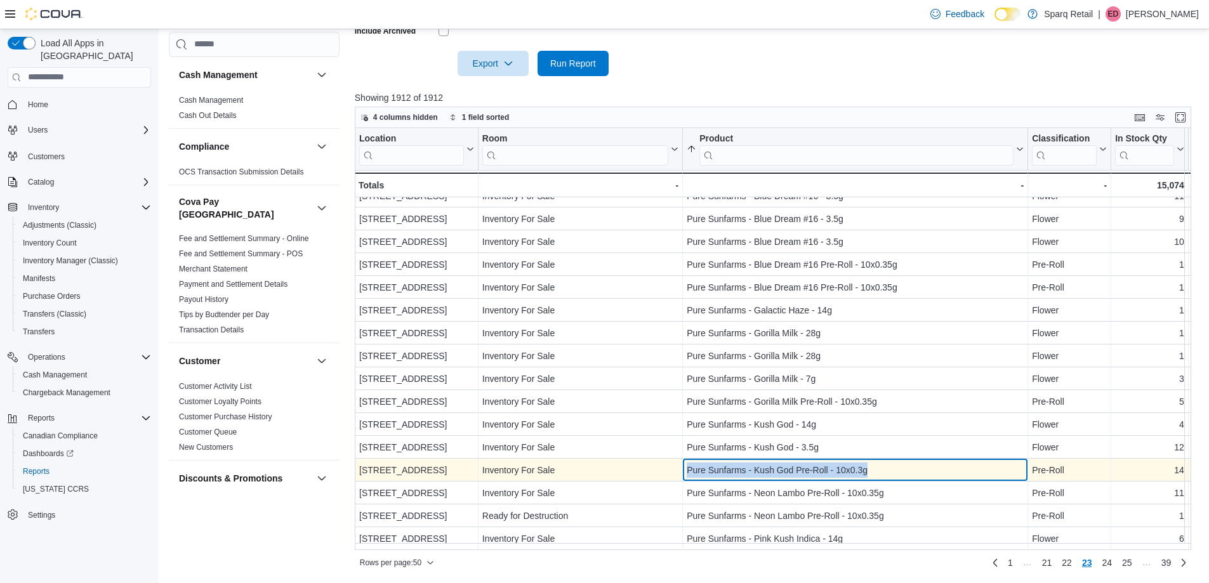
drag, startPoint x: 905, startPoint y: 463, endPoint x: 682, endPoint y: 466, distance: 222.8
click at [684, 466] on div "Pure Sunfarms - Kush God Pre-Roll - 10x0.3g - Product, column 3, row 1147" at bounding box center [855, 470] width 345 height 23
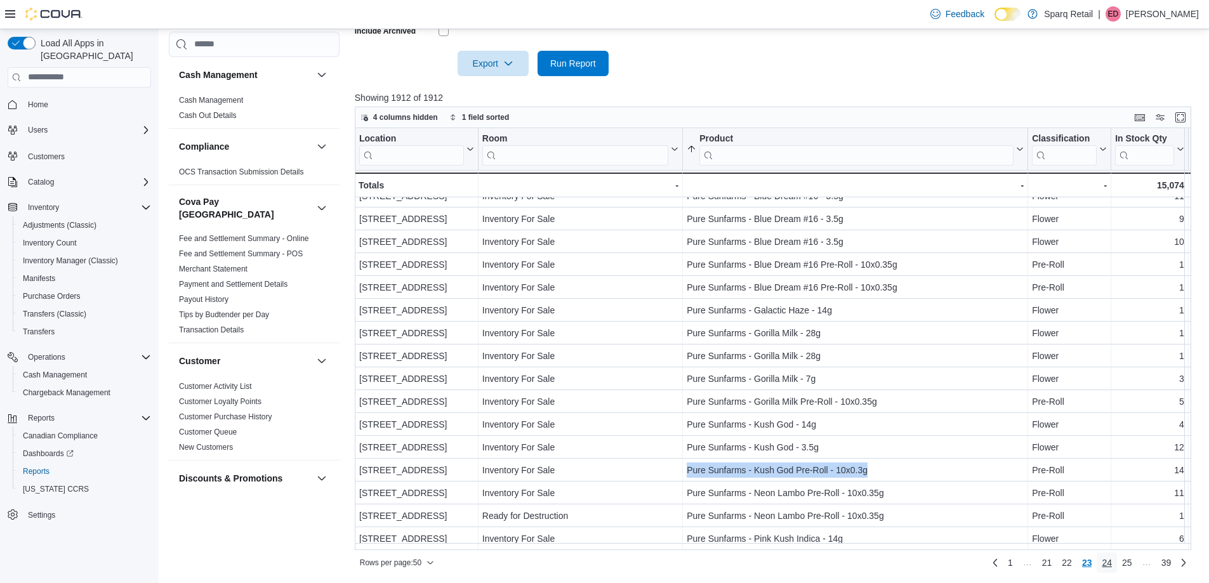
click at [1112, 567] on span "24" at bounding box center [1107, 563] width 10 height 13
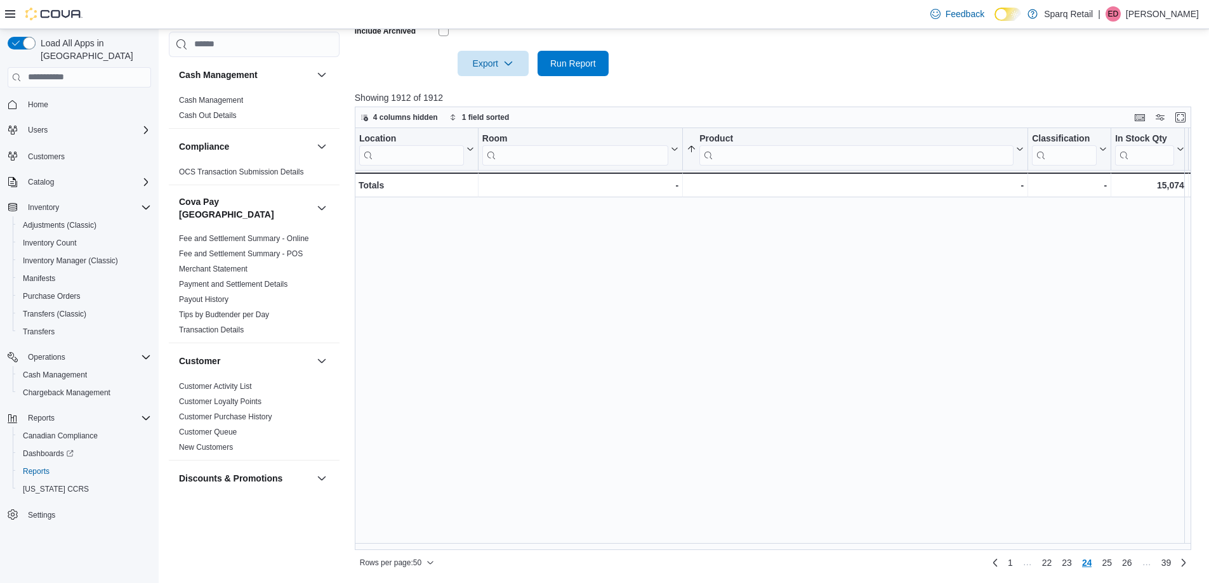
scroll to position [0, 0]
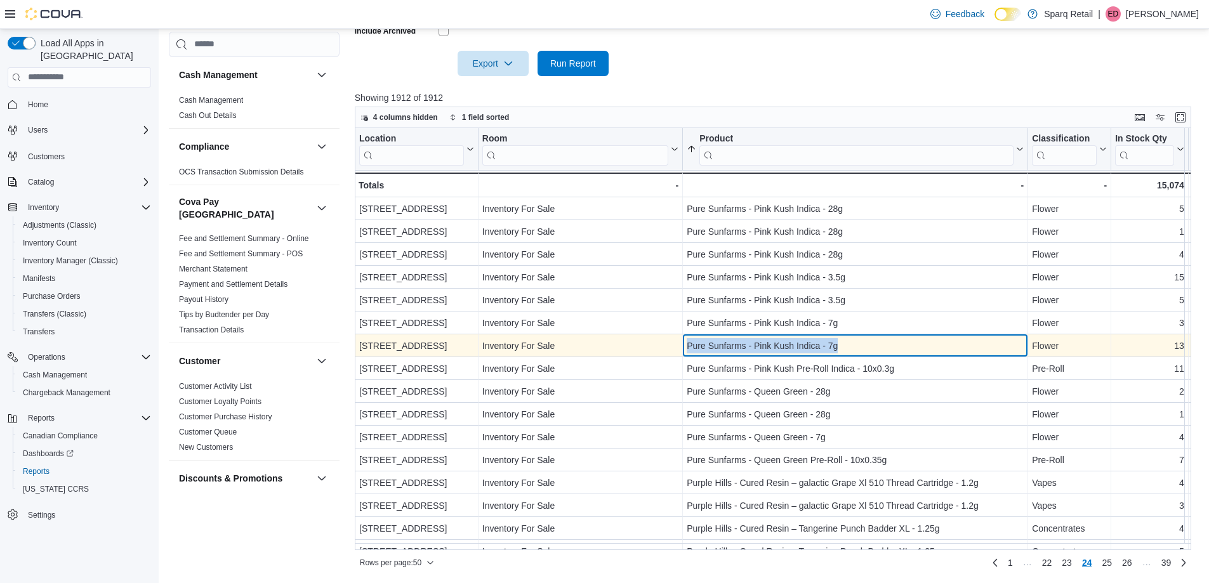
drag, startPoint x: 847, startPoint y: 343, endPoint x: 686, endPoint y: 345, distance: 161.9
click at [686, 345] on div "Pure Sunfarms - Pink Kush Indica - 7g - Product, column 3, row 1157" at bounding box center [855, 346] width 345 height 23
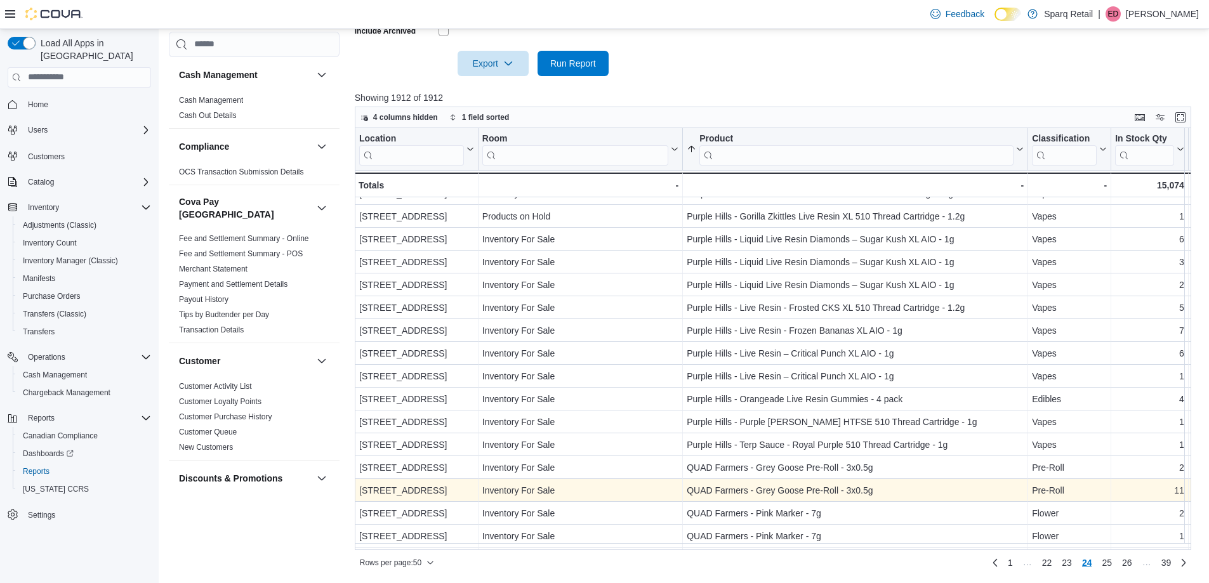
scroll to position [444, 0]
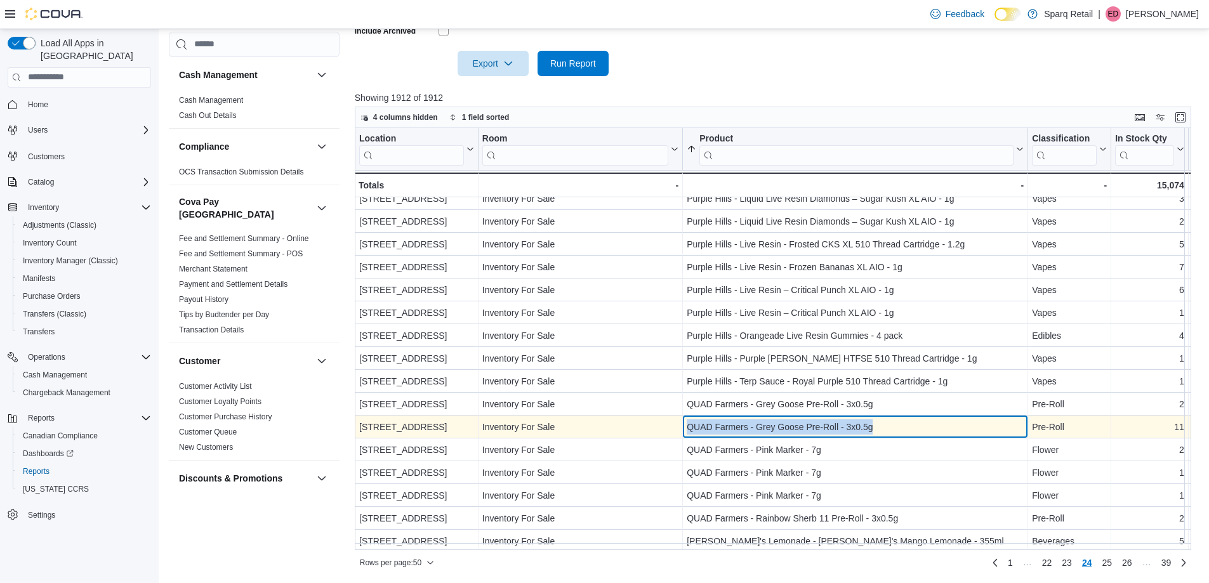
drag, startPoint x: 901, startPoint y: 424, endPoint x: 670, endPoint y: 422, distance: 230.4
click at [672, 422] on div "4-861 Lansdowne [GEOGRAPHIC_DATA] - Location, column 1, row 1180 Inventory For …" at bounding box center [1149, 427] width 1589 height 23
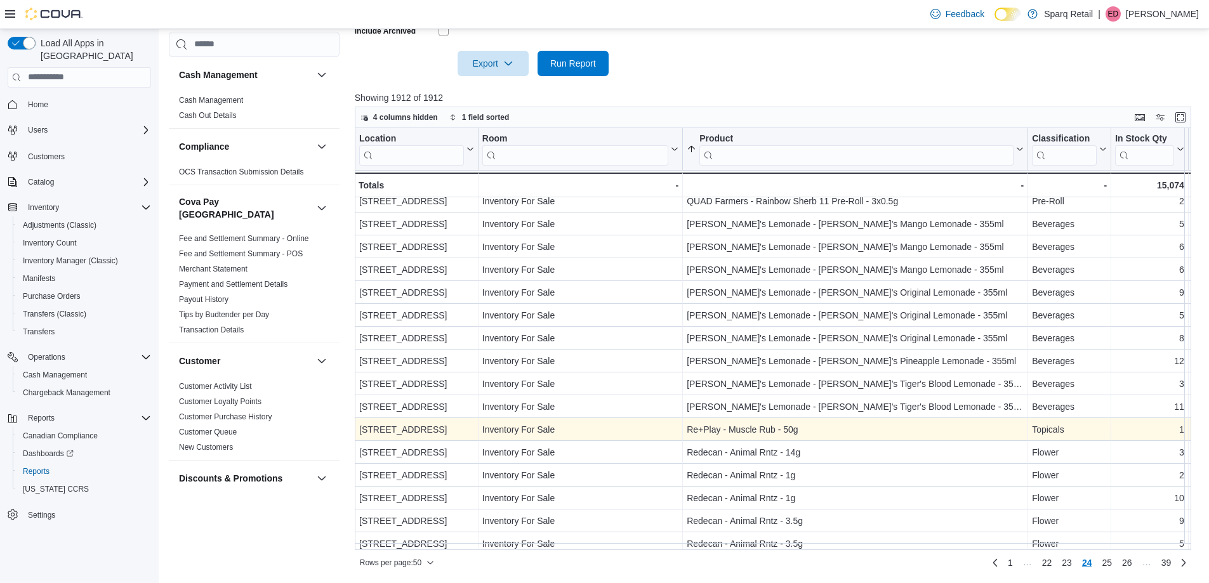
scroll to position [796, 0]
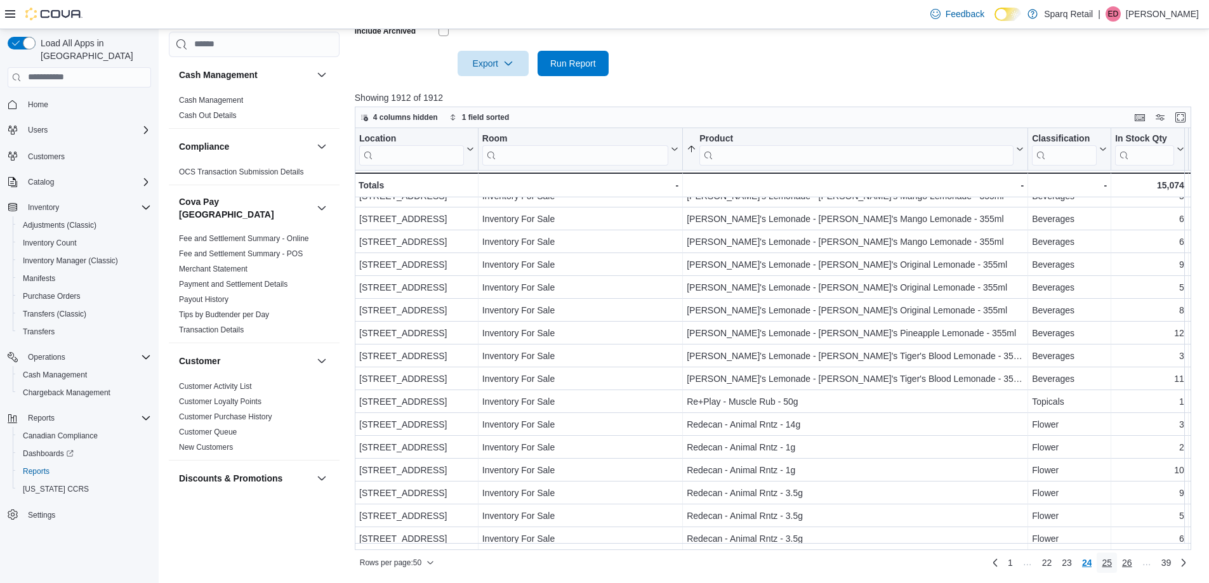
click at [1112, 566] on span "25" at bounding box center [1107, 563] width 10 height 13
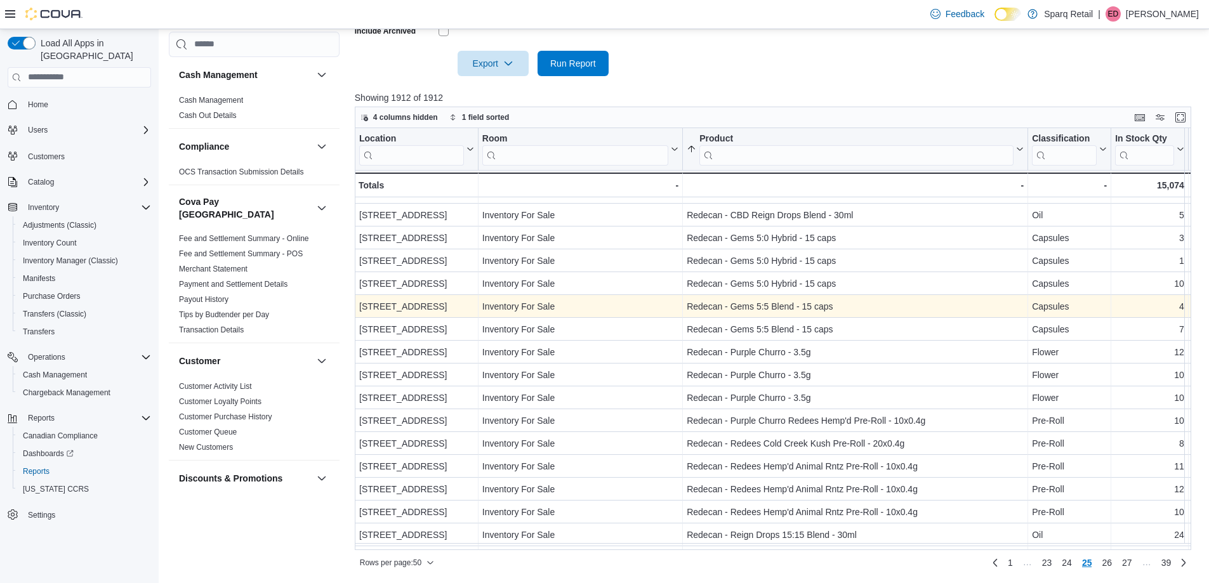
scroll to position [0, 0]
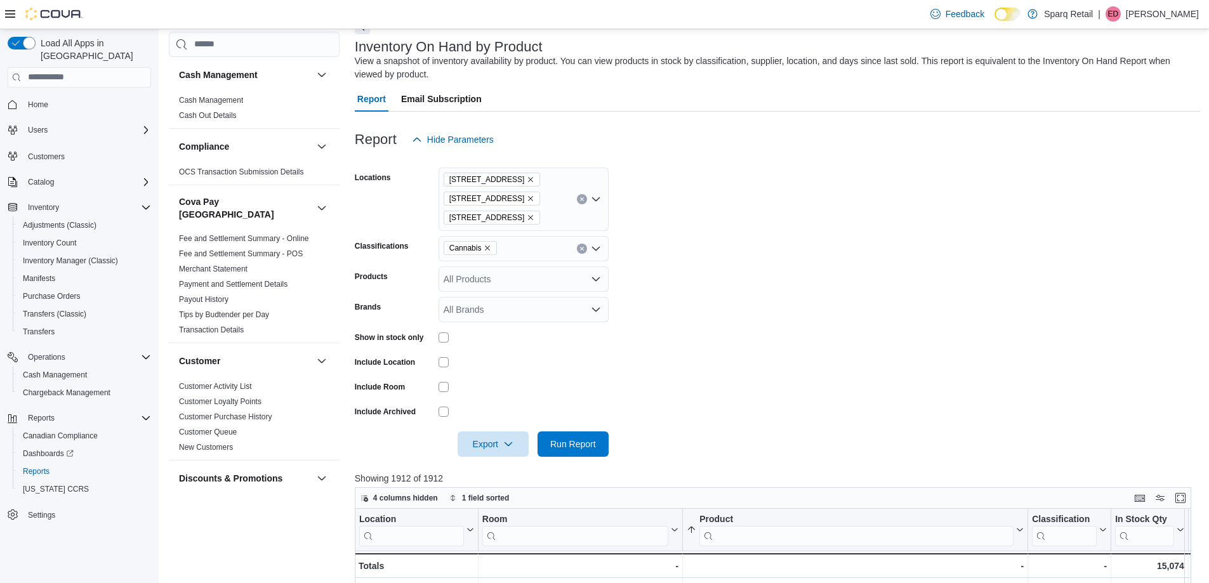
click at [992, 201] on form "Locations 24-809 Chemong Rd. [STREET_ADDRESS] Classifications Cannabis Products…" at bounding box center [778, 304] width 846 height 305
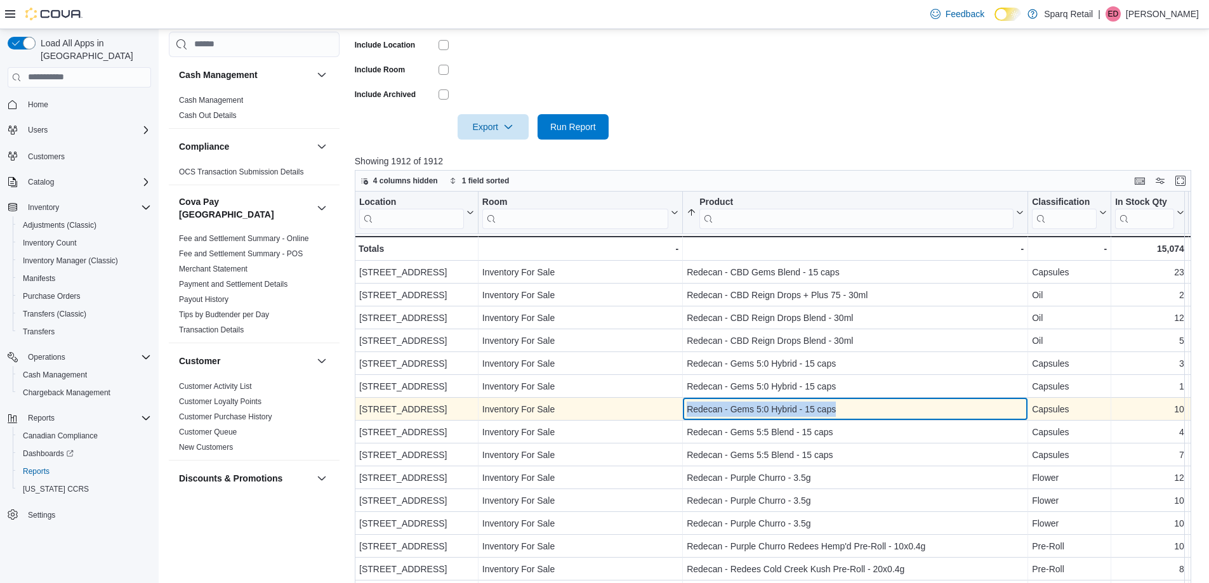
drag, startPoint x: 791, startPoint y: 408, endPoint x: 667, endPoint y: 411, distance: 123.8
click at [667, 411] on div "4-861 Lansdowne [GEOGRAPHIC_DATA] - Location, column 1, row 1207 Inventory For …" at bounding box center [1149, 409] width 1589 height 23
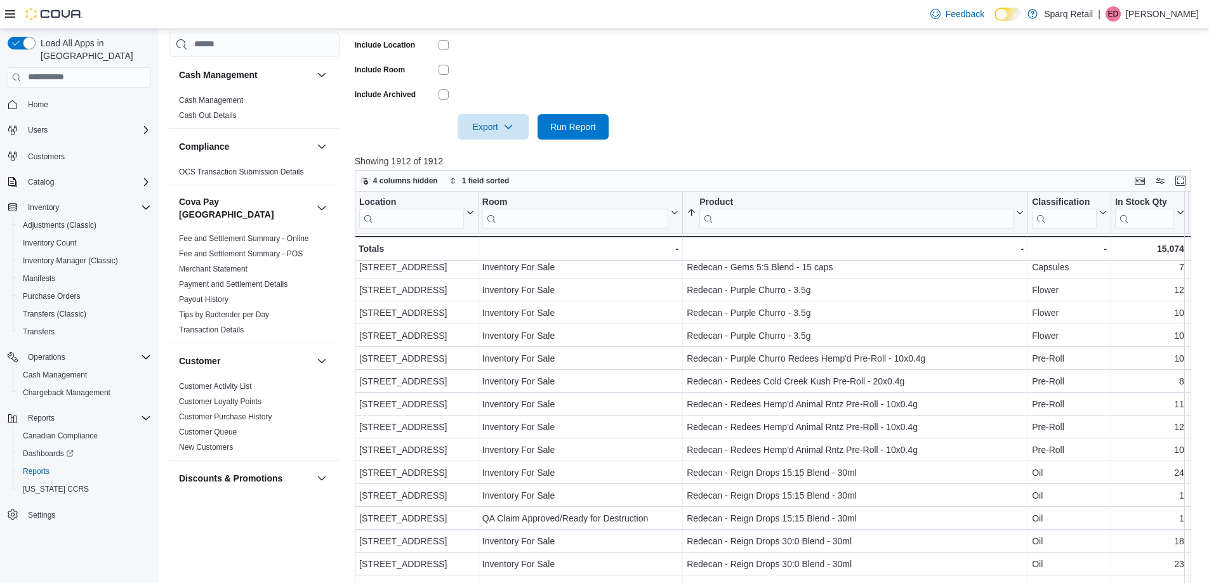
scroll to position [190, 0]
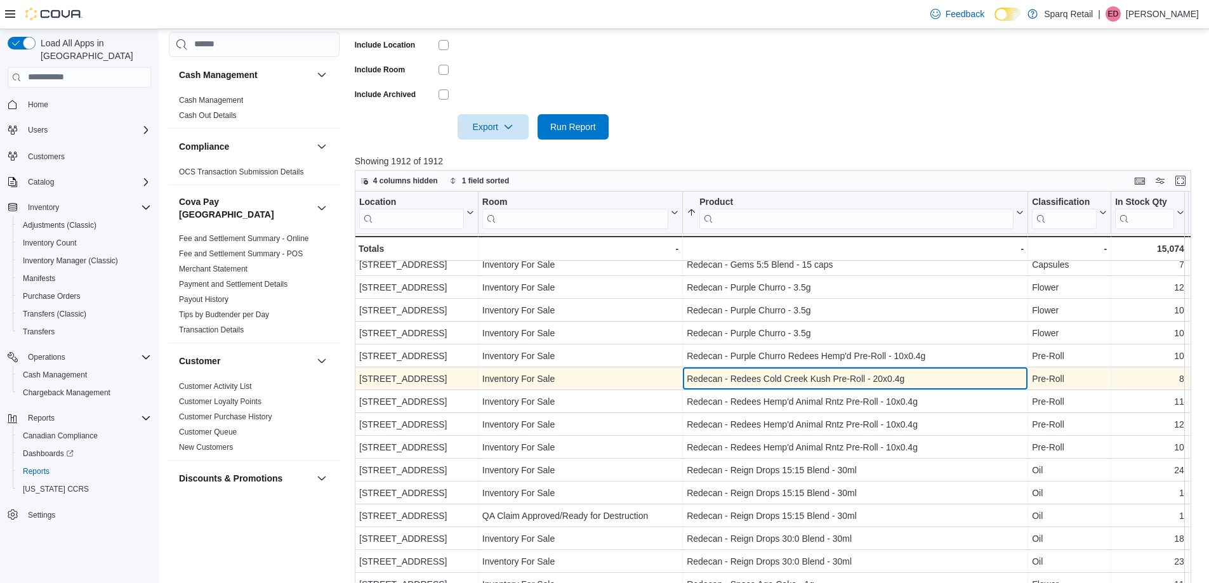
click at [929, 380] on div "Redecan - Redees Cold Creek Kush Pre-Roll - 20x0.4g" at bounding box center [855, 378] width 337 height 15
drag, startPoint x: 945, startPoint y: 378, endPoint x: 682, endPoint y: 378, distance: 263.5
click at [682, 378] on div "340 [GEOGRAPHIC_DATA] - Location, column 1, row 1214 Inventory For Sale - Room,…" at bounding box center [1149, 379] width 1589 height 23
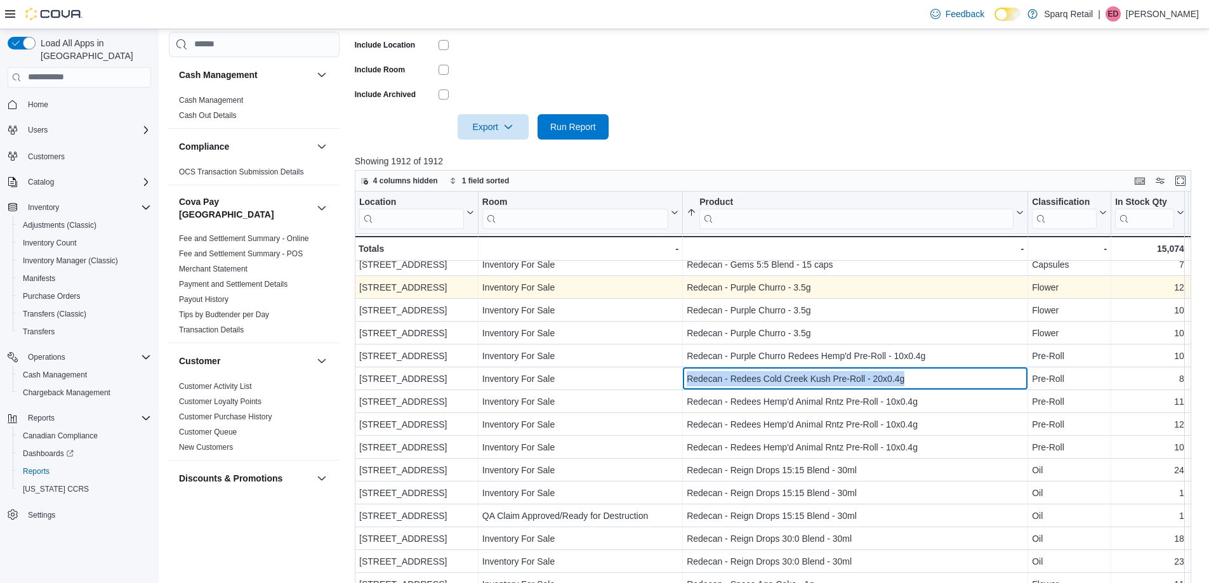
scroll to position [254, 0]
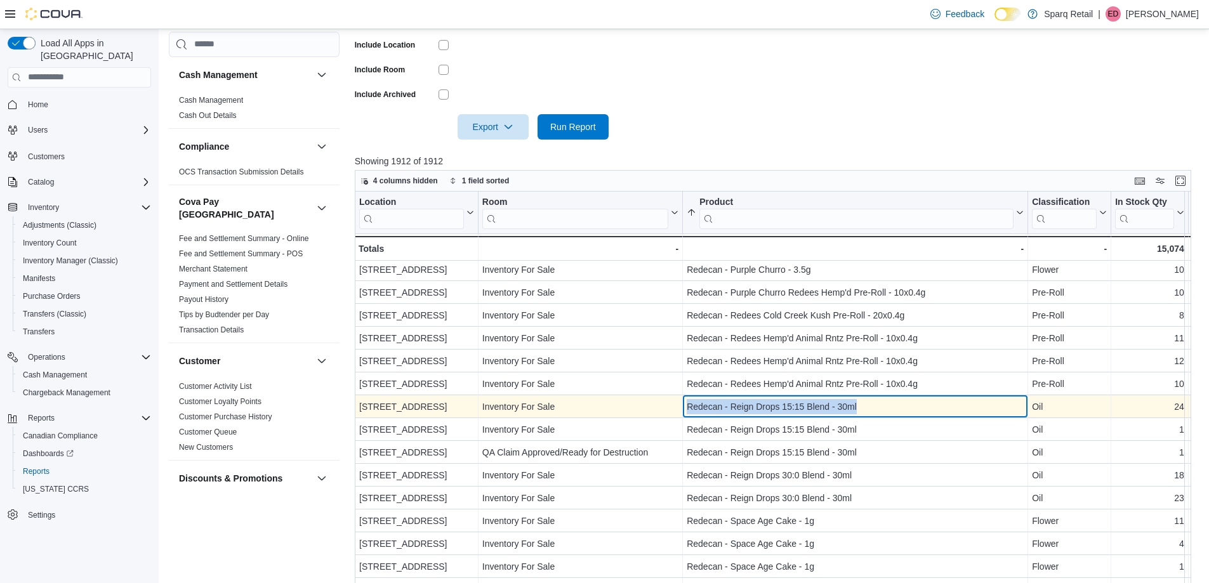
drag, startPoint x: 926, startPoint y: 404, endPoint x: 683, endPoint y: 411, distance: 243.2
click at [683, 411] on div "Redecan - Reign Drops 15:15 Blend - 30ml - Product, column 3, row 1218" at bounding box center [855, 406] width 345 height 23
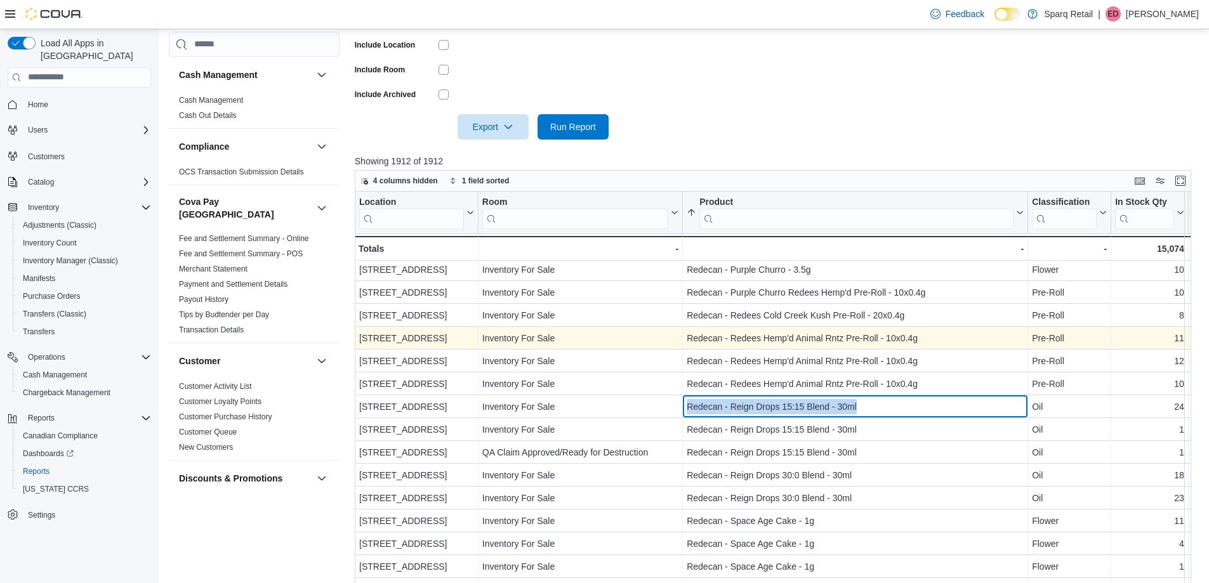
scroll to position [317, 0]
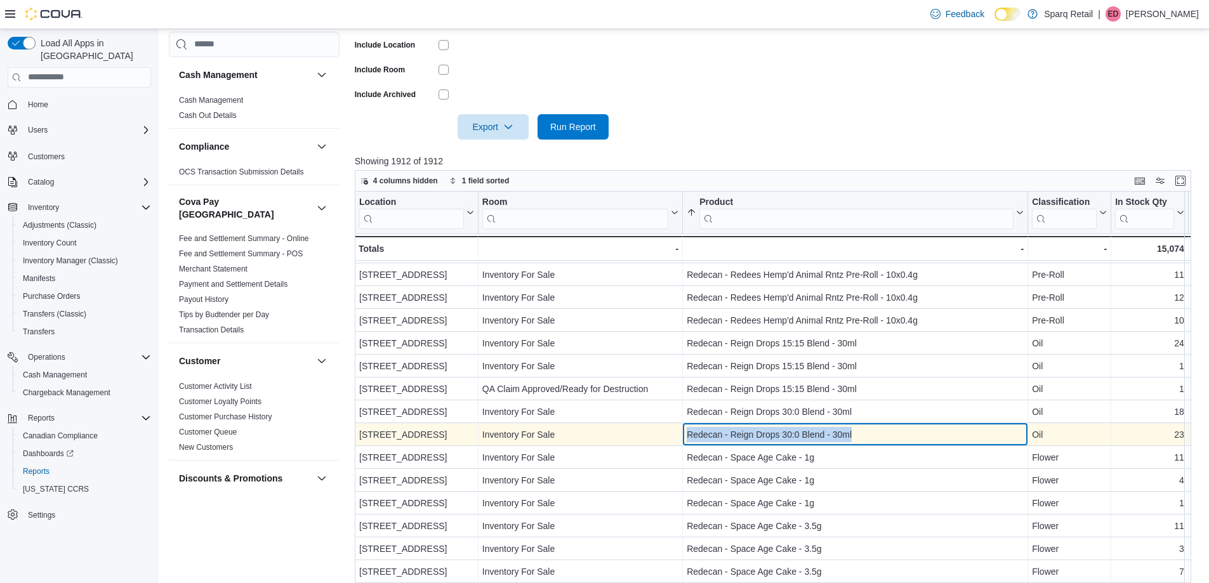
drag, startPoint x: 837, startPoint y: 430, endPoint x: 677, endPoint y: 439, distance: 159.6
click at [677, 439] on div "340 [GEOGRAPHIC_DATA] - Location, column 1, row 1222 Inventory For Sale - Room,…" at bounding box center [1149, 434] width 1589 height 23
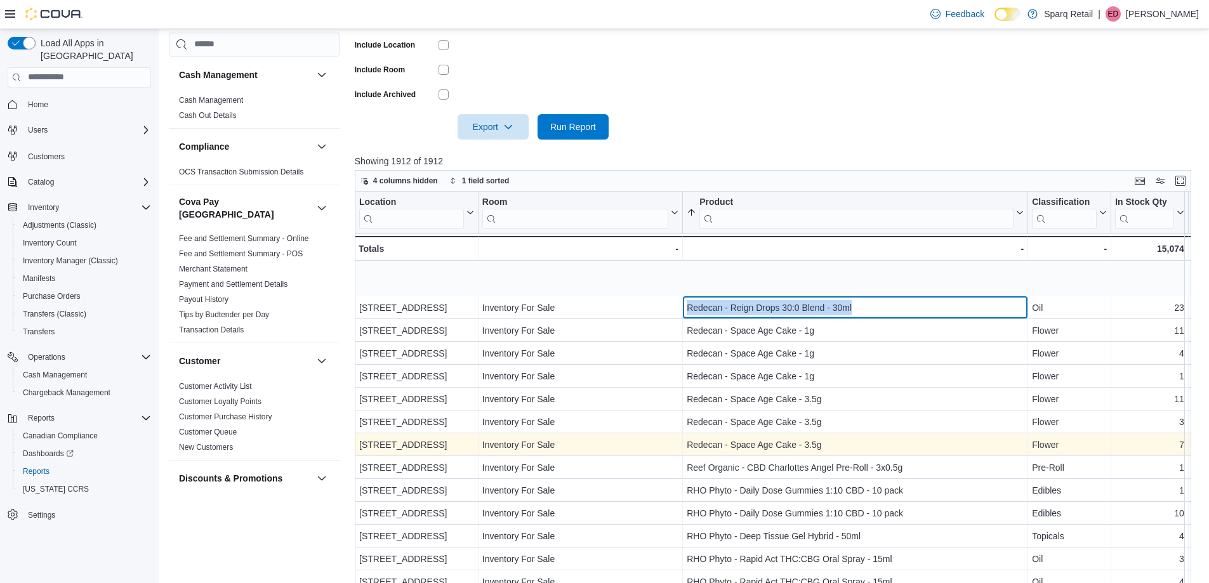
scroll to position [508, 0]
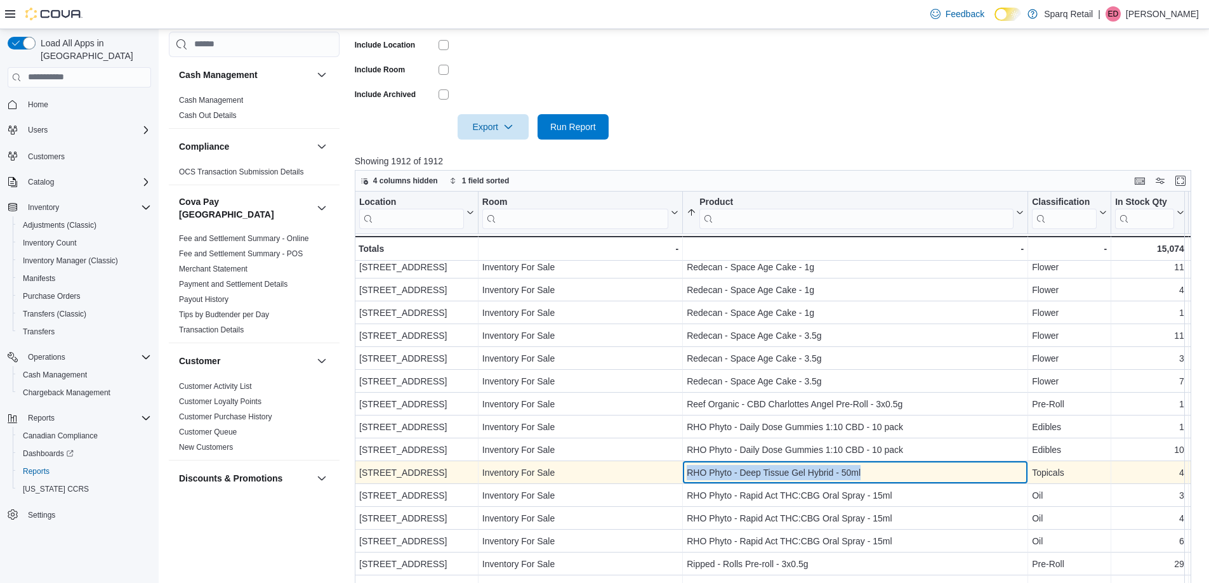
drag, startPoint x: 893, startPoint y: 475, endPoint x: 674, endPoint y: 467, distance: 219.2
click at [677, 469] on div "[STREET_ADDRESS] - Location, column 1, row 1232 Inventory For Sale - Room, colu…" at bounding box center [1149, 473] width 1589 height 23
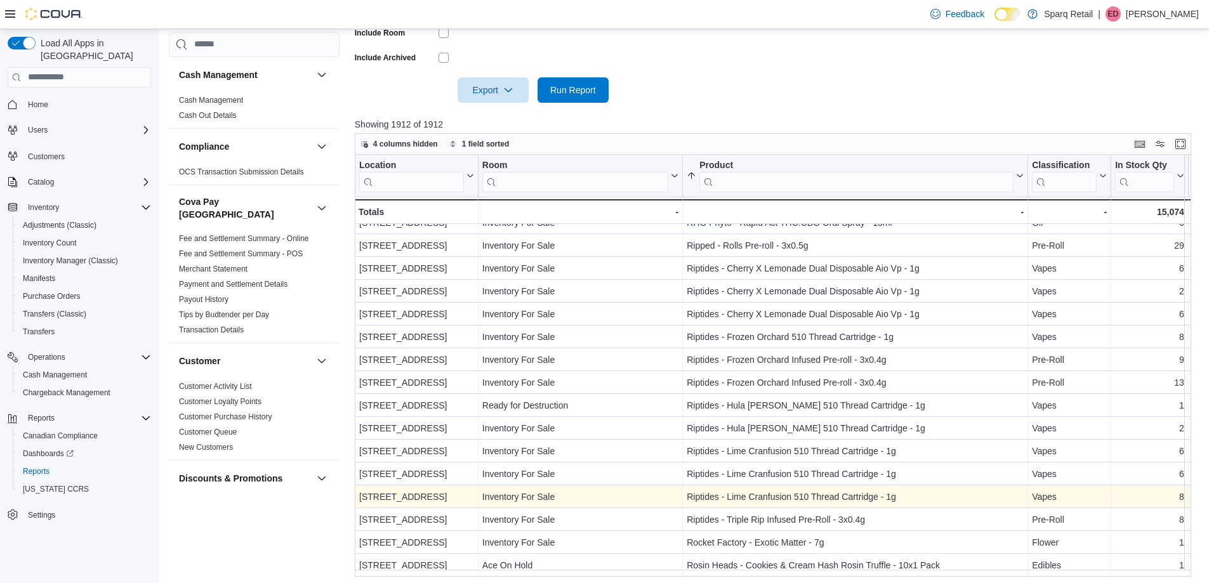
scroll to position [453, 0]
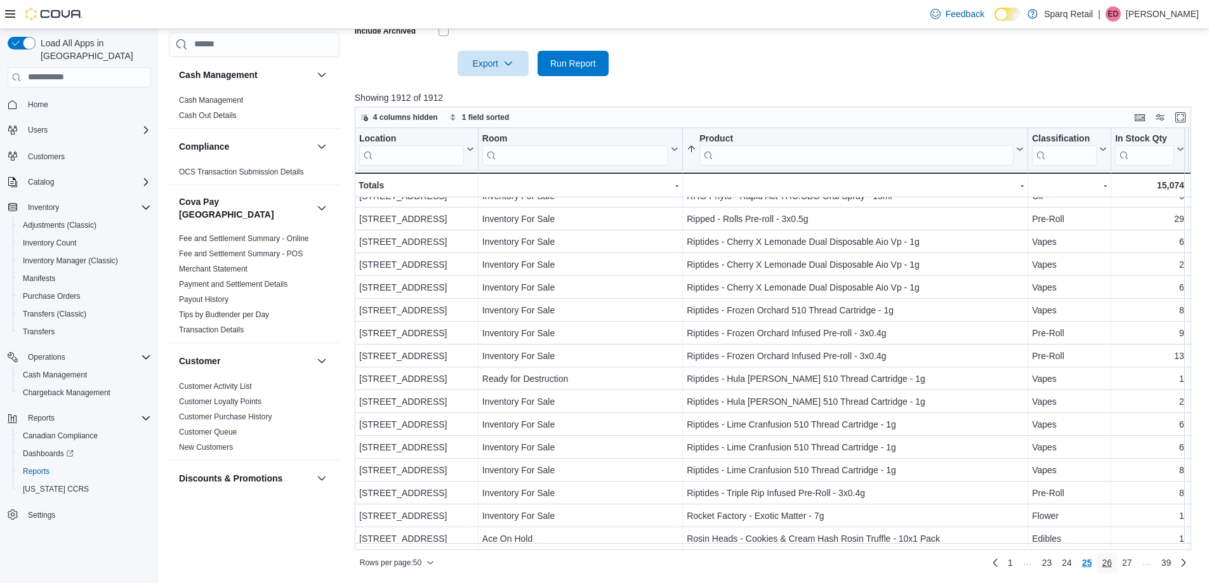
click at [1112, 561] on span "26" at bounding box center [1107, 563] width 10 height 13
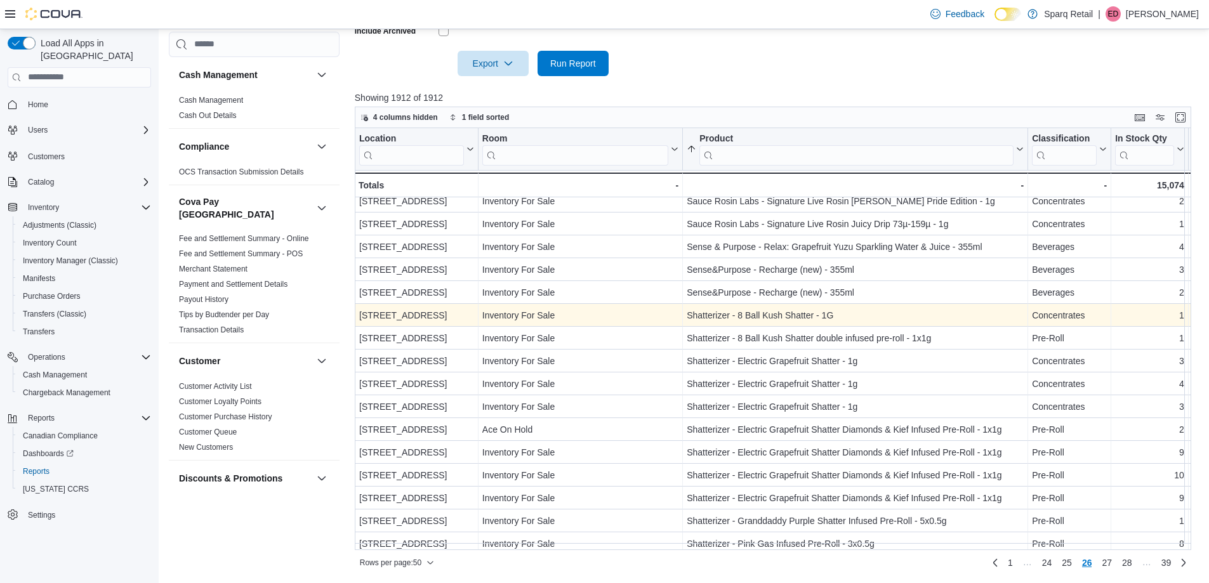
scroll to position [796, 0]
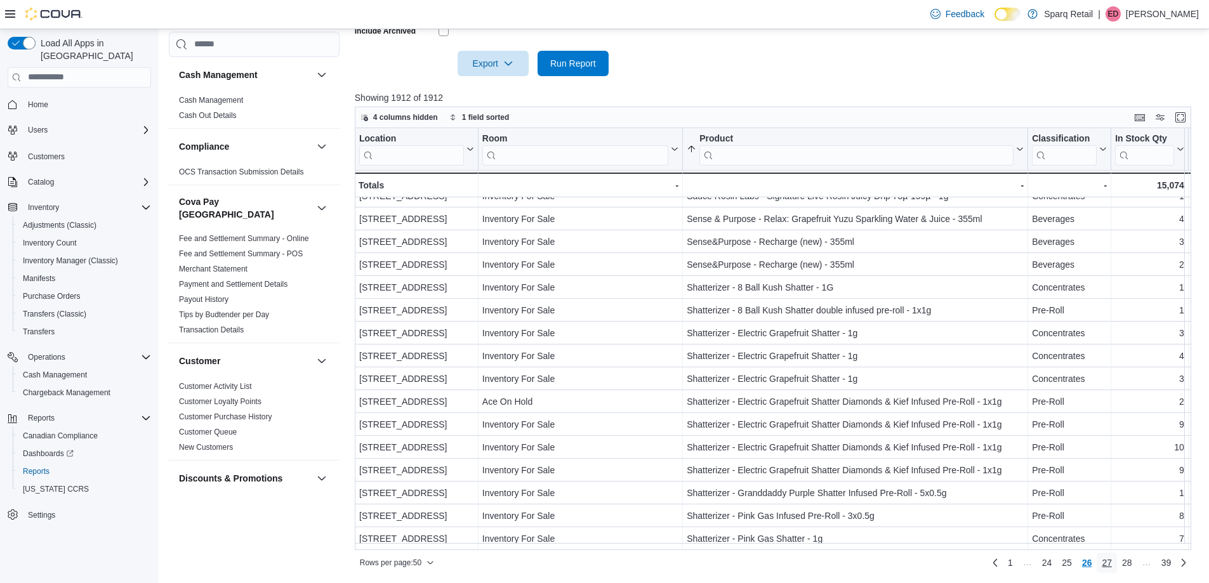
click at [1110, 567] on span "27" at bounding box center [1107, 563] width 10 height 13
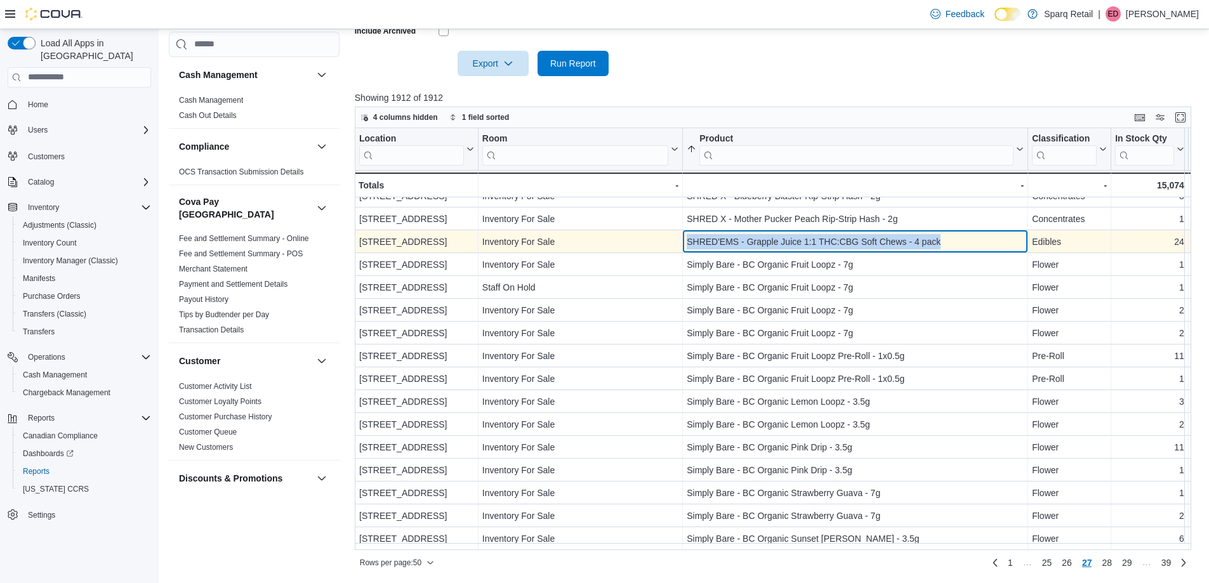
drag, startPoint x: 967, startPoint y: 238, endPoint x: 689, endPoint y: 231, distance: 277.5
click at [689, 234] on div "SHRED'EMS - Grapple Juice 1:1 THC:CBG Soft Chews - 4 pack" at bounding box center [855, 241] width 337 height 15
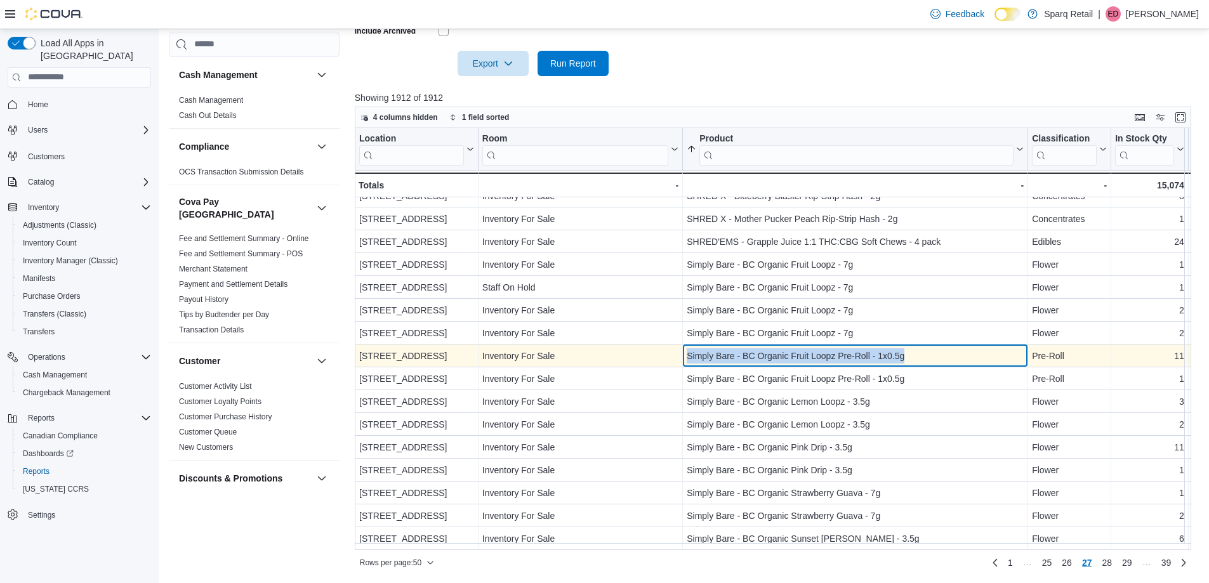
drag, startPoint x: 950, startPoint y: 350, endPoint x: 665, endPoint y: 356, distance: 284.5
click at [665, 356] on div "340 [GEOGRAPHIC_DATA] - Location, column 1, row 1342 Inventory For Sale - Room,…" at bounding box center [1149, 356] width 1589 height 23
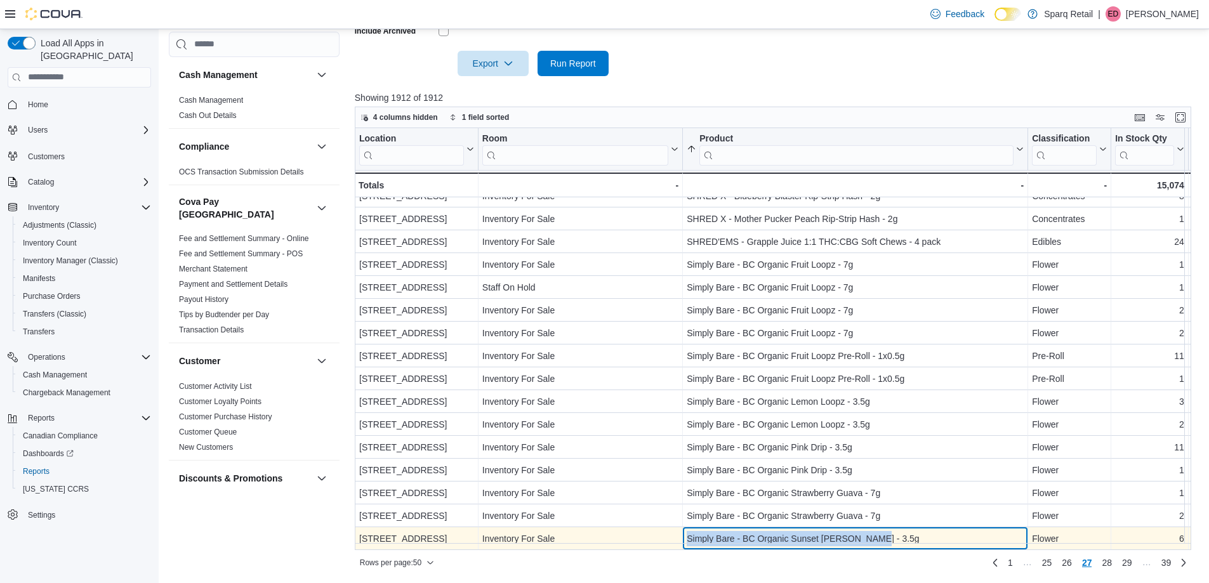
drag, startPoint x: 841, startPoint y: 531, endPoint x: 684, endPoint y: 529, distance: 157.4
click at [684, 530] on div "Simply Bare - BC Organic Sunset [PERSON_NAME] - 3.5g - Product, column 3, row 1…" at bounding box center [855, 539] width 345 height 23
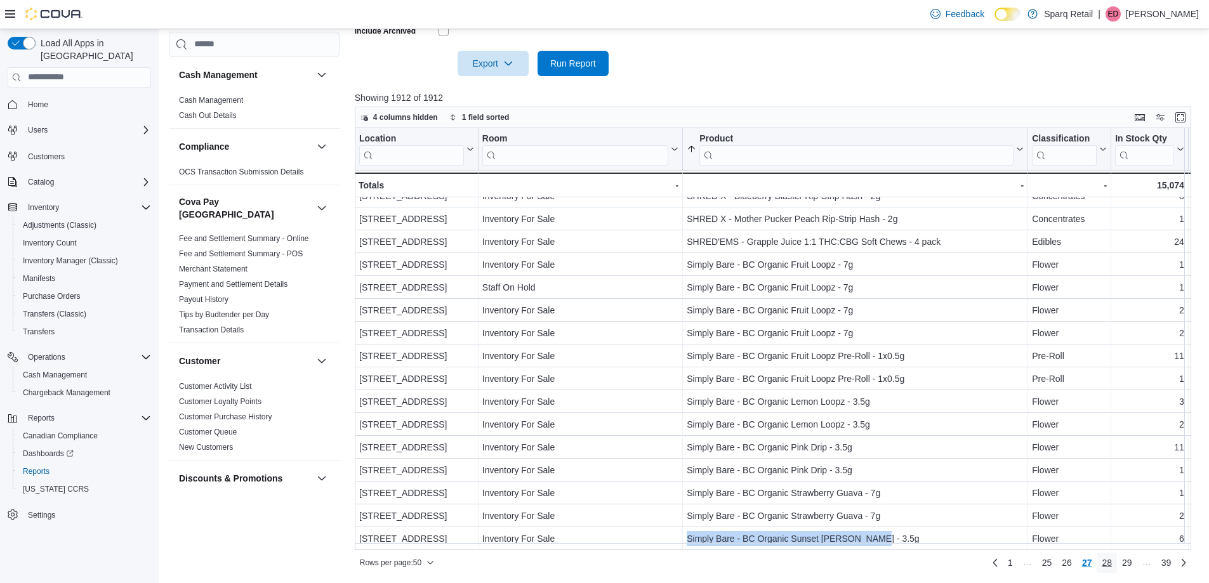
click at [1112, 564] on span "28" at bounding box center [1107, 563] width 10 height 13
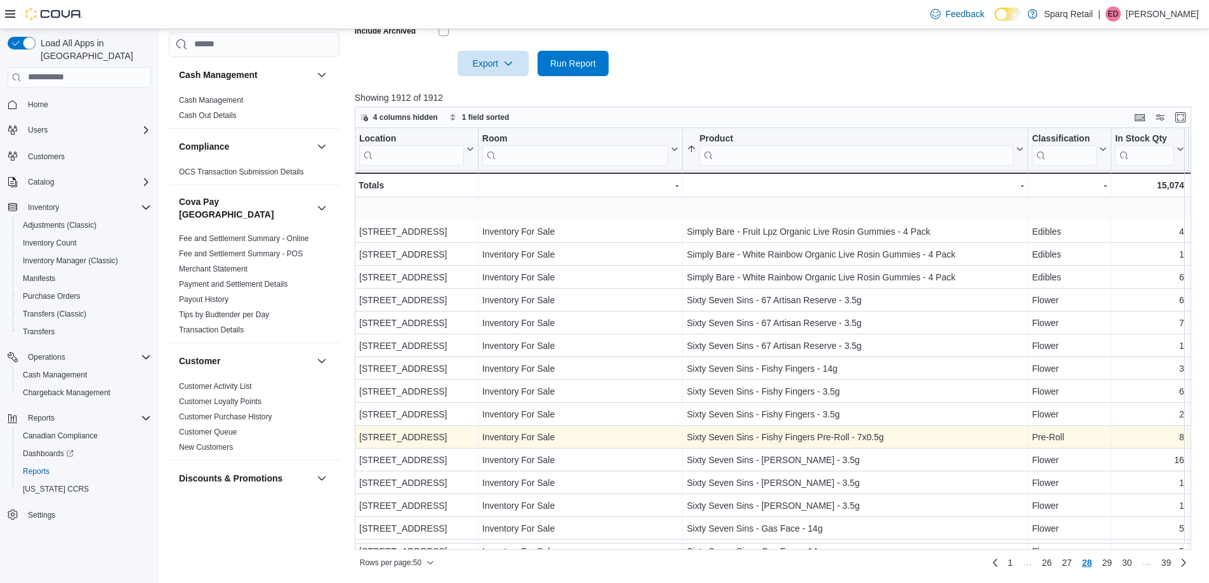
scroll to position [63, 0]
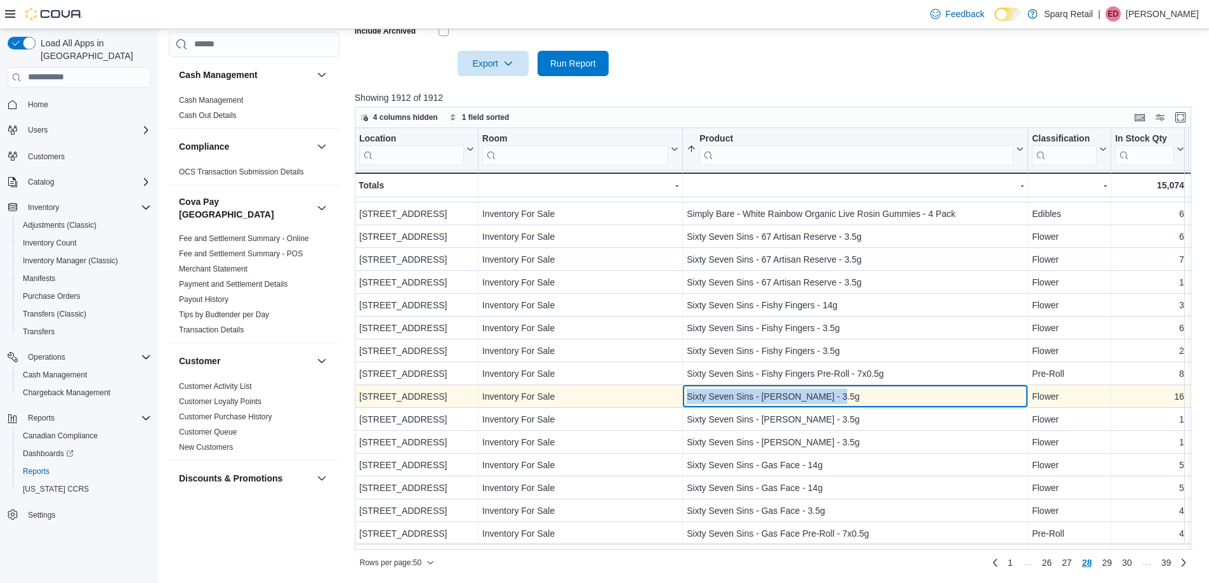
drag, startPoint x: 860, startPoint y: 395, endPoint x: 672, endPoint y: 392, distance: 187.9
click at [672, 392] on div "[STREET_ADDRESS] - Location, column 1, row 1362 Inventory For Sale - Room, colu…" at bounding box center [1149, 396] width 1589 height 23
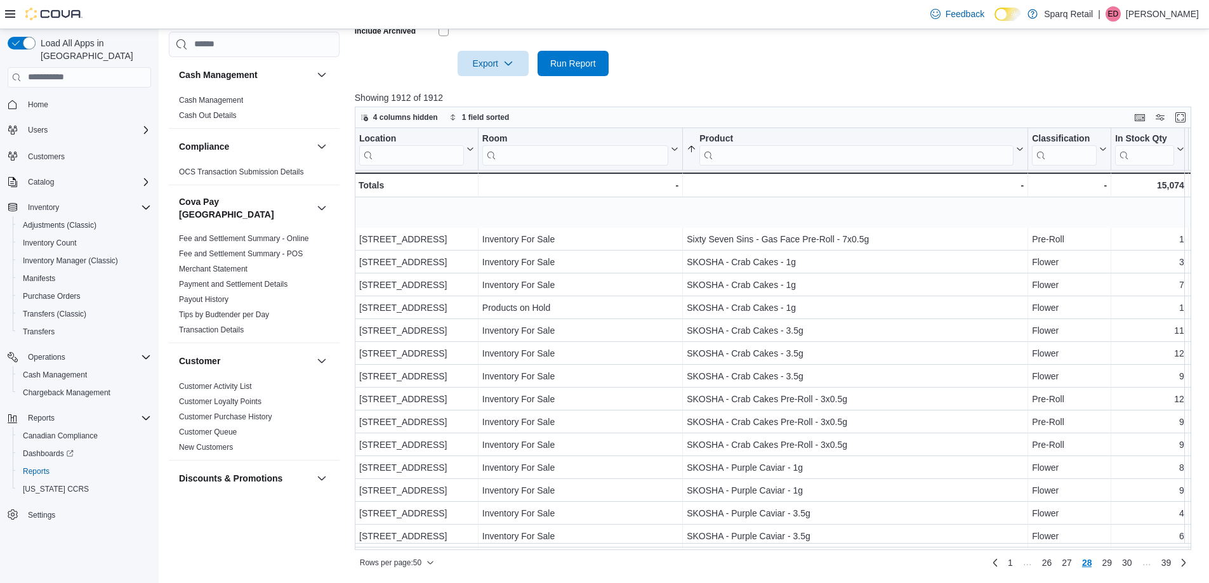
scroll to position [444, 0]
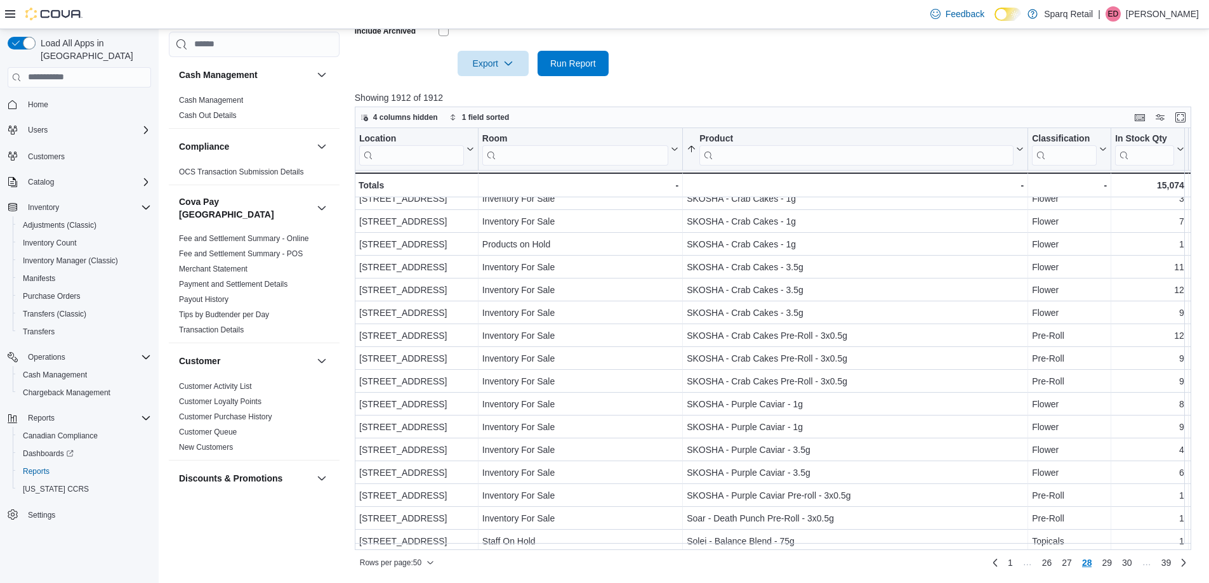
click at [906, 87] on div at bounding box center [778, 83] width 846 height 15
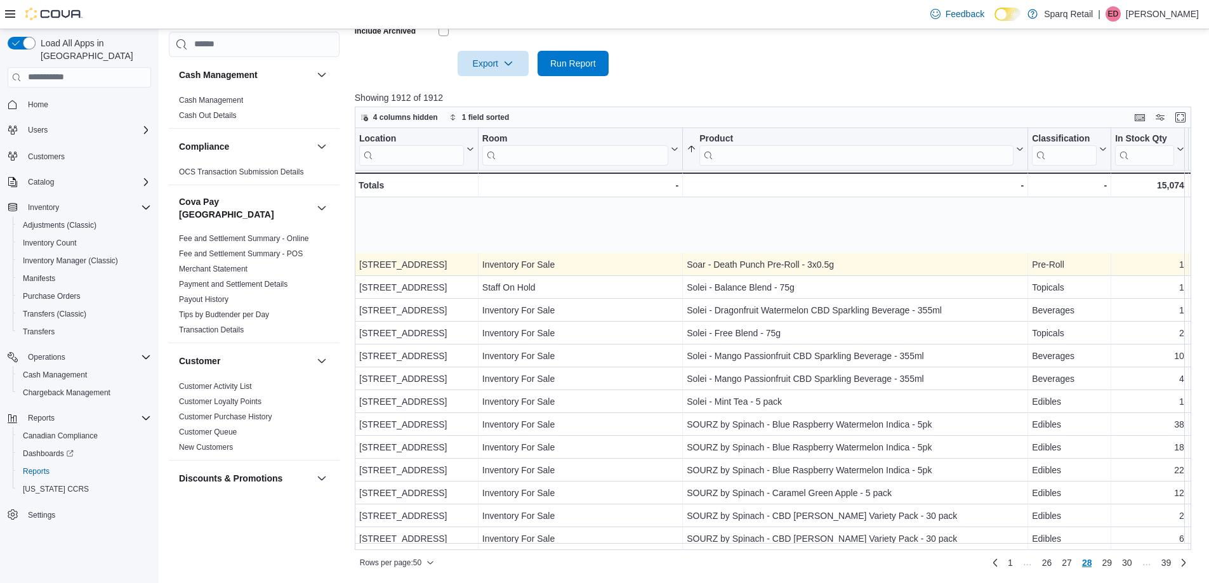
scroll to position [796, 0]
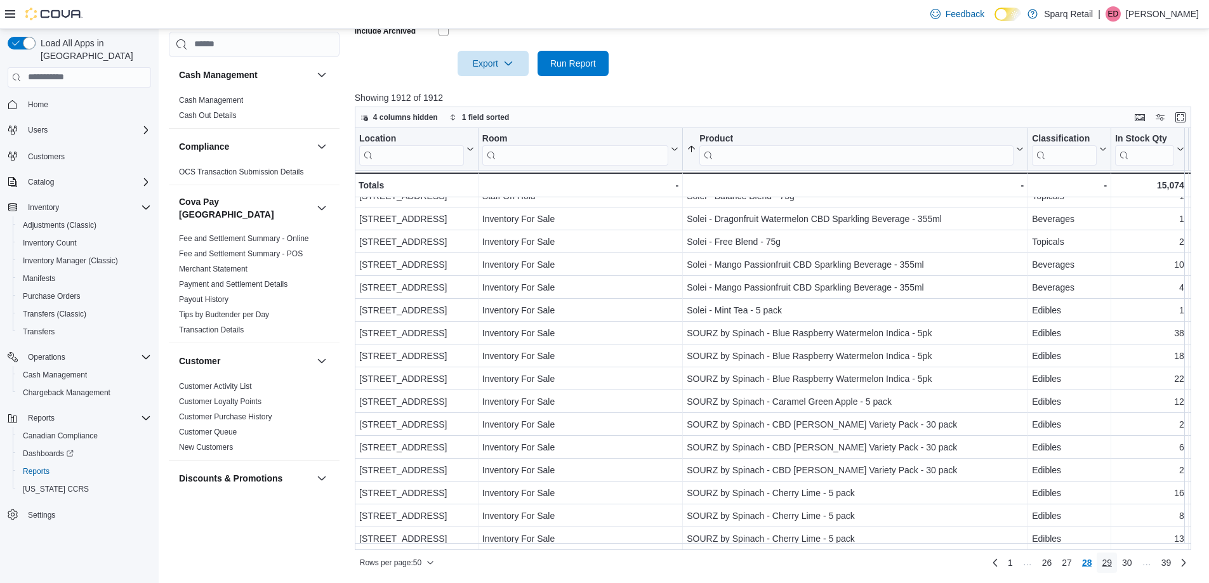
click at [1110, 568] on span "29" at bounding box center [1107, 563] width 10 height 13
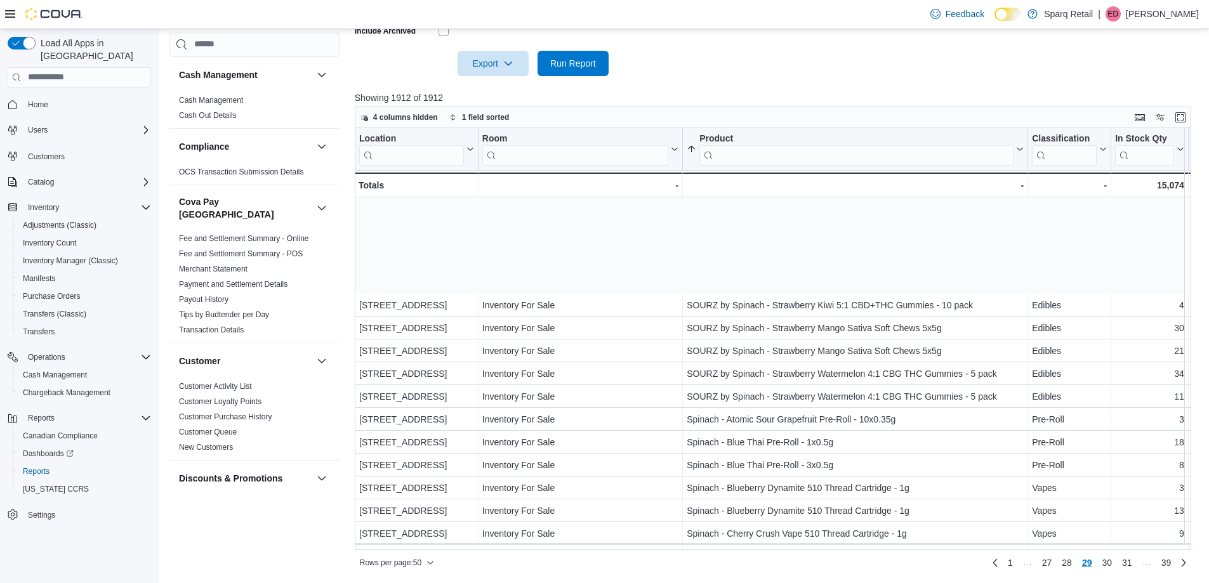
scroll to position [762, 0]
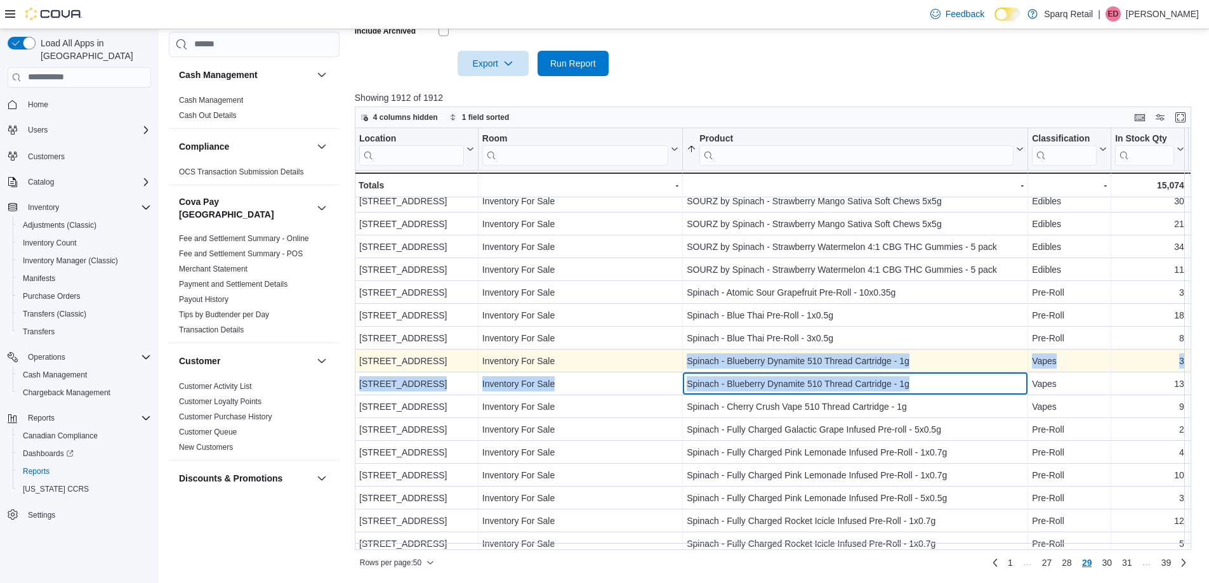
drag, startPoint x: 921, startPoint y: 386, endPoint x: 673, endPoint y: 372, distance: 248.6
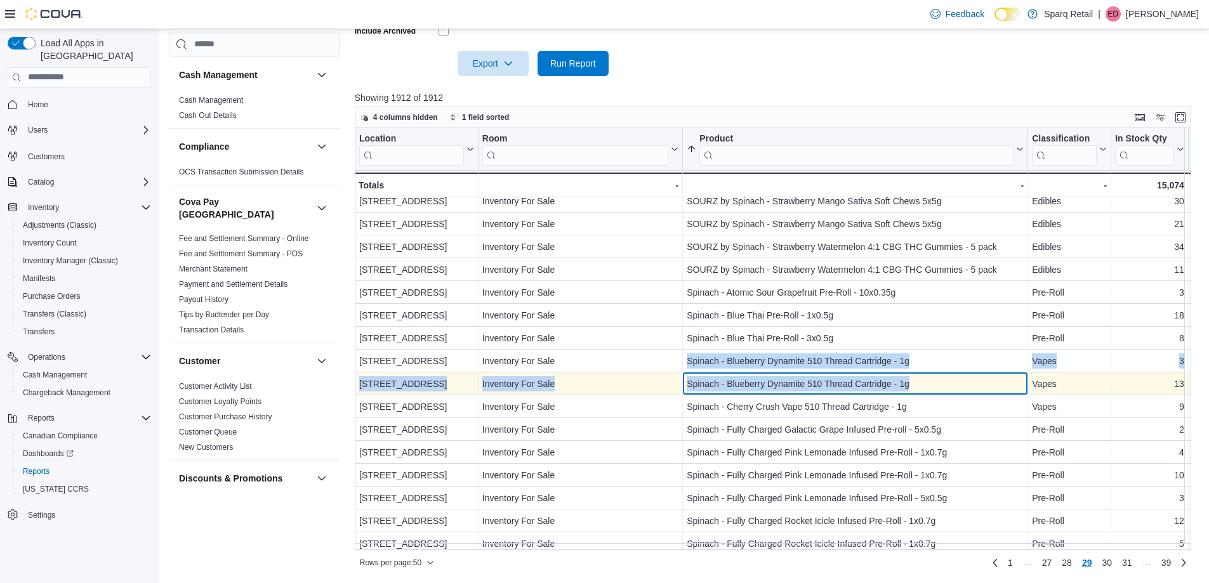
click at [705, 385] on div "Spinach - Blueberry Dynamite 510 Thread Cartridge - 1g" at bounding box center [855, 383] width 337 height 15
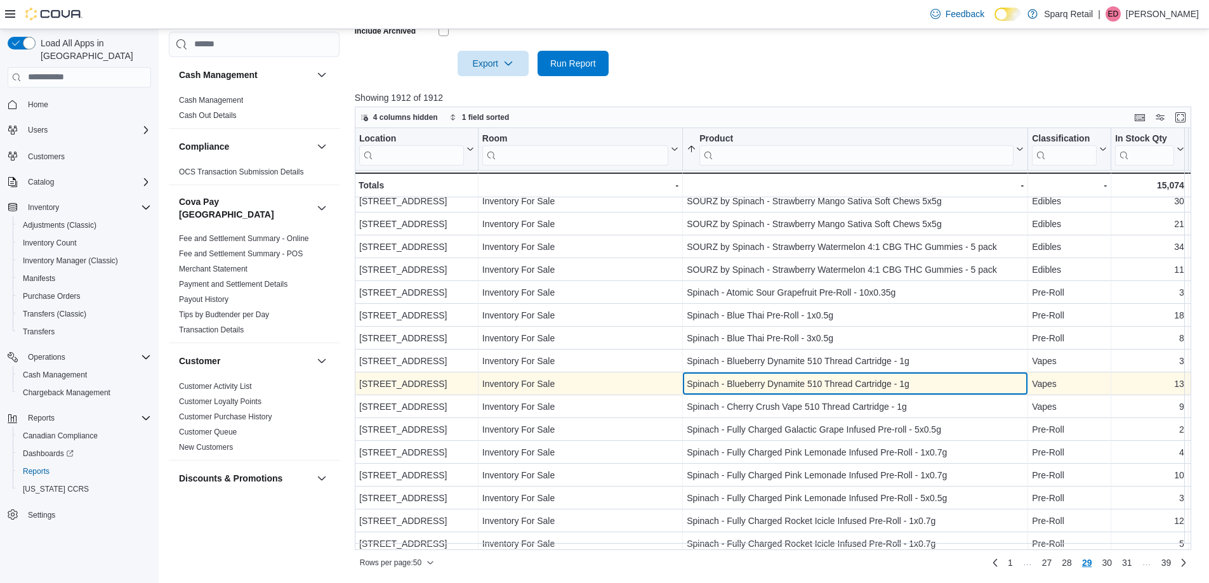
click at [708, 385] on div "Spinach - Blueberry Dynamite 510 Thread Cartridge - 1g" at bounding box center [855, 383] width 337 height 15
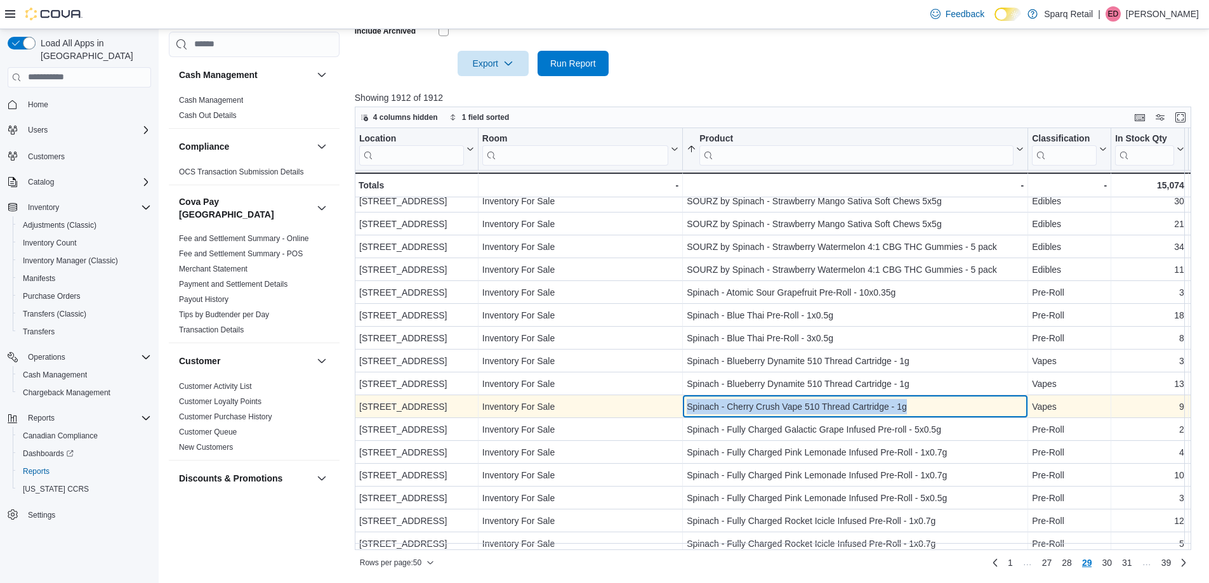
drag, startPoint x: 927, startPoint y: 406, endPoint x: 679, endPoint y: 402, distance: 248.9
click at [679, 402] on div "340 [GEOGRAPHIC_DATA] - Location, column 1, row 1443 Inventory For Sale - Room,…" at bounding box center [1149, 406] width 1589 height 23
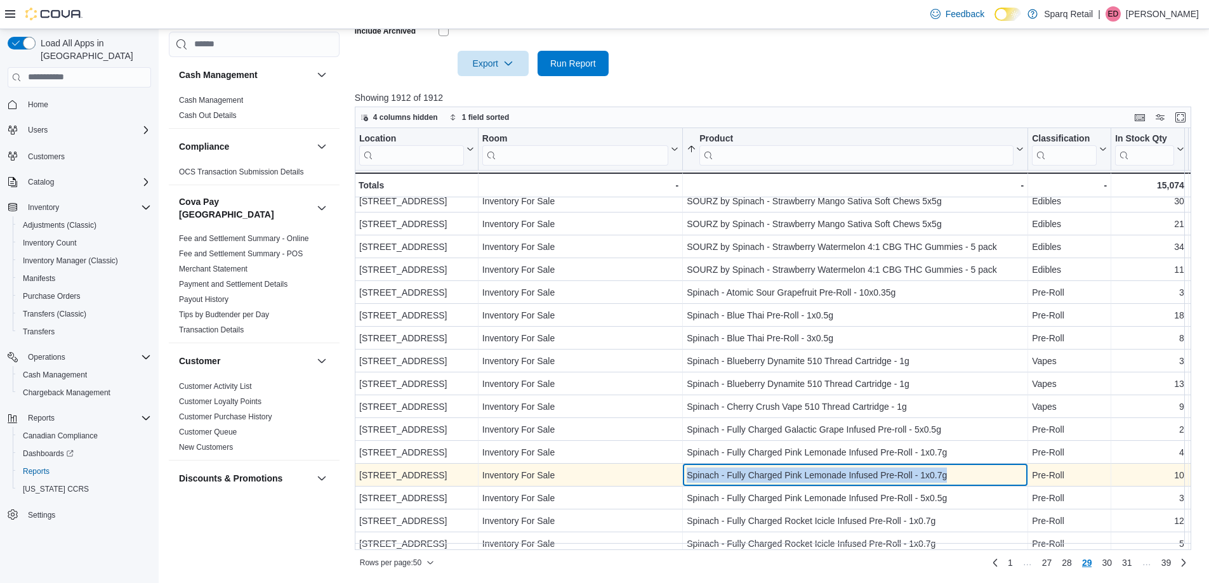
drag, startPoint x: 958, startPoint y: 472, endPoint x: 685, endPoint y: 476, distance: 273.0
click at [685, 476] on div "Spinach - Fully Charged Pink Lemonade Infused Pre-Roll - 1x0.7g - Product, colu…" at bounding box center [855, 475] width 345 height 23
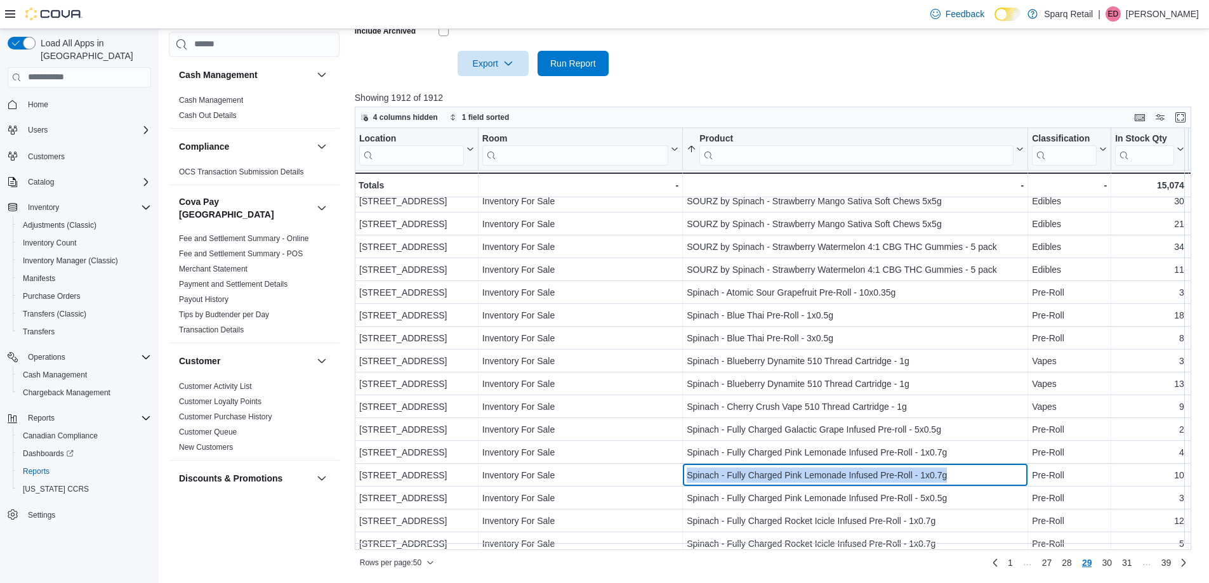
scroll to position [796, 0]
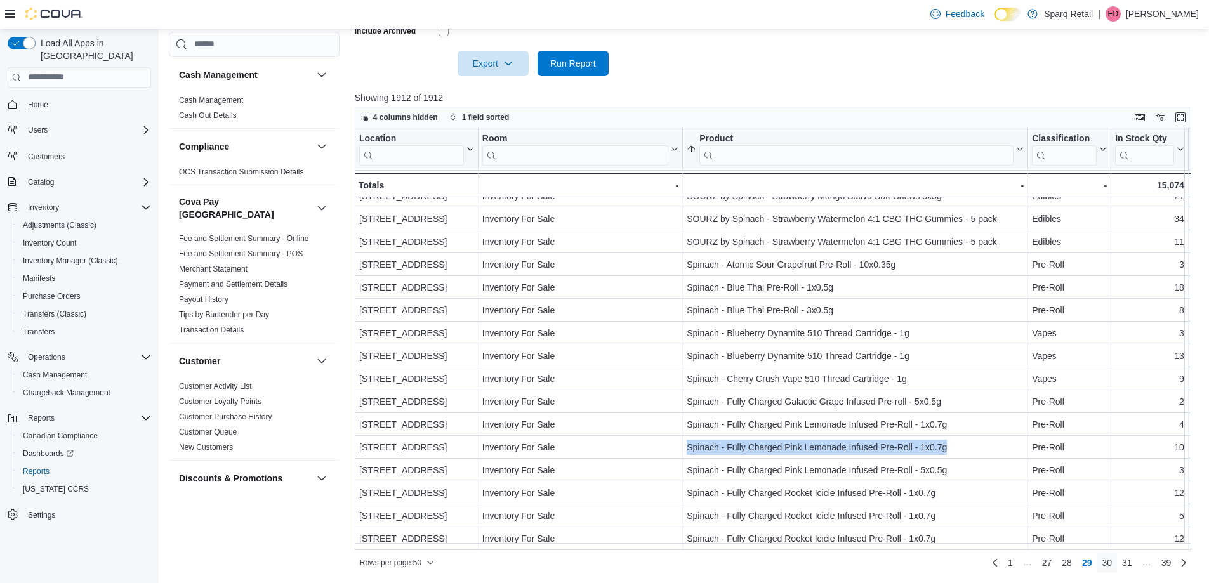
click at [1112, 565] on span "30" at bounding box center [1107, 563] width 10 height 13
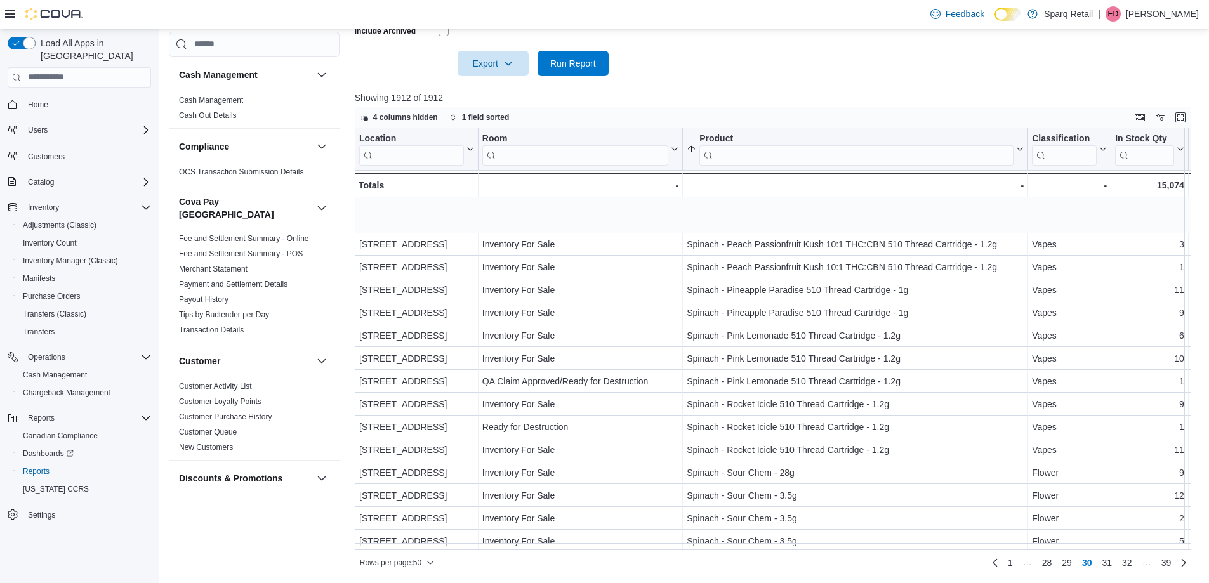
scroll to position [508, 0]
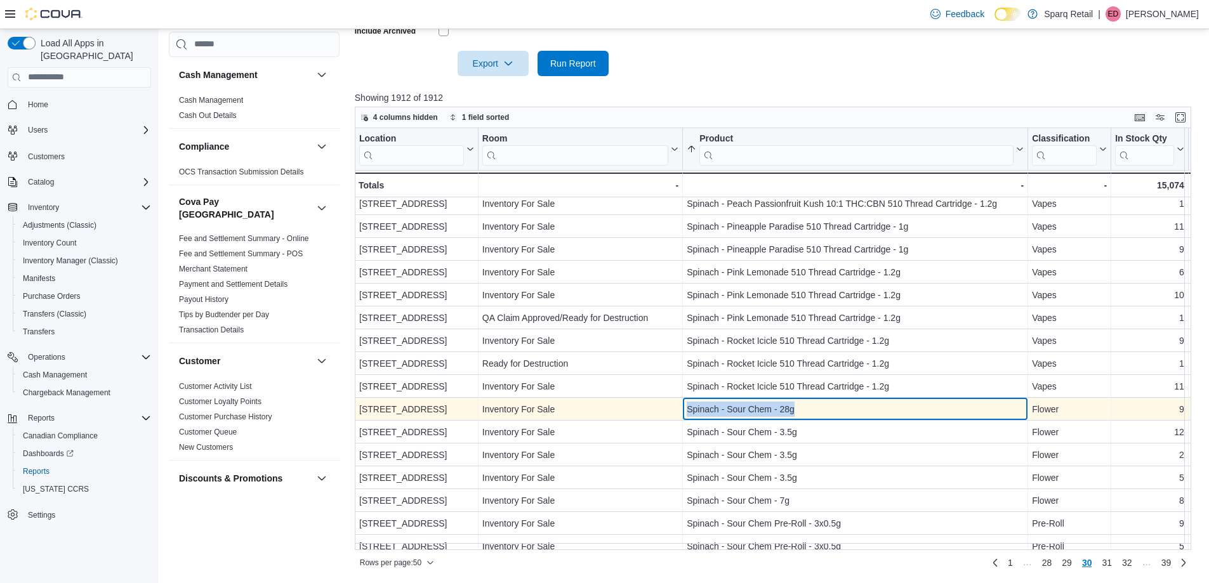
drag, startPoint x: 754, startPoint y: 408, endPoint x: 678, endPoint y: 410, distance: 76.2
click at [678, 410] on div "[STREET_ADDRESS] - Location, column 1, row 1482 Inventory For Sale - Room, colu…" at bounding box center [1149, 409] width 1589 height 23
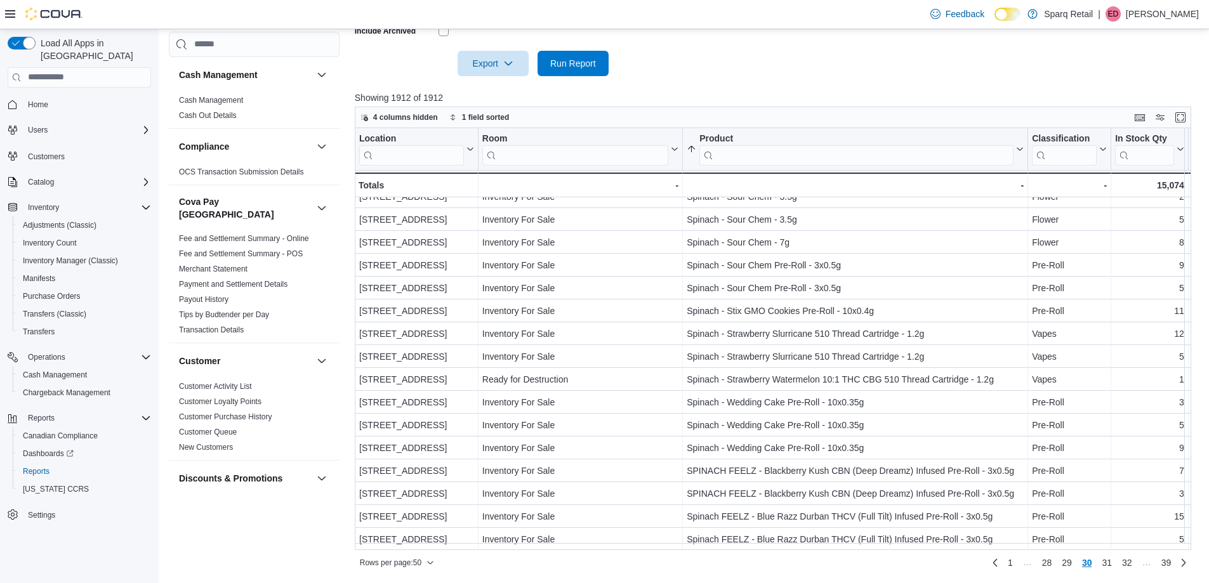
scroll to position [796, 0]
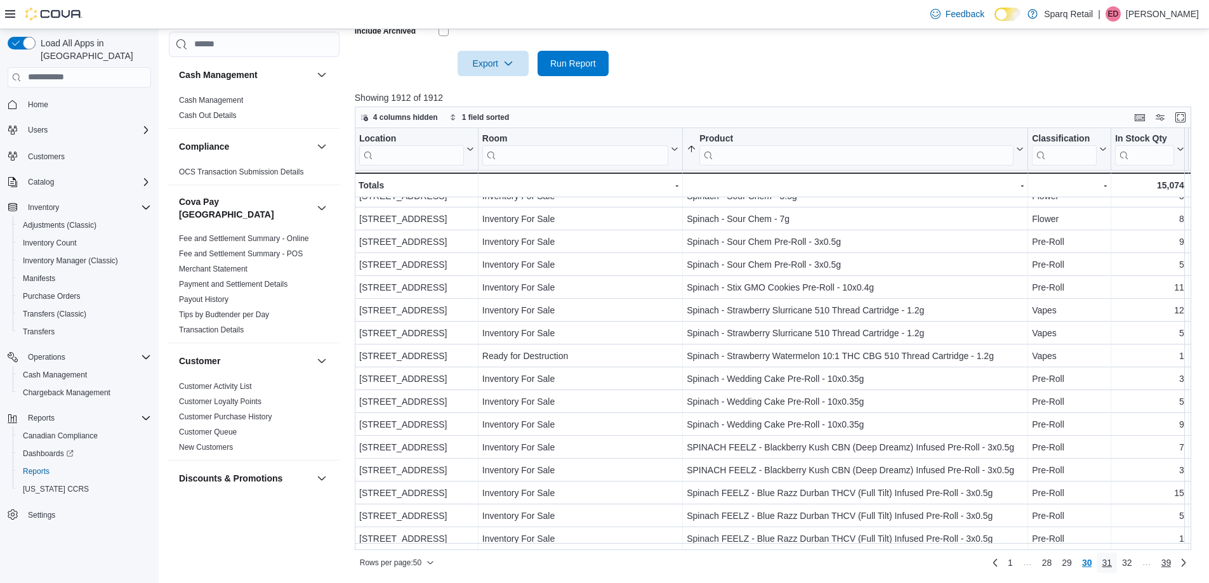
drag, startPoint x: 1115, startPoint y: 566, endPoint x: 1171, endPoint y: 561, distance: 55.5
click at [1112, 566] on span "31" at bounding box center [1107, 563] width 10 height 13
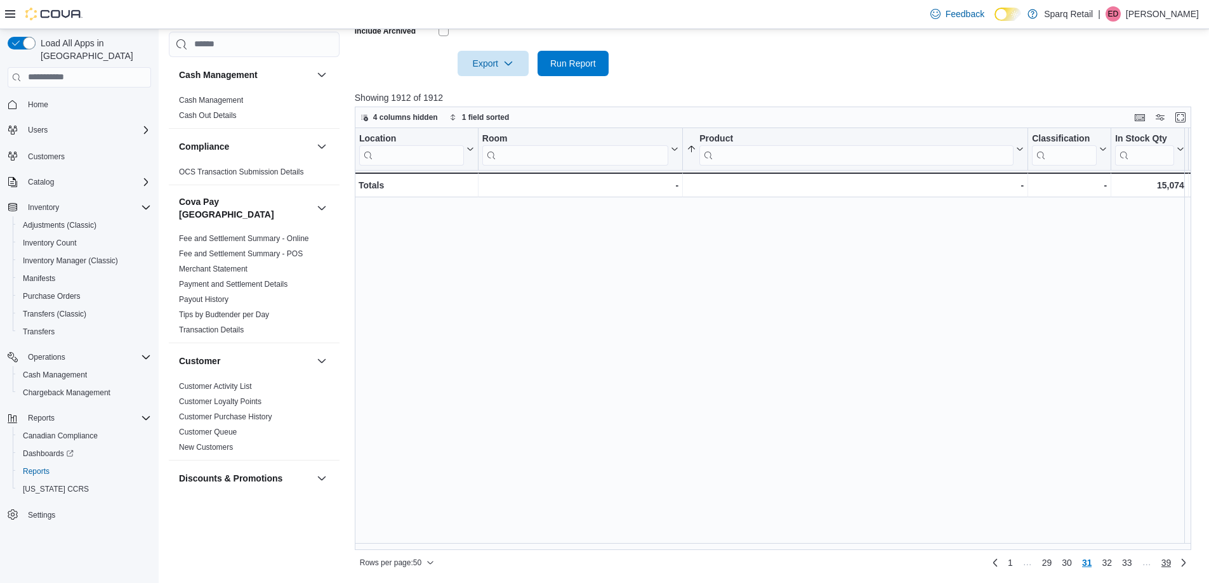
scroll to position [0, 0]
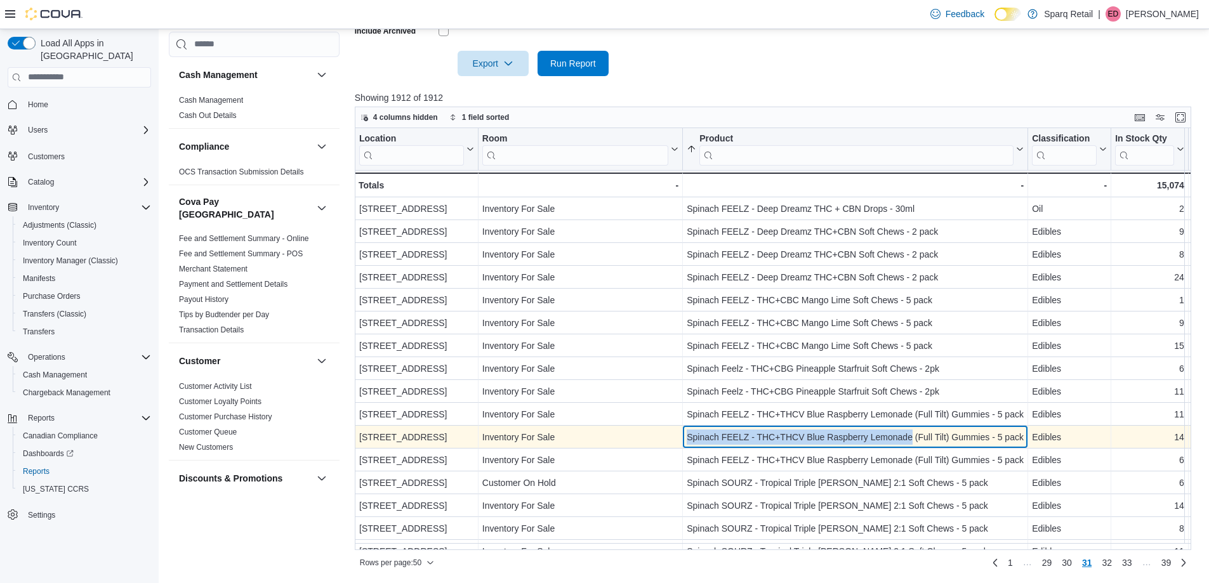
drag, startPoint x: 688, startPoint y: 436, endPoint x: 911, endPoint y: 446, distance: 223.0
click at [911, 446] on div "Spinach FEELZ - THC+THCV Blue Raspberry Lemonade (Full Tilt) Gummies - 5 pack -…" at bounding box center [855, 437] width 345 height 23
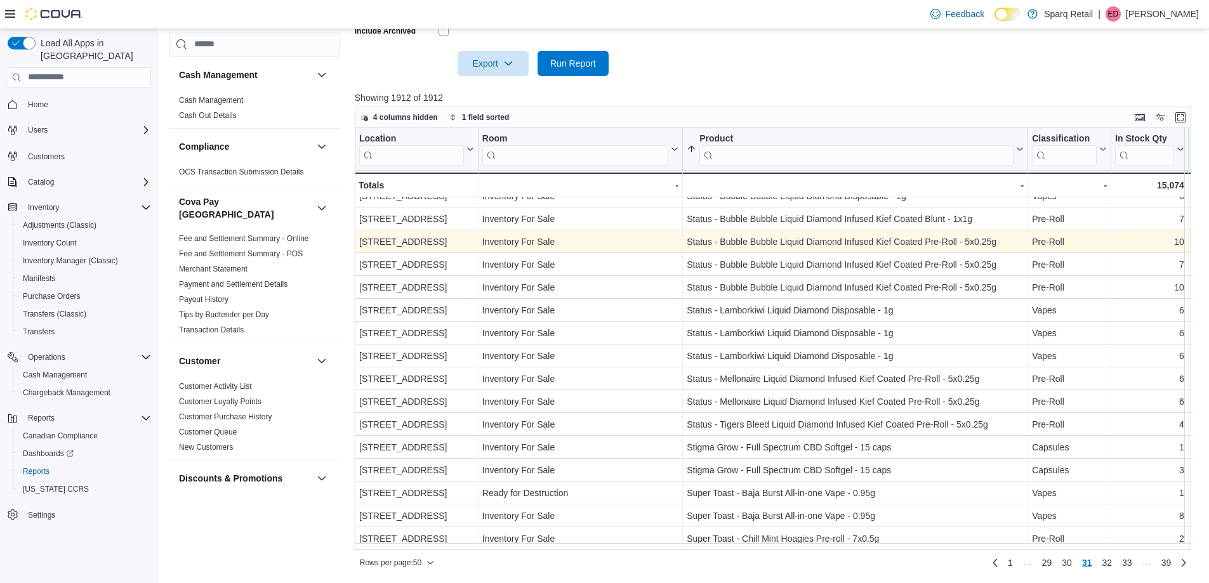
scroll to position [796, 0]
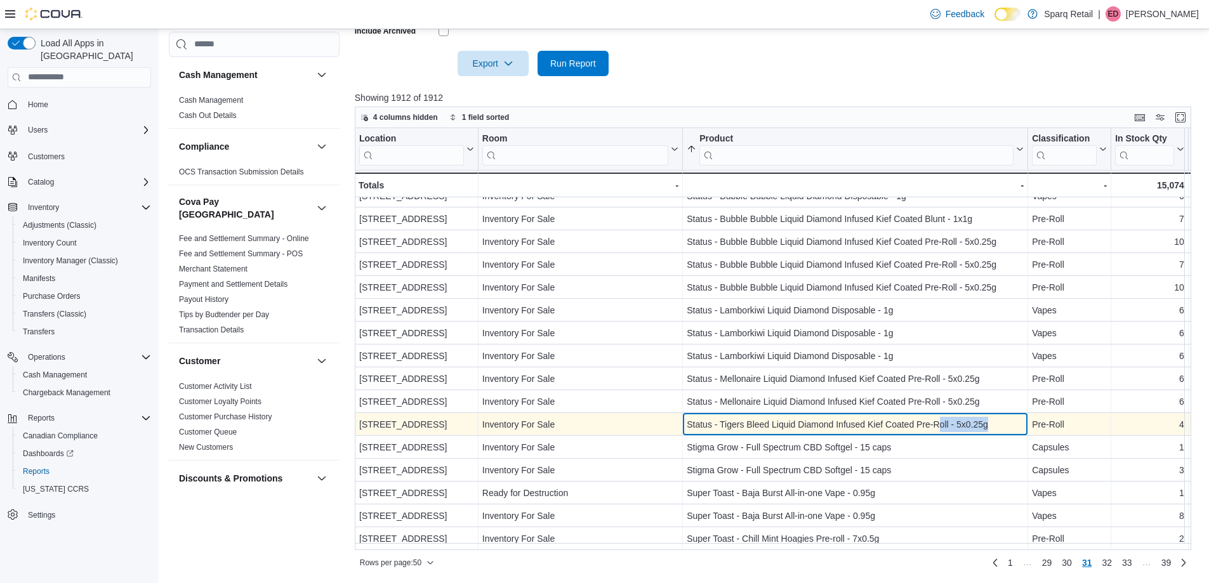
drag, startPoint x: 1012, startPoint y: 421, endPoint x: 938, endPoint y: 420, distance: 74.3
click at [938, 420] on div "Status - Tigers Bleed Liquid Diamond Infused Kief Coated Pre-Roll - 5x0.25g" at bounding box center [855, 424] width 337 height 15
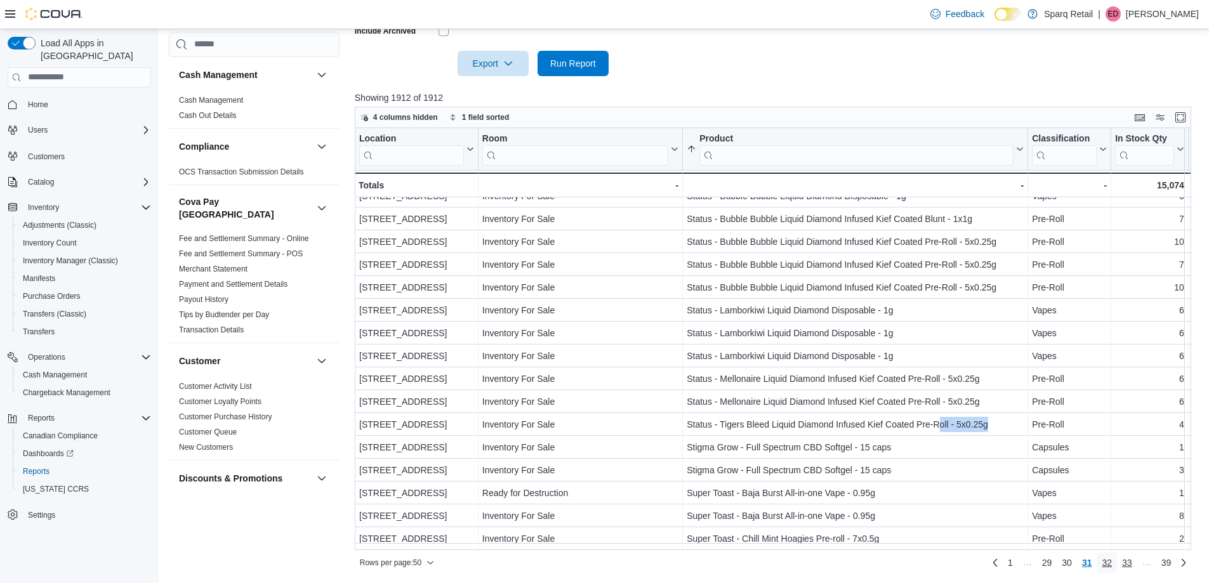
click at [1112, 559] on span "32" at bounding box center [1107, 563] width 10 height 13
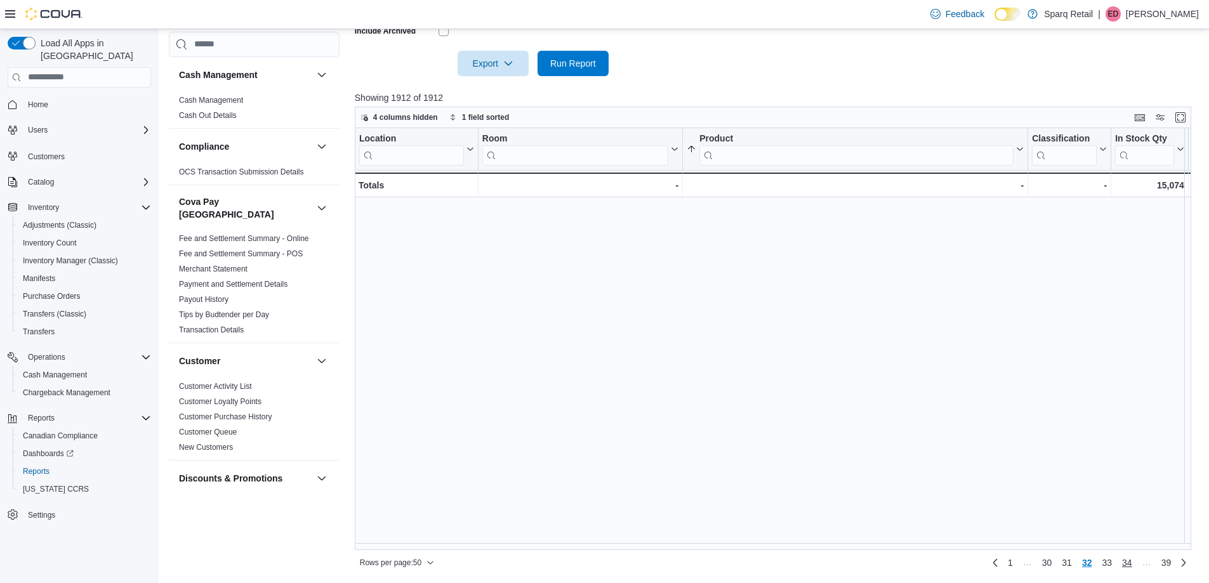
scroll to position [0, 0]
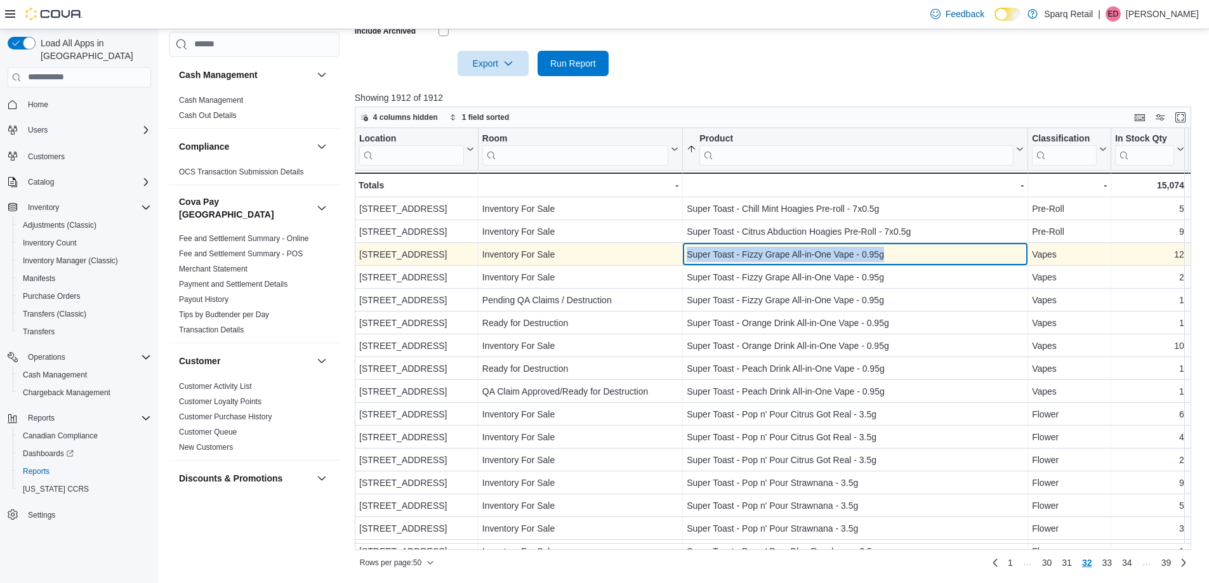
drag, startPoint x: 919, startPoint y: 256, endPoint x: 672, endPoint y: 256, distance: 247.6
click at [672, 256] on div "[STREET_ADDRESS] - Location, column 1, row 1553 Inventory For Sale - Room, colu…" at bounding box center [1149, 254] width 1589 height 23
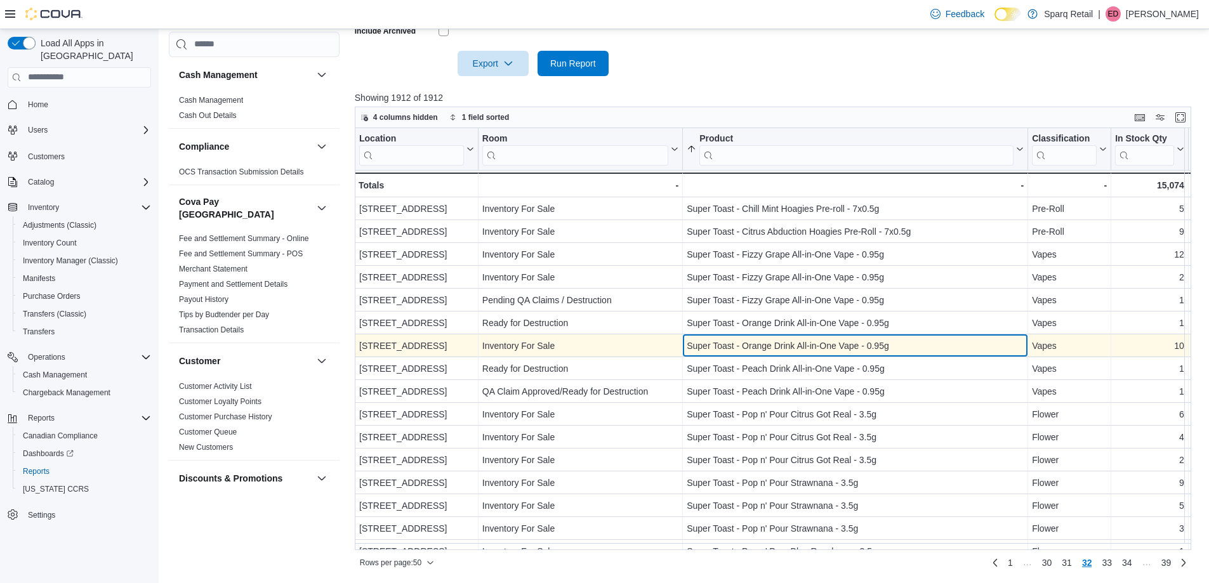
click at [917, 350] on div "Super Toast - Orange Drink All-in-One Vape - 0.95g" at bounding box center [855, 345] width 337 height 15
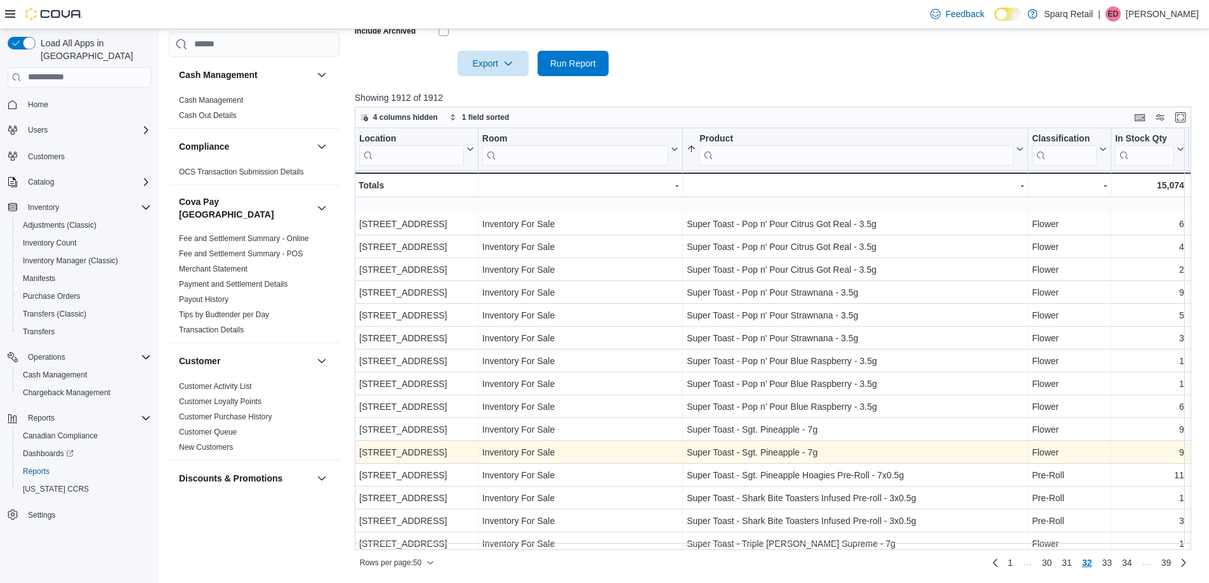
scroll to position [254, 0]
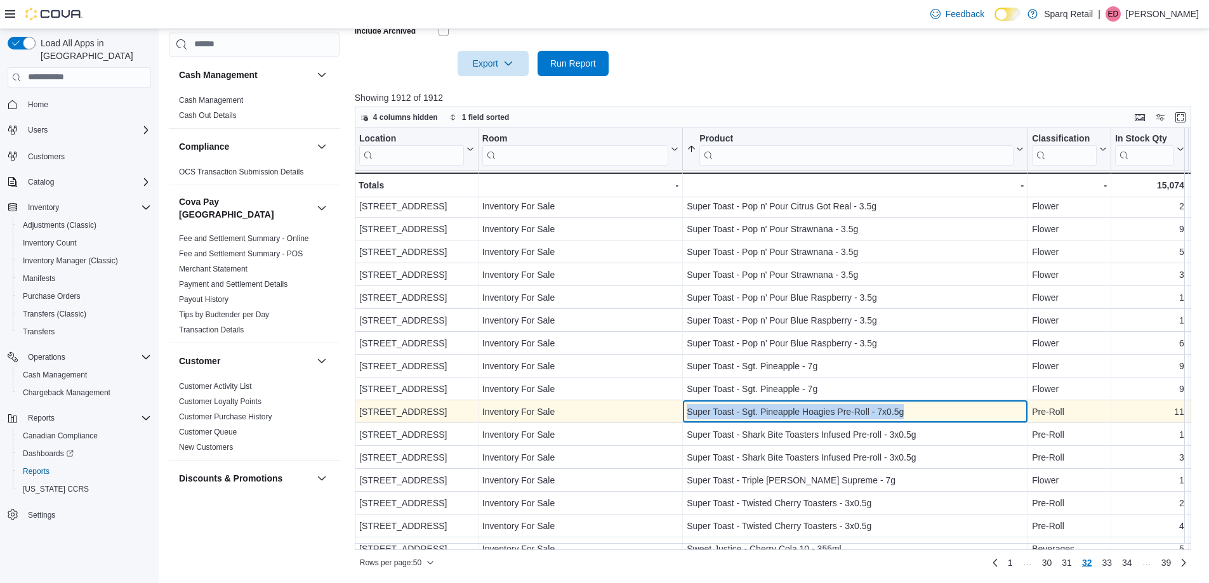
drag, startPoint x: 935, startPoint y: 411, endPoint x: 675, endPoint y: 410, distance: 260.3
click at [675, 410] on div "[STREET_ADDRESS] - Location, column 1, row 1571 Inventory For Sale - Room, colu…" at bounding box center [1149, 412] width 1589 height 23
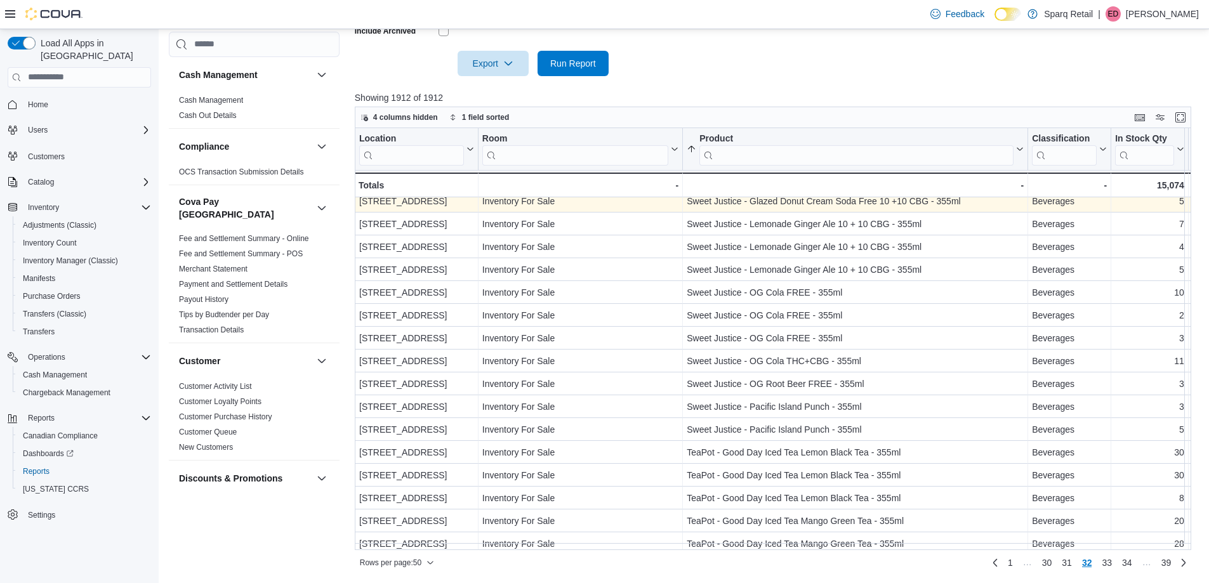
scroll to position [796, 0]
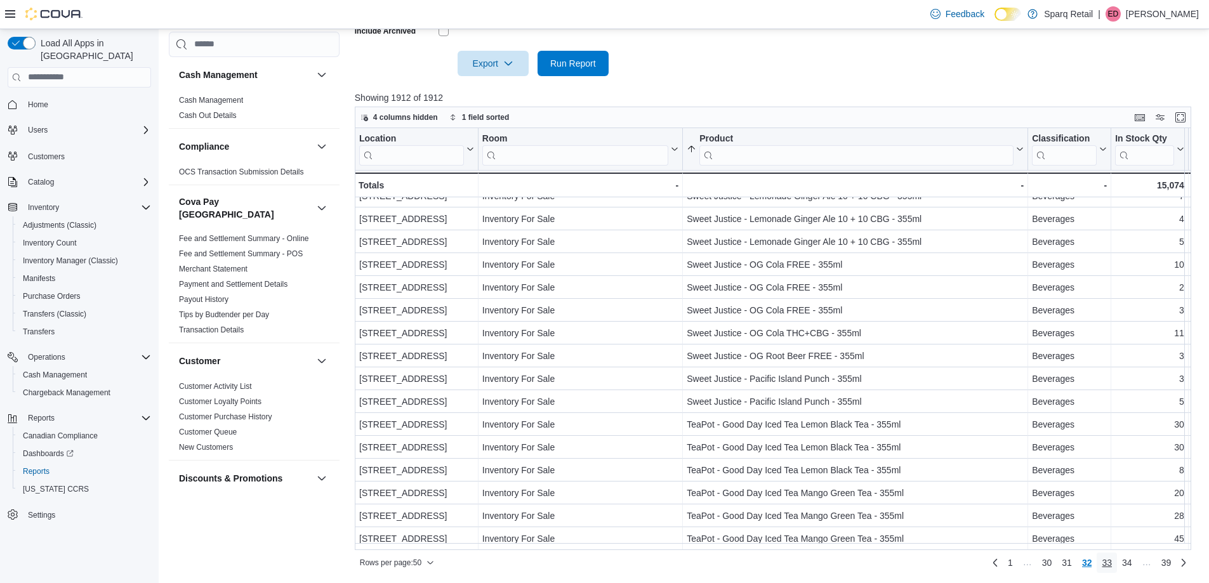
click at [1112, 562] on span "33" at bounding box center [1107, 563] width 10 height 13
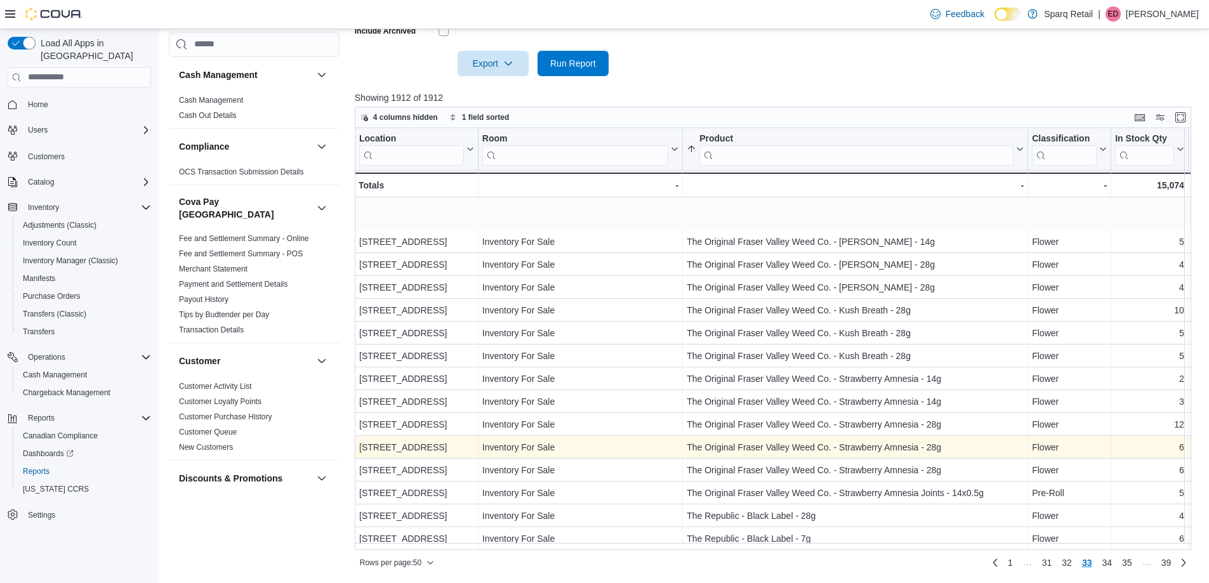
scroll to position [762, 0]
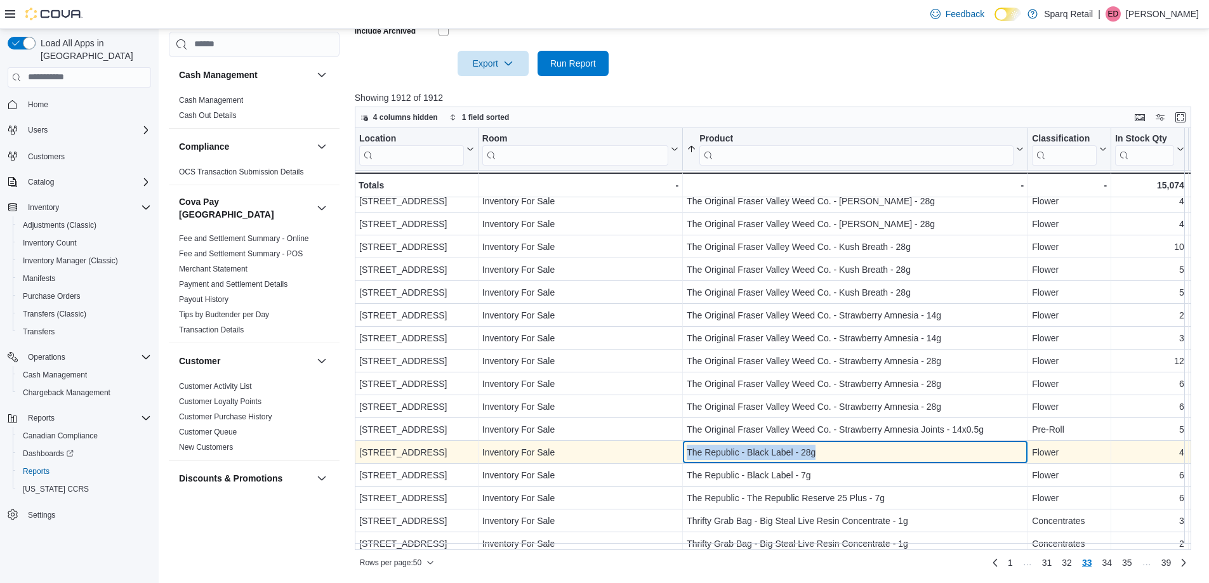
drag, startPoint x: 842, startPoint y: 455, endPoint x: 679, endPoint y: 457, distance: 163.8
click at [679, 457] on div "[STREET_ADDRESS] - Location, column 1, row 1645 Inventory For Sale - Room, colu…" at bounding box center [1149, 452] width 1589 height 23
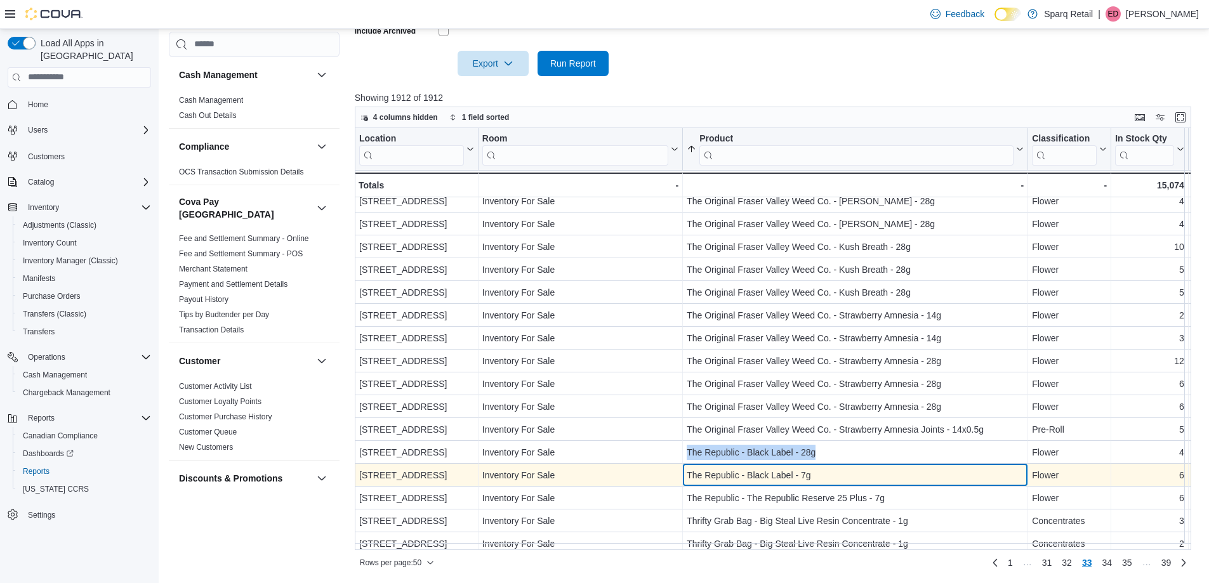
click at [850, 476] on div "The Republic - Black Label - 7g" at bounding box center [855, 475] width 337 height 15
drag, startPoint x: 838, startPoint y: 475, endPoint x: 686, endPoint y: 484, distance: 152.6
click at [686, 484] on div "The Republic - Black Label - 7g - Product, column 3, row 1646" at bounding box center [855, 475] width 345 height 23
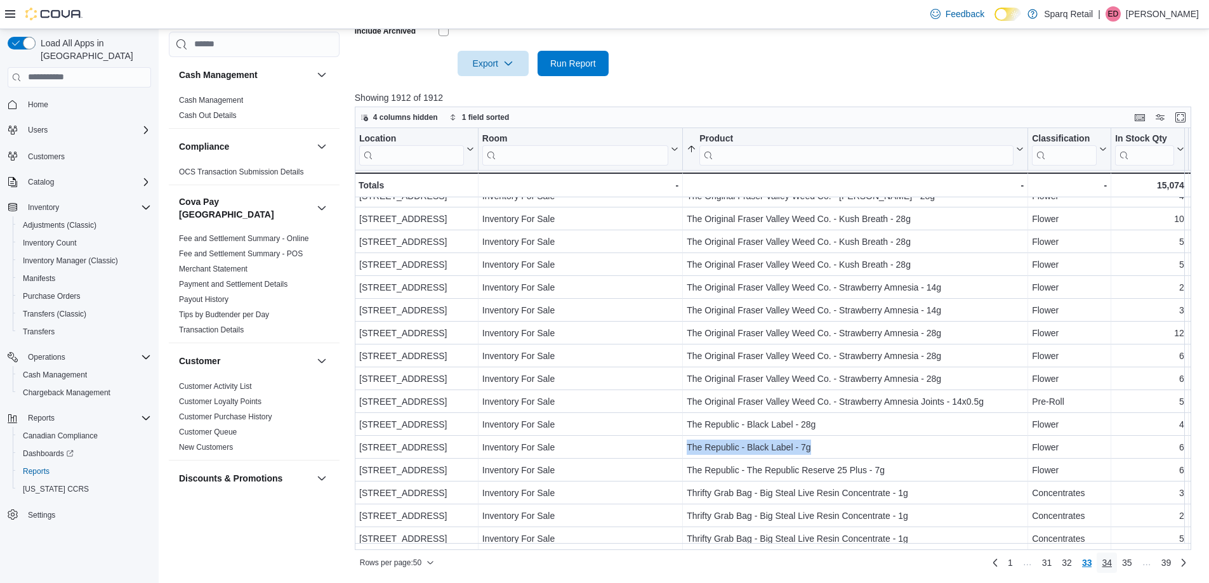
click at [1112, 563] on span "34" at bounding box center [1107, 563] width 10 height 13
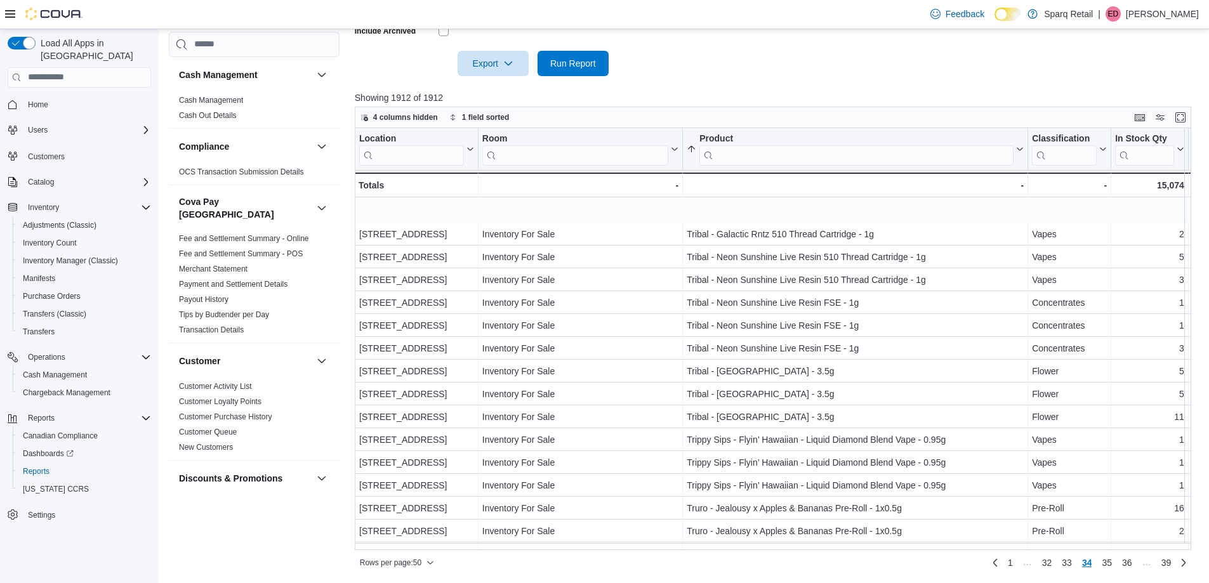
scroll to position [381, 0]
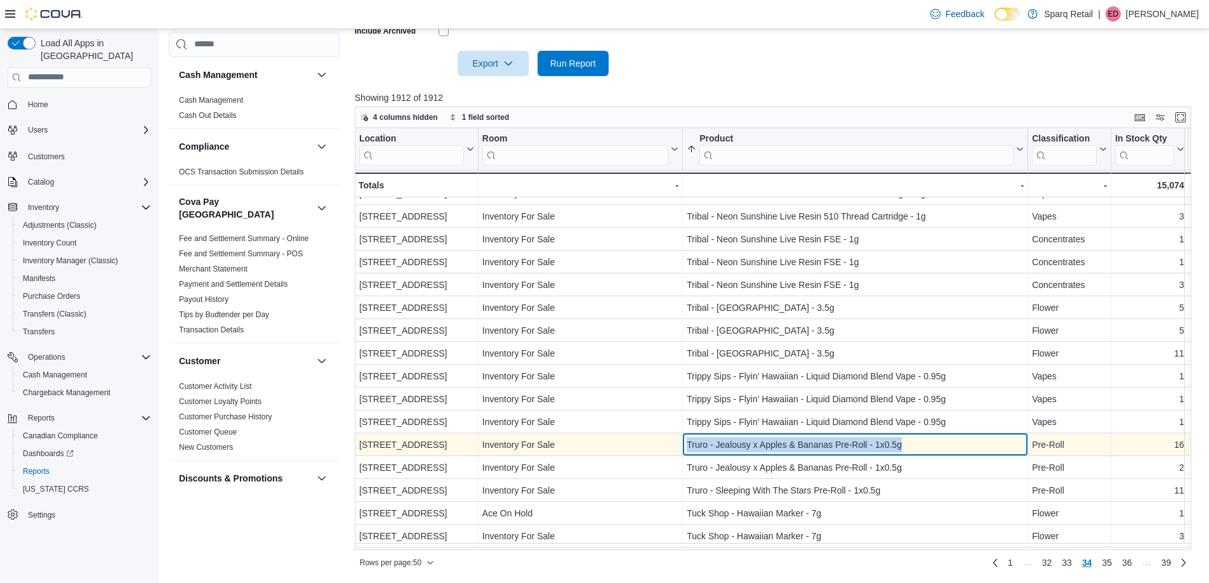
drag, startPoint x: 920, startPoint y: 445, endPoint x: 683, endPoint y: 442, distance: 237.4
click at [683, 442] on div "Truro - Jealousy x Apples & Bananas Pre-Roll - 1x0.5g - Product, column 3, row …" at bounding box center [855, 445] width 345 height 23
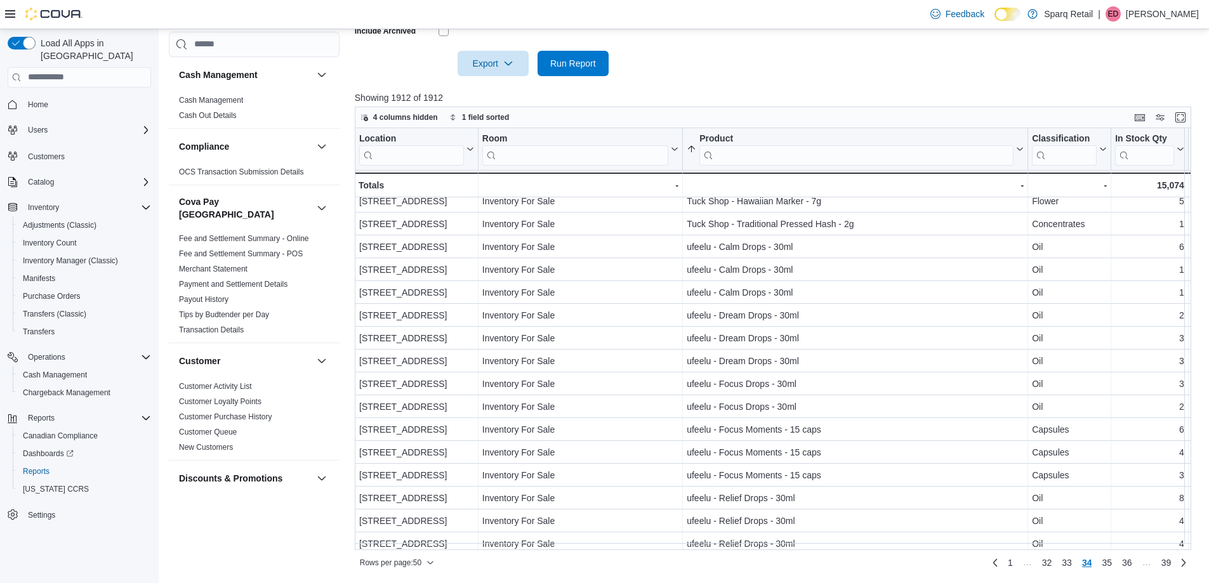
scroll to position [796, 0]
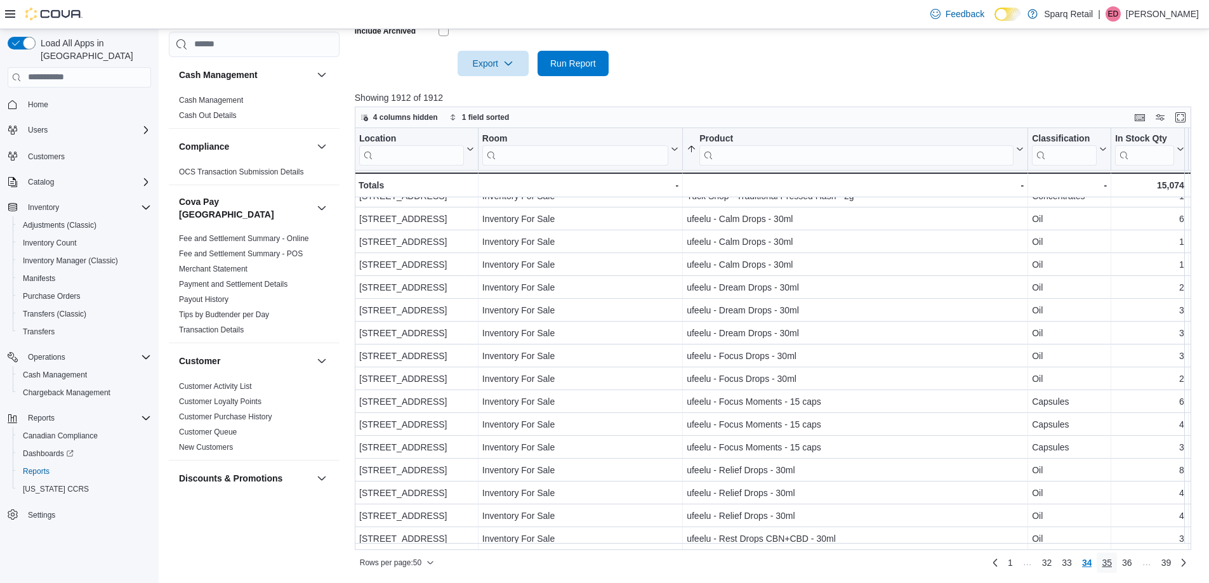
click at [1112, 563] on span "35" at bounding box center [1107, 563] width 10 height 13
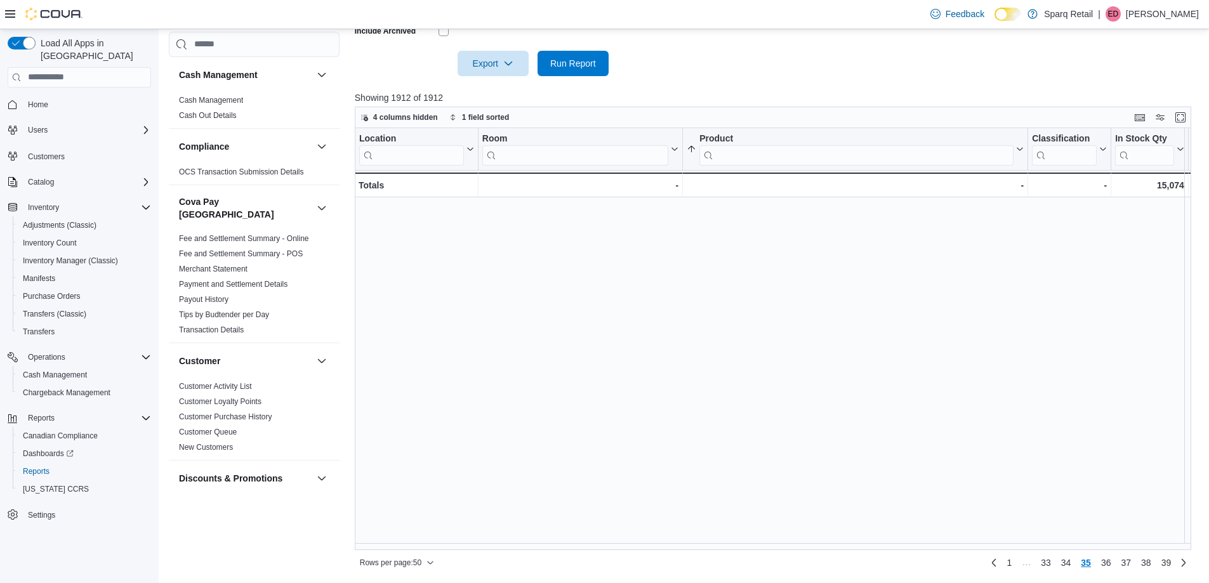
scroll to position [0, 0]
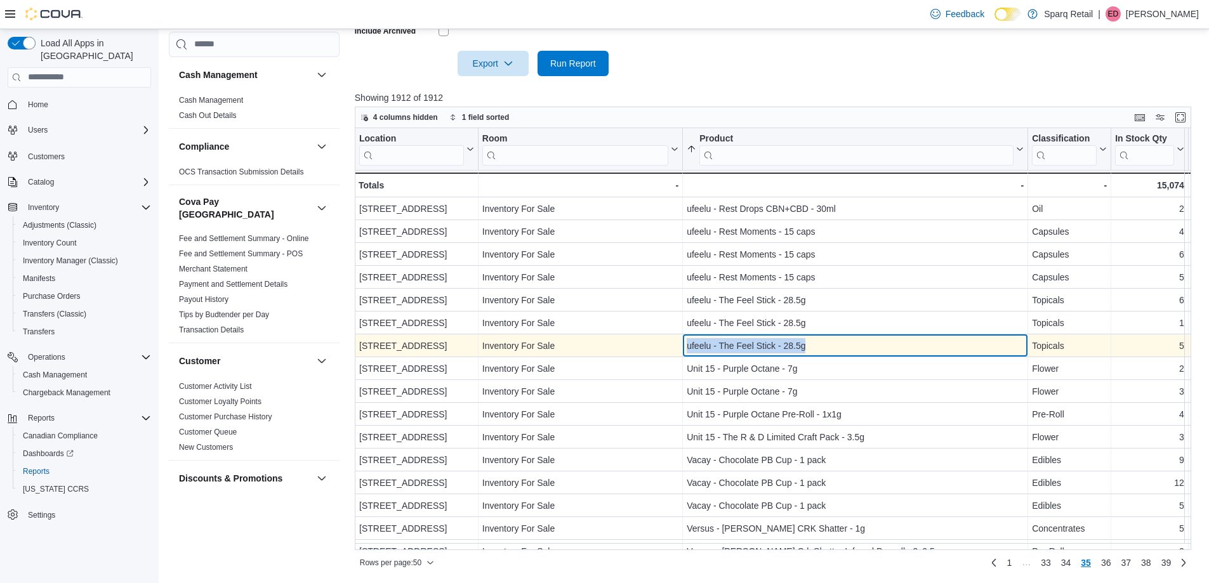
drag, startPoint x: 816, startPoint y: 347, endPoint x: 677, endPoint y: 352, distance: 139.8
click at [677, 352] on div "4-861 Lansdowne [GEOGRAPHIC_DATA] - Location, column 1, row 1707 Inventory For …" at bounding box center [1149, 346] width 1589 height 23
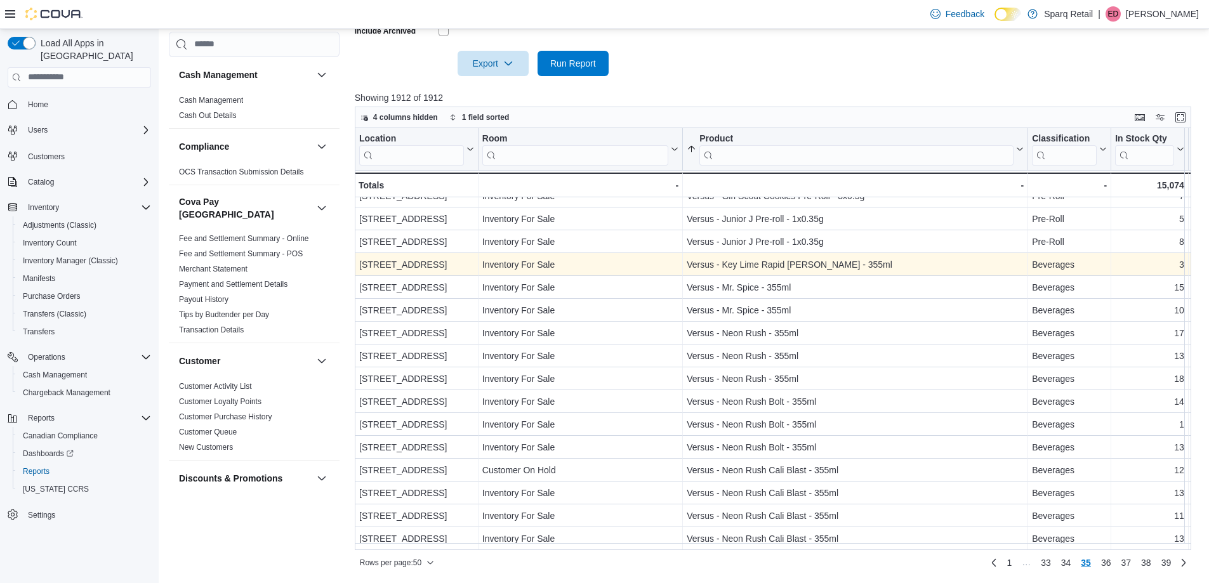
scroll to position [796, 0]
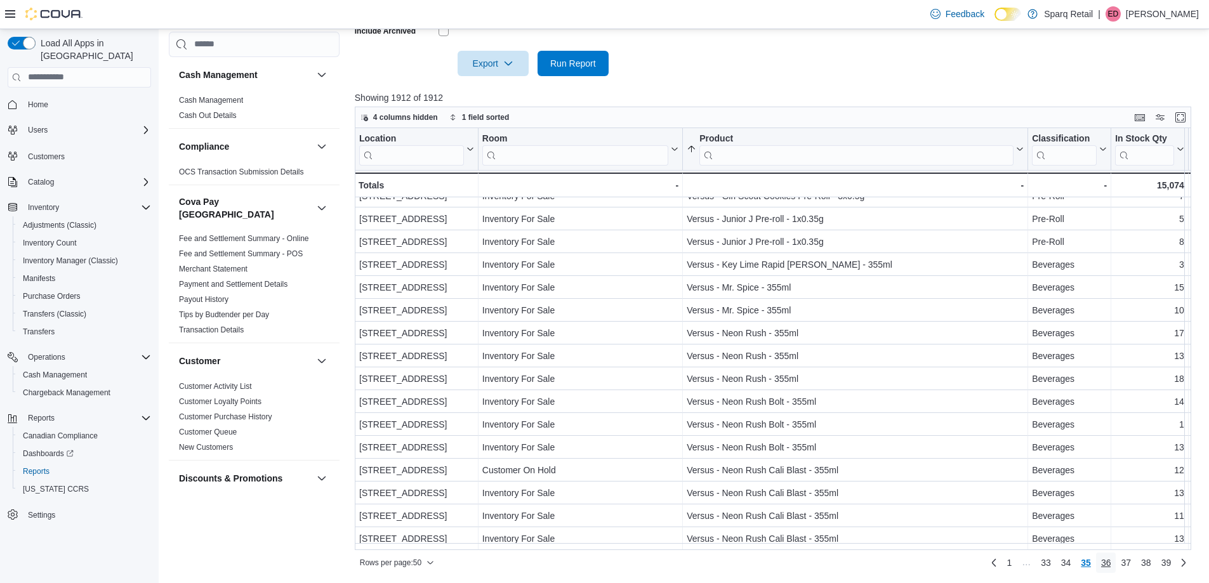
click at [1112, 559] on span "36" at bounding box center [1106, 563] width 10 height 13
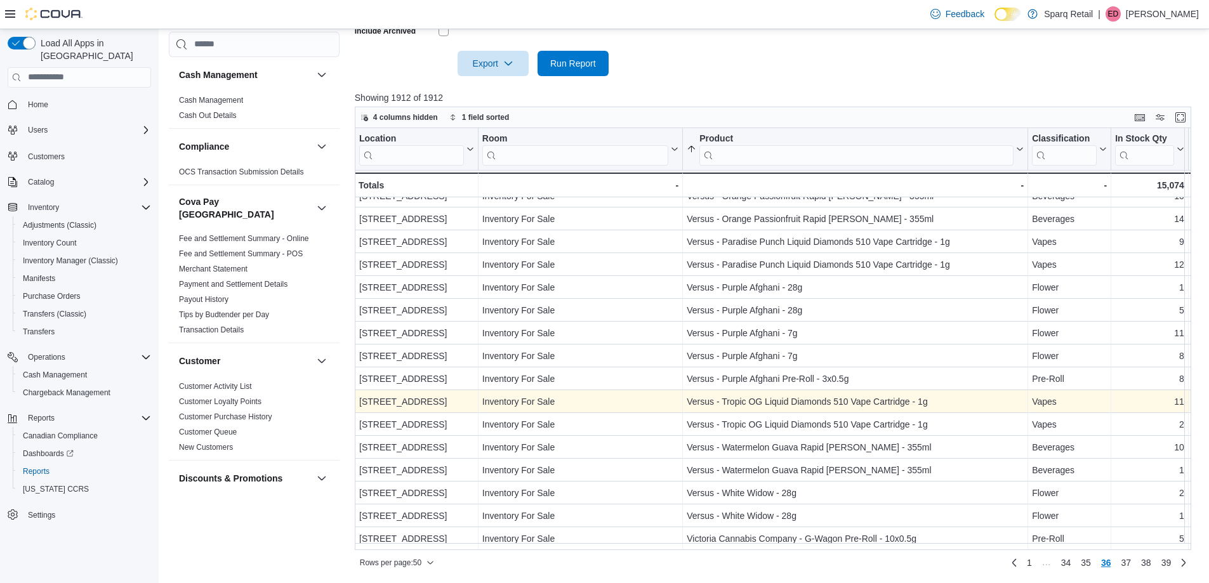
scroll to position [254, 0]
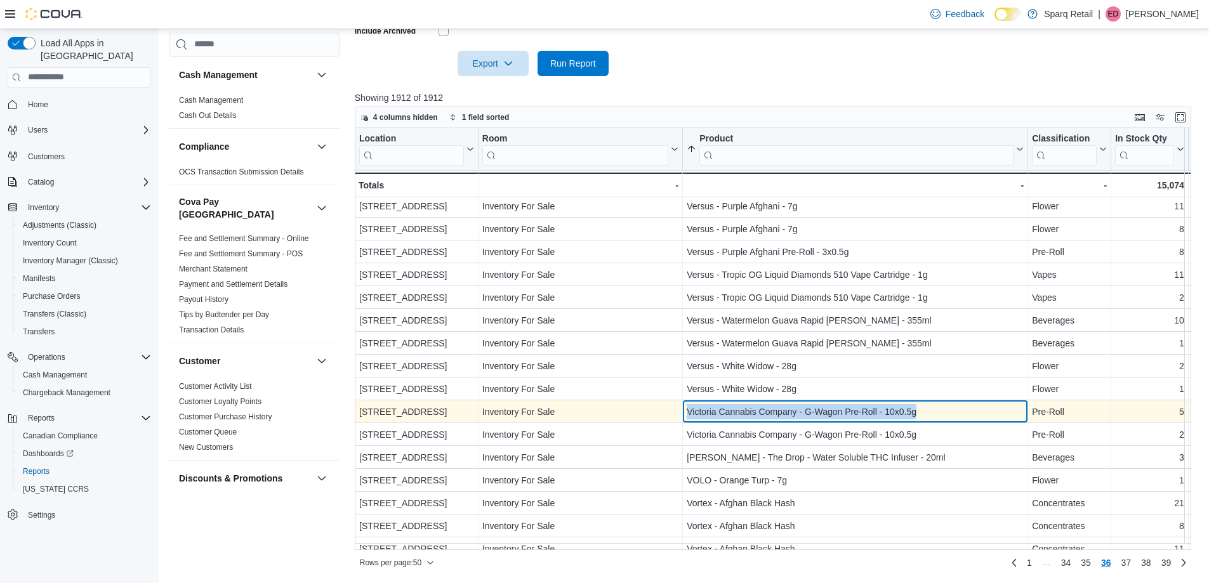
drag, startPoint x: 974, startPoint y: 409, endPoint x: 682, endPoint y: 406, distance: 292.0
click at [682, 406] on div "[STREET_ADDRESS] - Location, column 1, row 1771 Inventory For Sale - Room, colu…" at bounding box center [1149, 412] width 1589 height 23
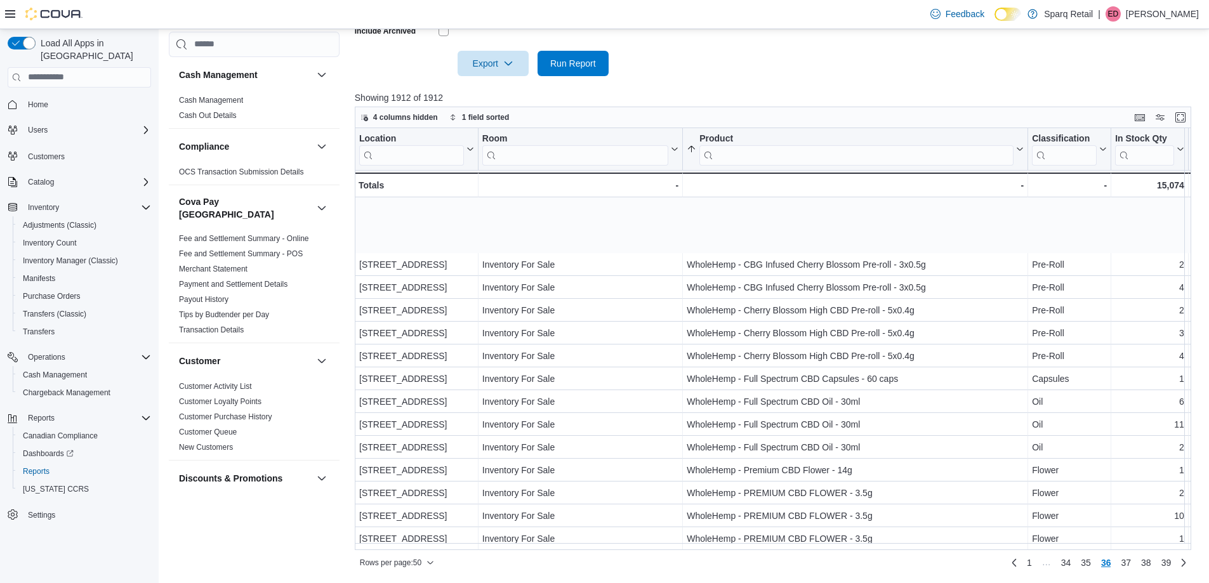
scroll to position [796, 0]
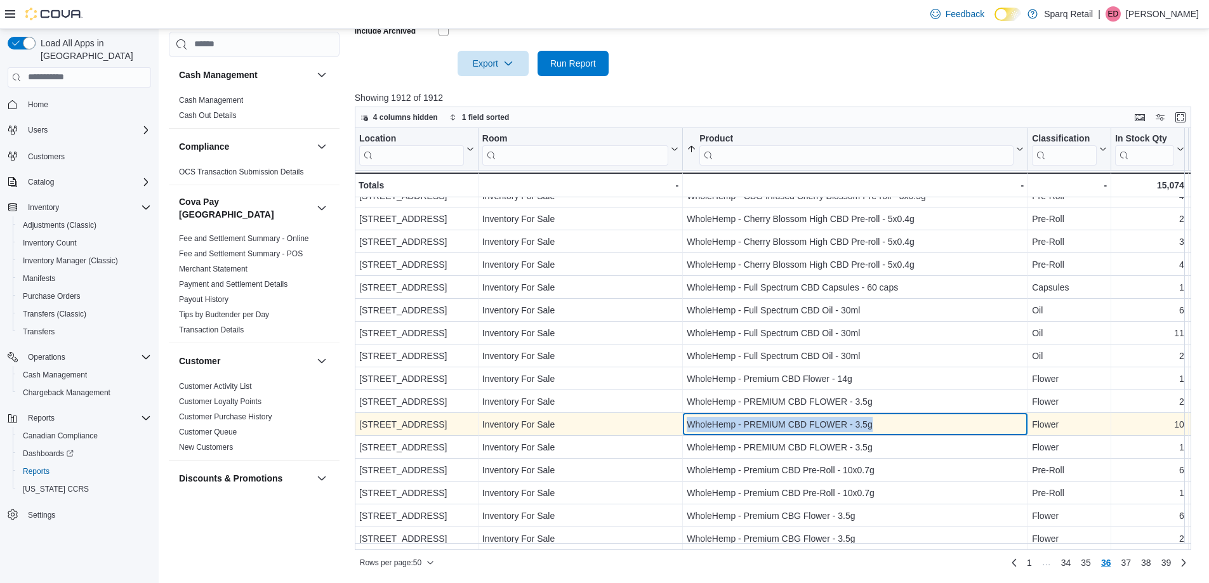
drag, startPoint x: 882, startPoint y: 418, endPoint x: 679, endPoint y: 413, distance: 203.9
click at [681, 413] on div "[STREET_ADDRESS] - Location, column 1, row 1795 Inventory For Sale - Room, colu…" at bounding box center [1149, 424] width 1589 height 23
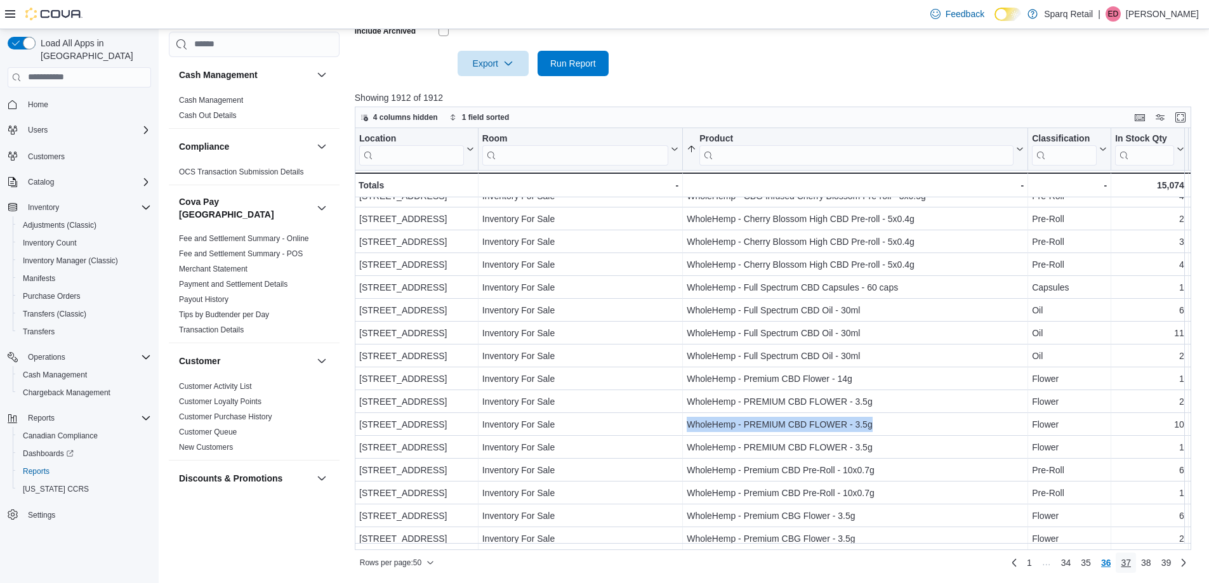
click at [1131, 558] on span "37" at bounding box center [1126, 563] width 10 height 13
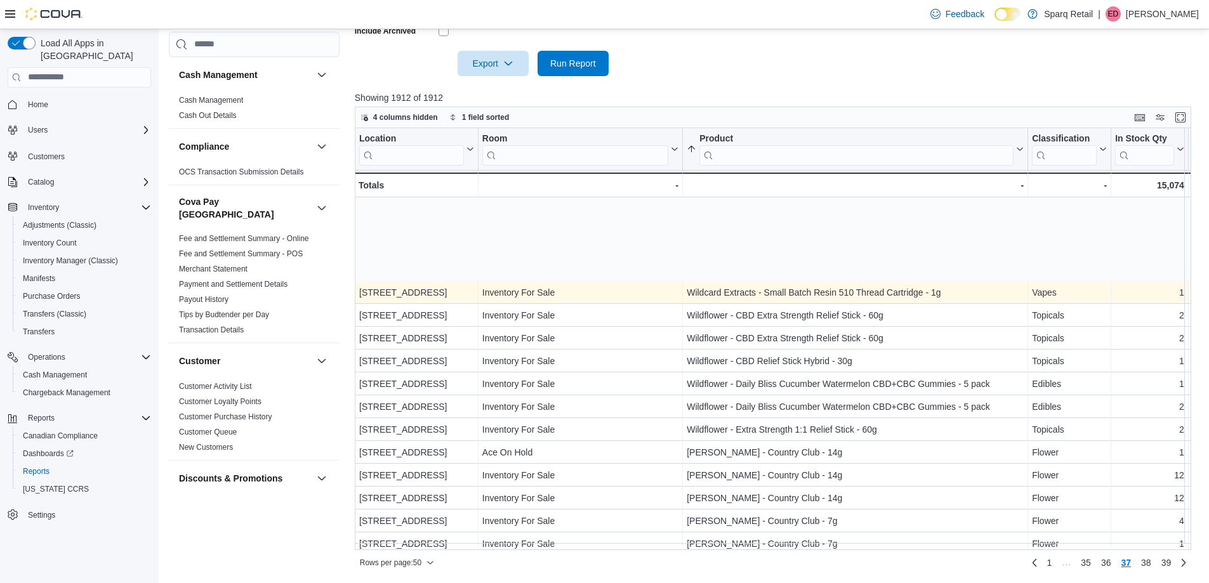
scroll to position [317, 0]
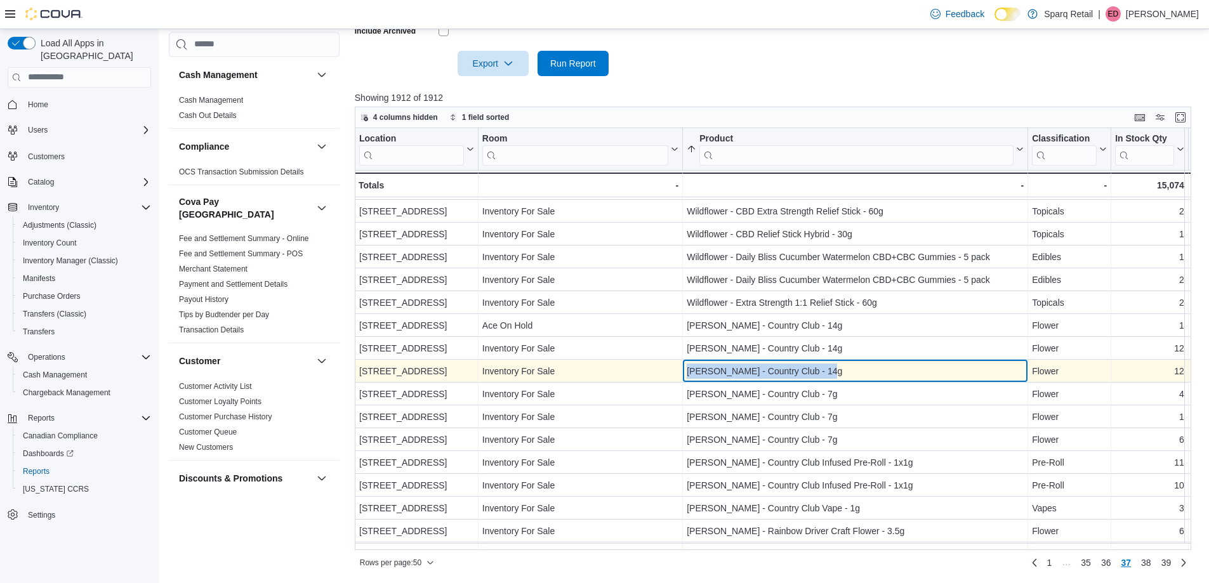
drag, startPoint x: 790, startPoint y: 371, endPoint x: 678, endPoint y: 374, distance: 112.4
click at [678, 374] on div "4-861 Lansdowne [GEOGRAPHIC_DATA] - Location, column 1, row 1822 Inventory For …" at bounding box center [1149, 371] width 1589 height 23
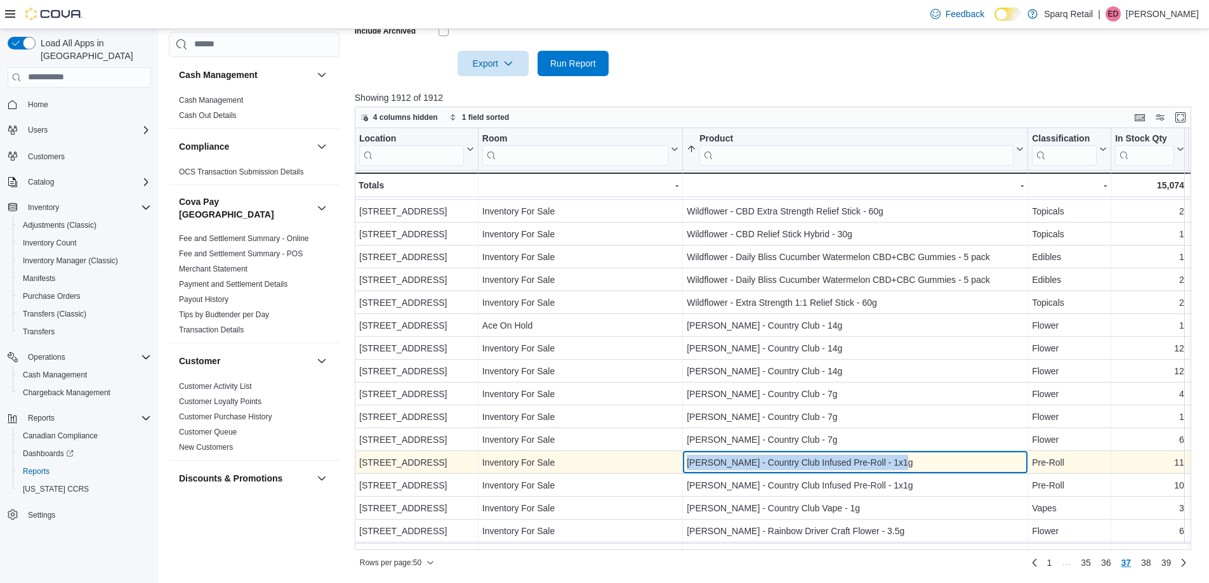
drag, startPoint x: 912, startPoint y: 463, endPoint x: 668, endPoint y: 462, distance: 243.8
click at [671, 462] on div "[STREET_ADDRESS] - Location, column 1, row 1826 Inventory For Sale - Room, colu…" at bounding box center [1149, 462] width 1589 height 23
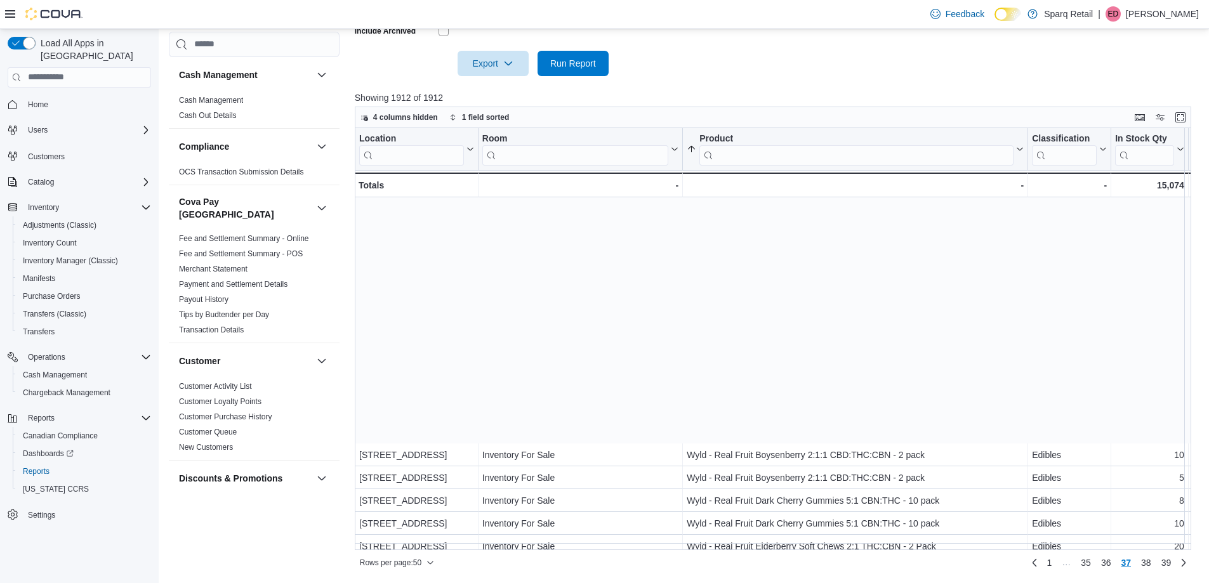
scroll to position [796, 0]
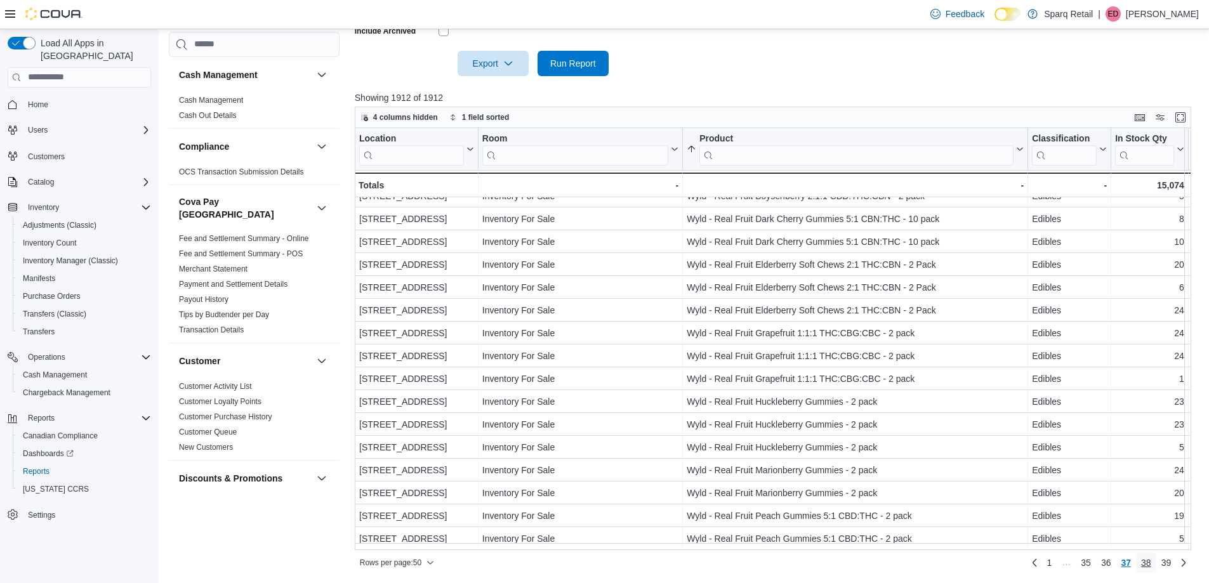
click at [1157, 565] on link "38" at bounding box center [1146, 563] width 20 height 20
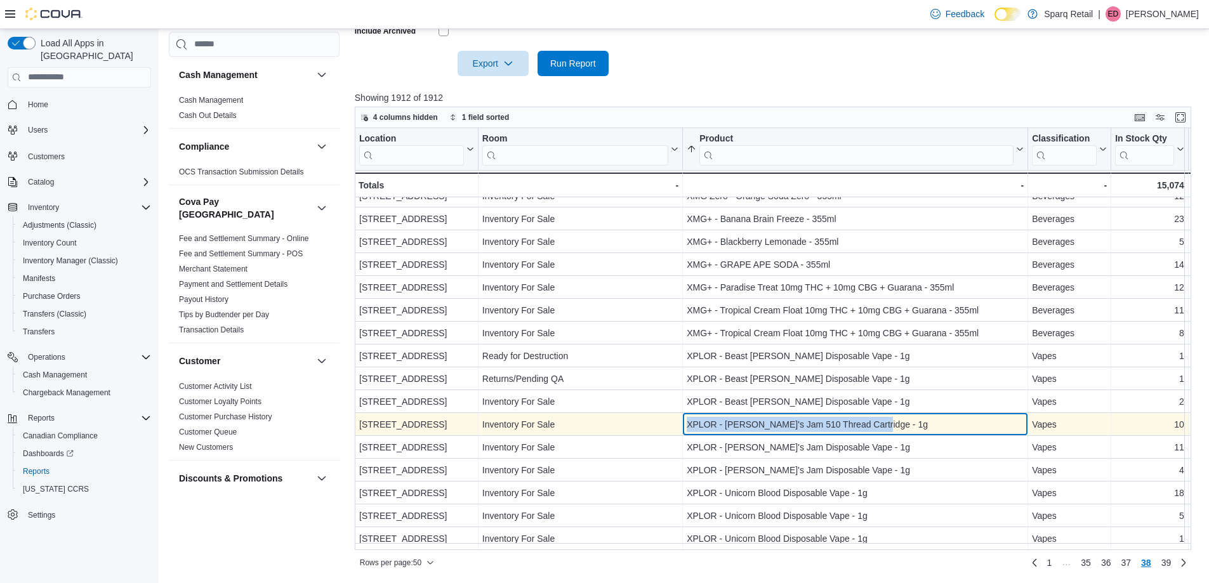
drag, startPoint x: 890, startPoint y: 416, endPoint x: 679, endPoint y: 417, distance: 211.4
click at [679, 417] on div "[STREET_ADDRESS] - Location, column 1, row 1895 Inventory For Sale - Room, colu…" at bounding box center [1149, 424] width 1589 height 23
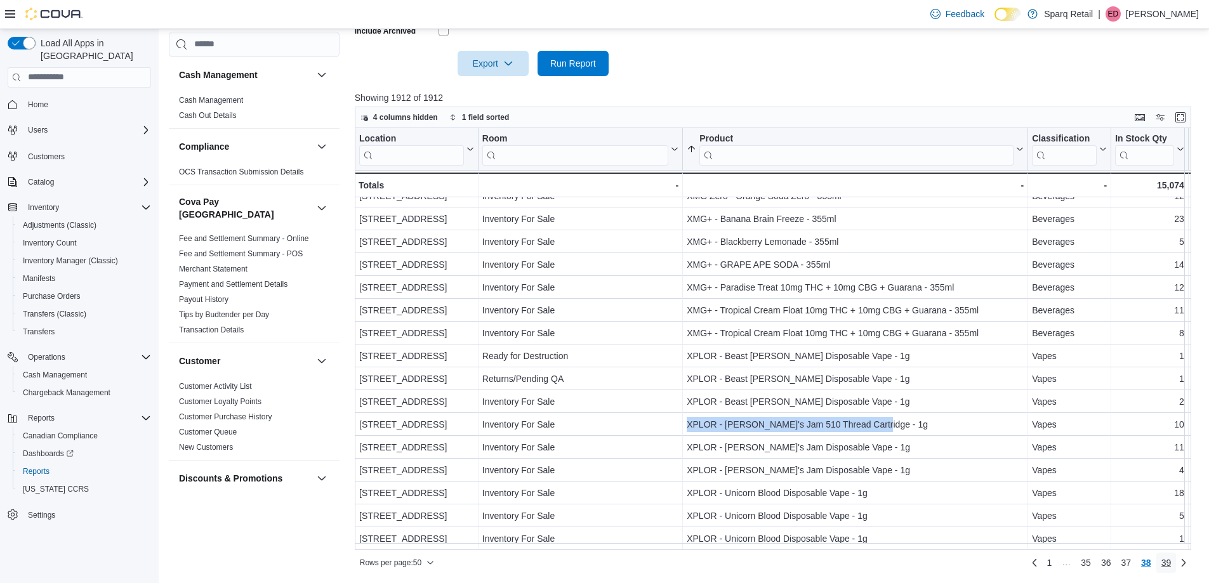
click at [1172, 562] on span "39" at bounding box center [1167, 563] width 10 height 13
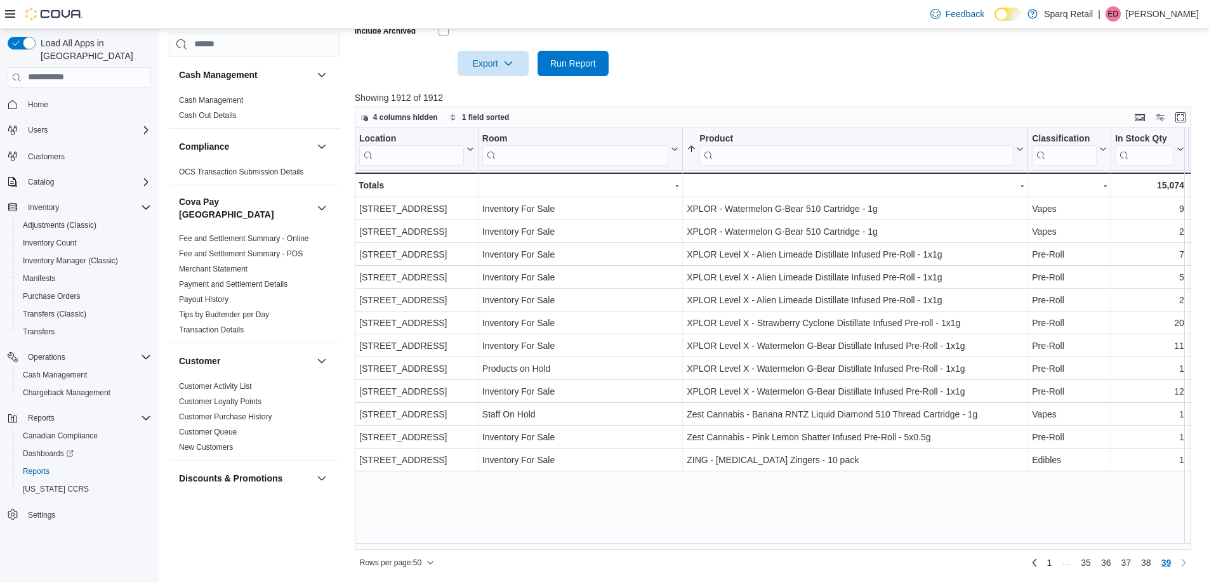
scroll to position [0, 0]
click at [74, 96] on span "Home" at bounding box center [87, 104] width 128 height 16
